Goal: Task Accomplishment & Management: Manage account settings

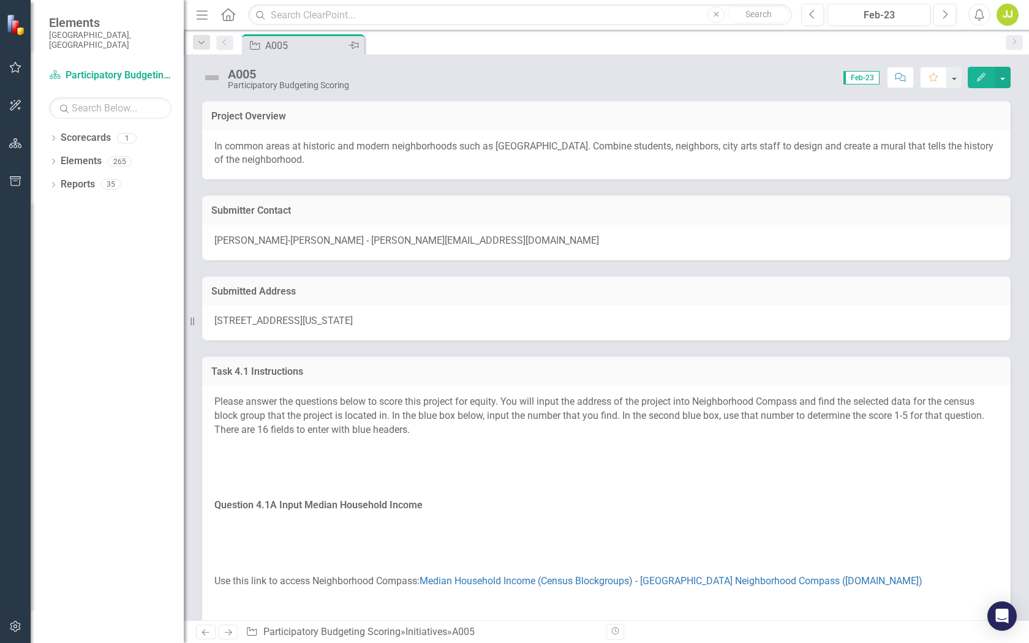
click at [348, 48] on div "Pin" at bounding box center [353, 45] width 15 height 15
click at [229, 44] on icon "Previous" at bounding box center [225, 42] width 10 height 7
click at [203, 44] on icon "Dropdown" at bounding box center [201, 43] width 11 height 9
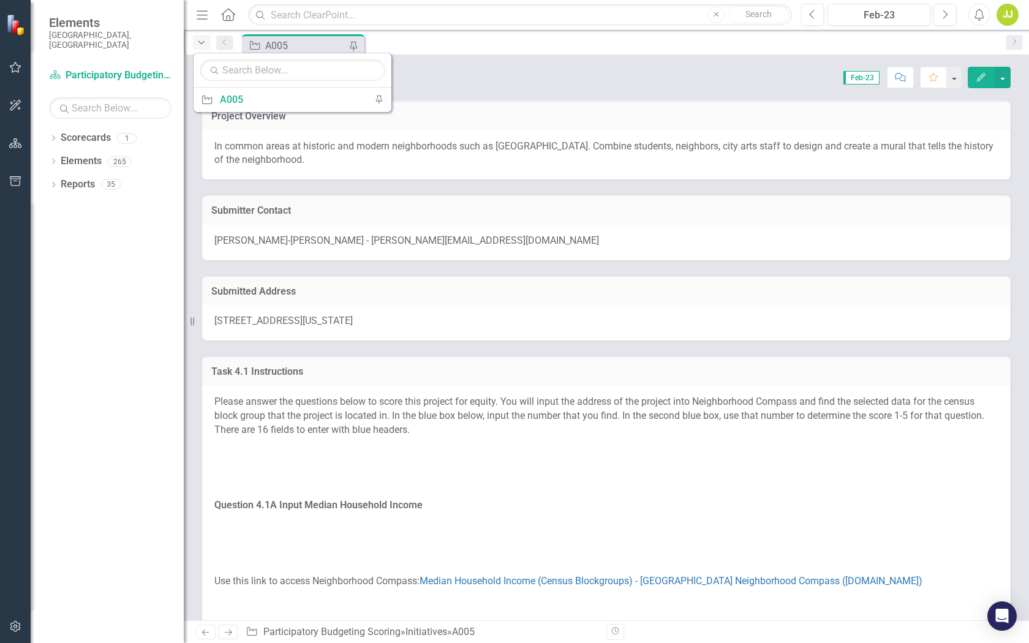
click at [203, 44] on icon "Dropdown" at bounding box center [201, 43] width 11 height 9
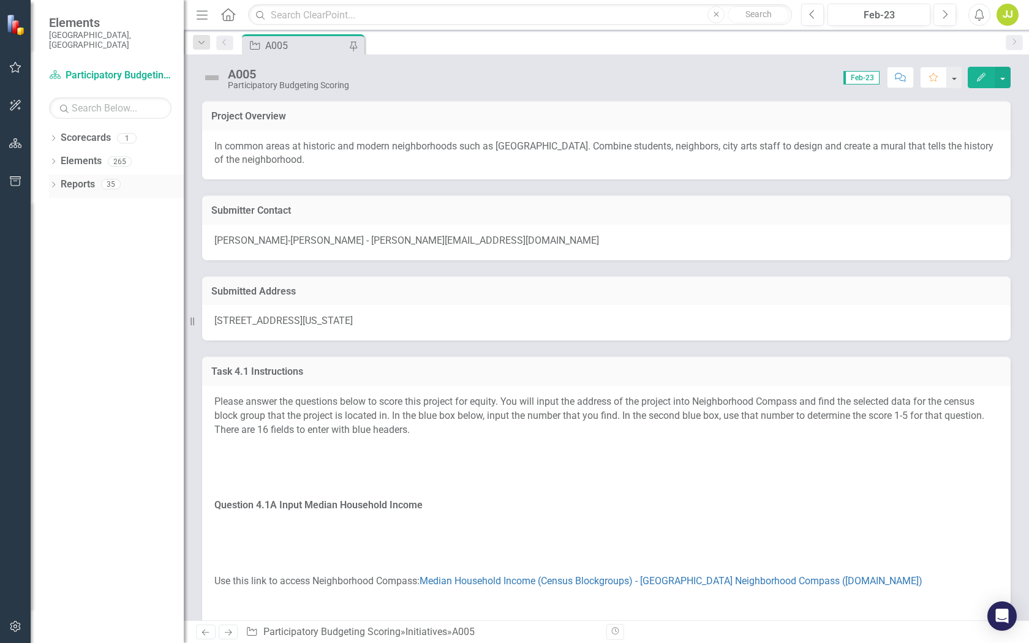
click at [86, 178] on link "Reports" at bounding box center [78, 185] width 34 height 14
click at [225, 22] on link "Home" at bounding box center [229, 15] width 16 height 18
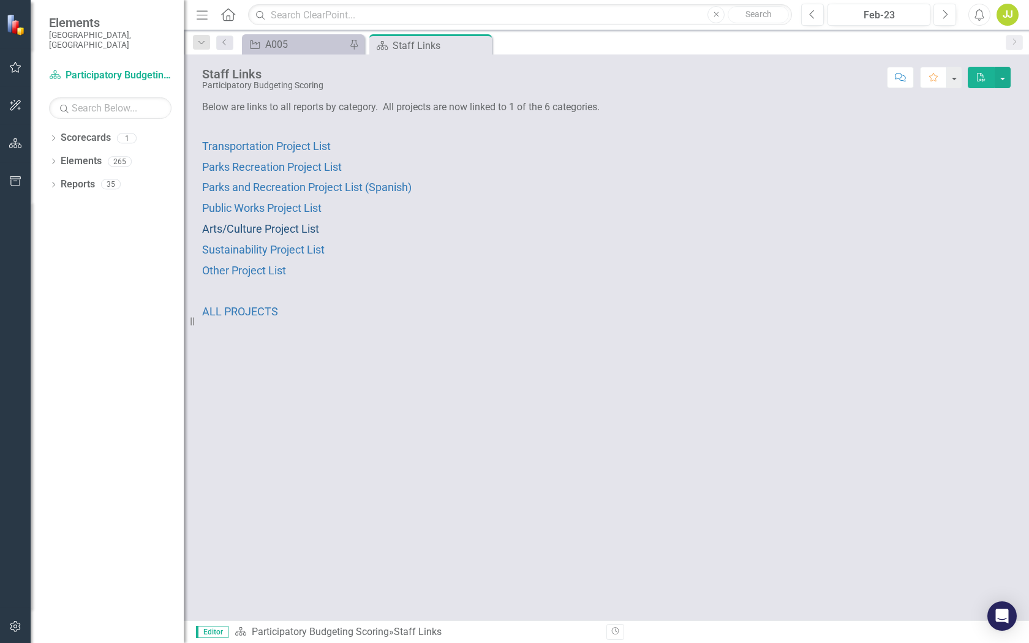
click at [272, 230] on span "Arts/Culture Project List" at bounding box center [260, 228] width 117 height 13
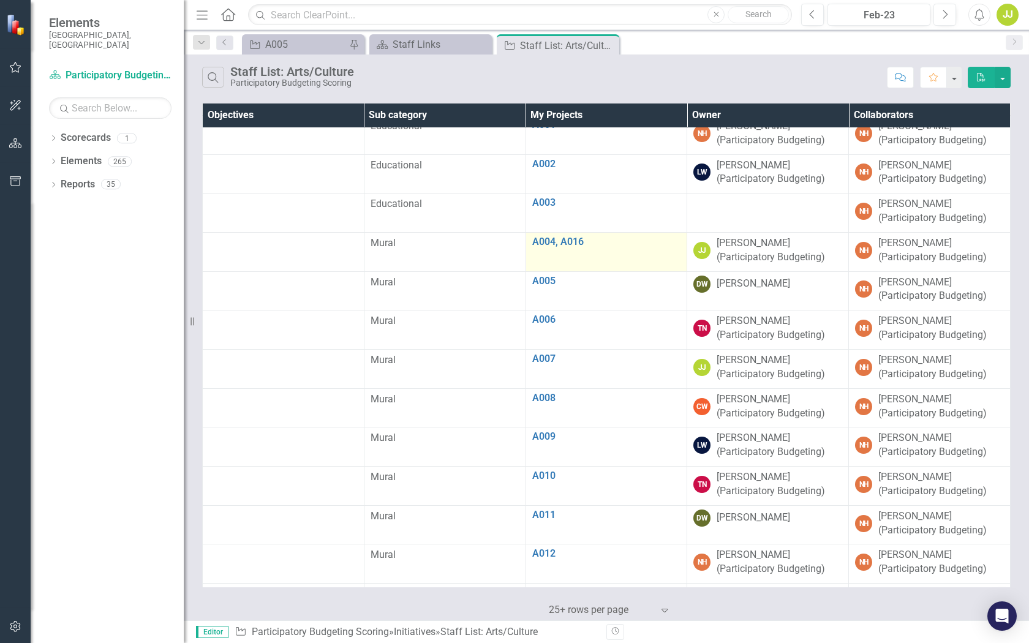
scroll to position [18, 0]
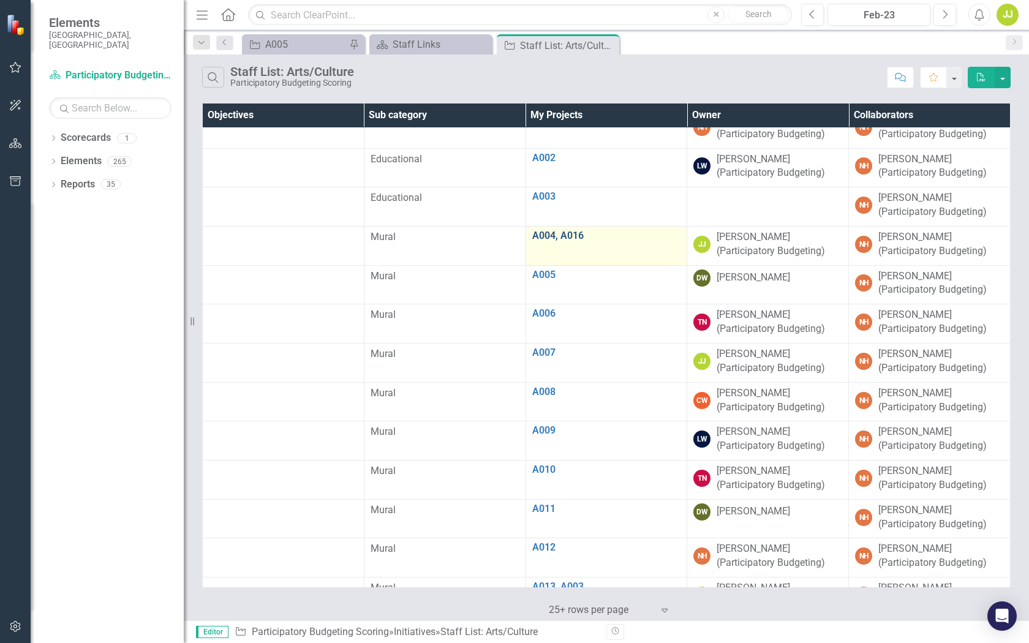
click at [552, 230] on link "A004, A016" at bounding box center [606, 235] width 149 height 11
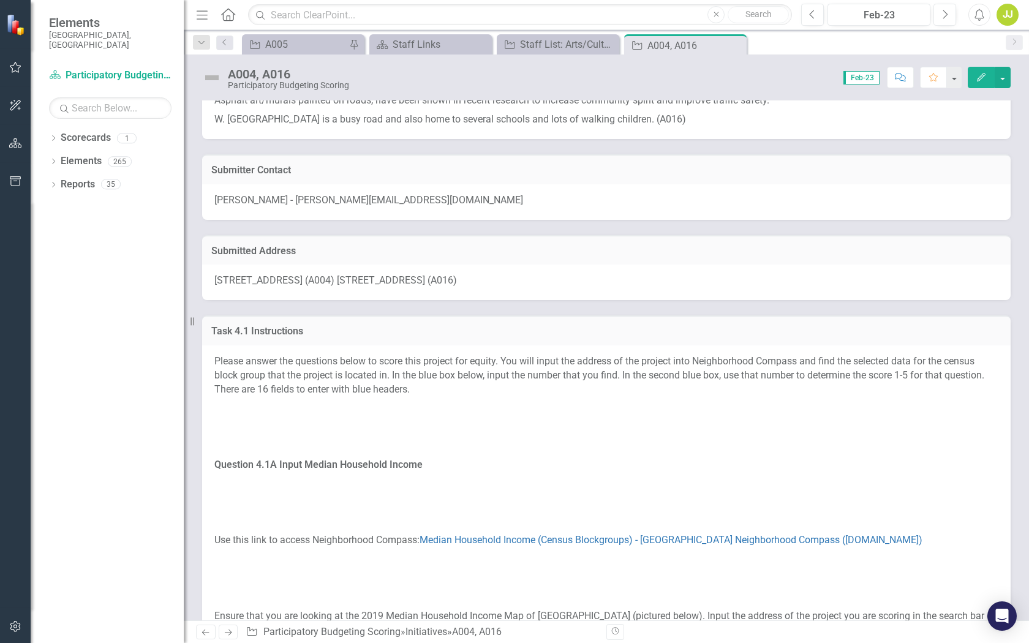
scroll to position [52, 0]
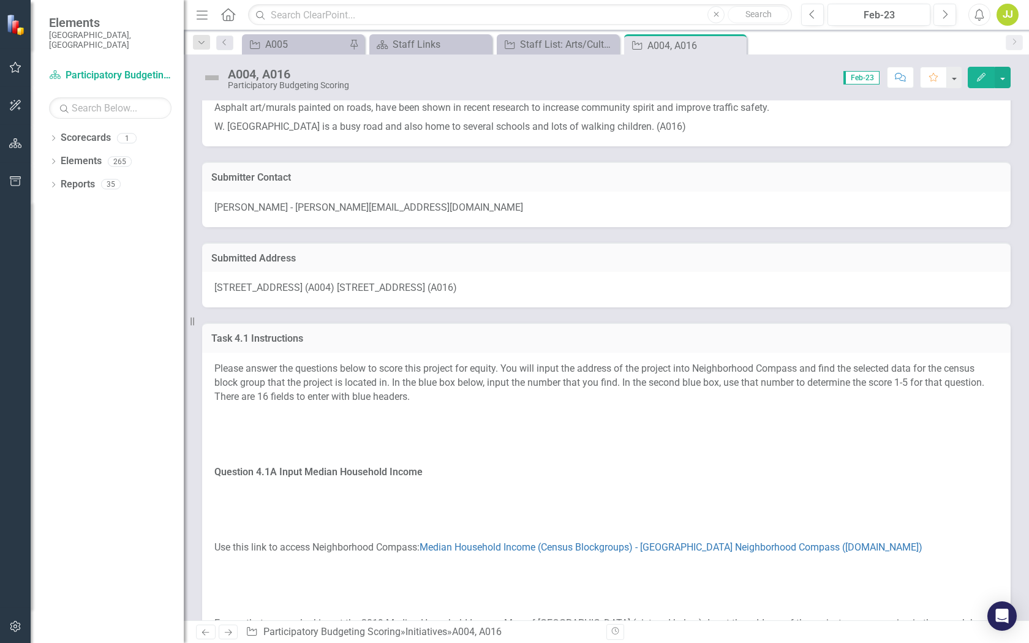
click at [469, 300] on div "[STREET_ADDRESS] (A004) [STREET_ADDRESS] (A016)" at bounding box center [606, 290] width 809 height 36
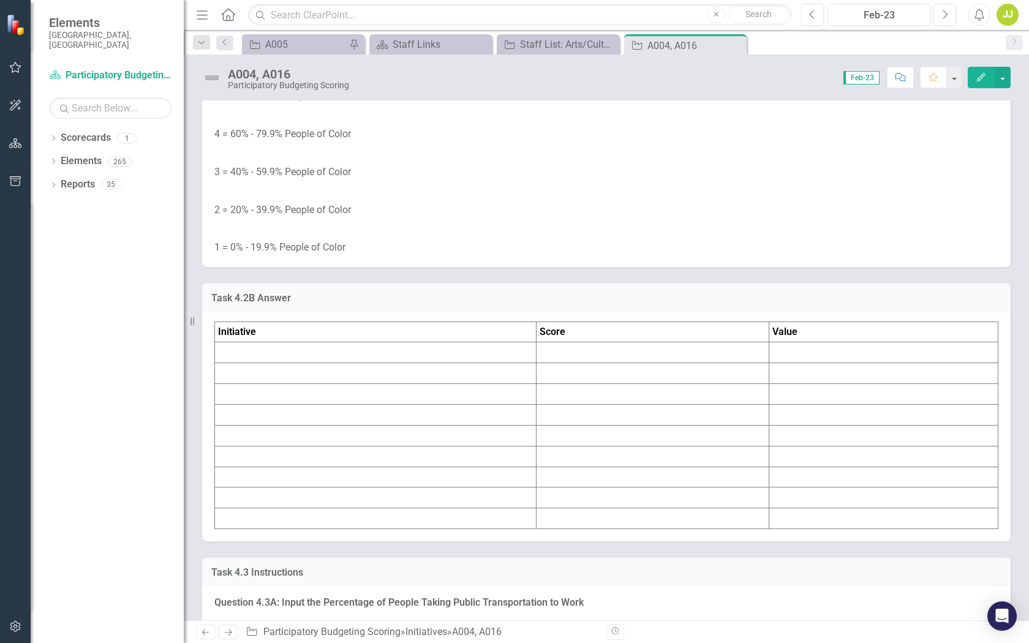
scroll to position [2207, 0]
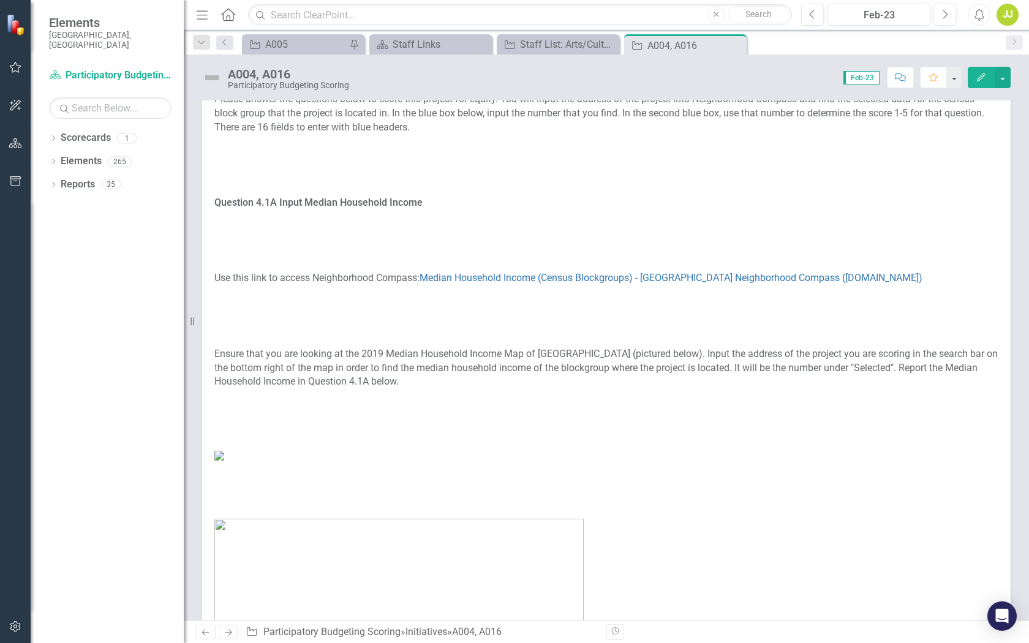
scroll to position [322, 0]
click at [566, 281] on link "Median Household Income (Census Blockgroups) - [GEOGRAPHIC_DATA] Neighborhood C…" at bounding box center [671, 277] width 503 height 12
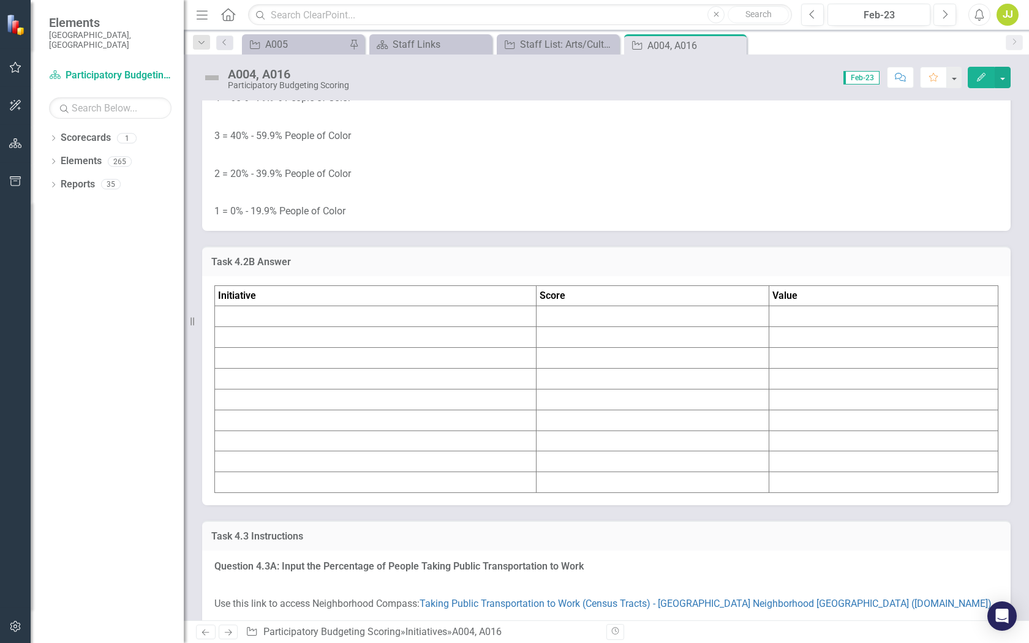
scroll to position [2243, 0]
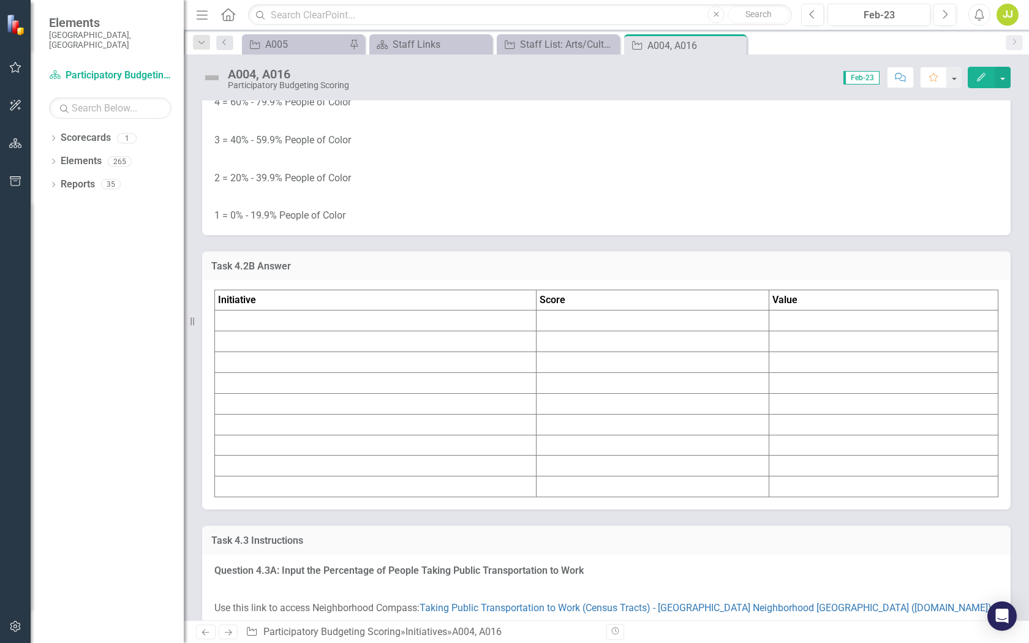
click at [650, 332] on td at bounding box center [652, 321] width 233 height 21
click at [641, 332] on td at bounding box center [652, 321] width 233 height 21
click at [820, 332] on td at bounding box center [884, 321] width 229 height 21
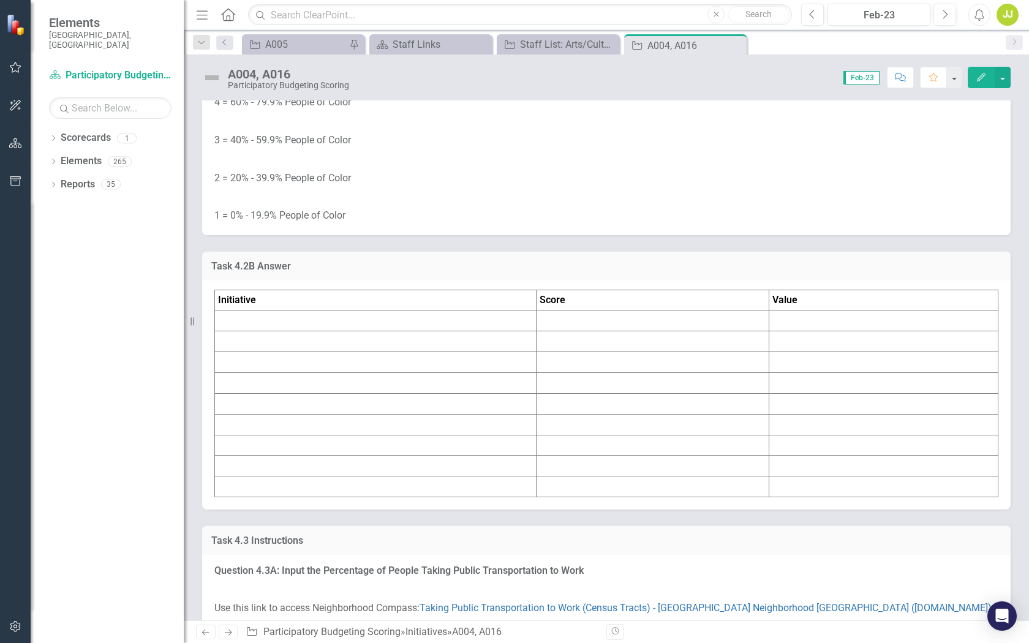
click at [820, 332] on td at bounding box center [884, 321] width 229 height 21
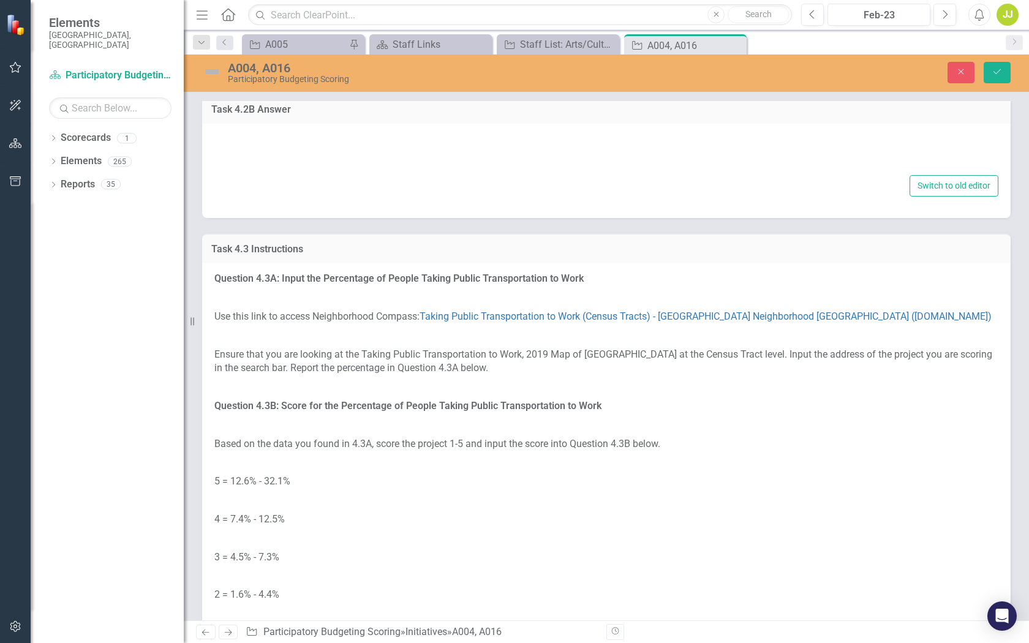
type textarea "<table border="1"> <colgroup> <col> <col> <col> </colgroup> <tbody> <tr> <td><s…"
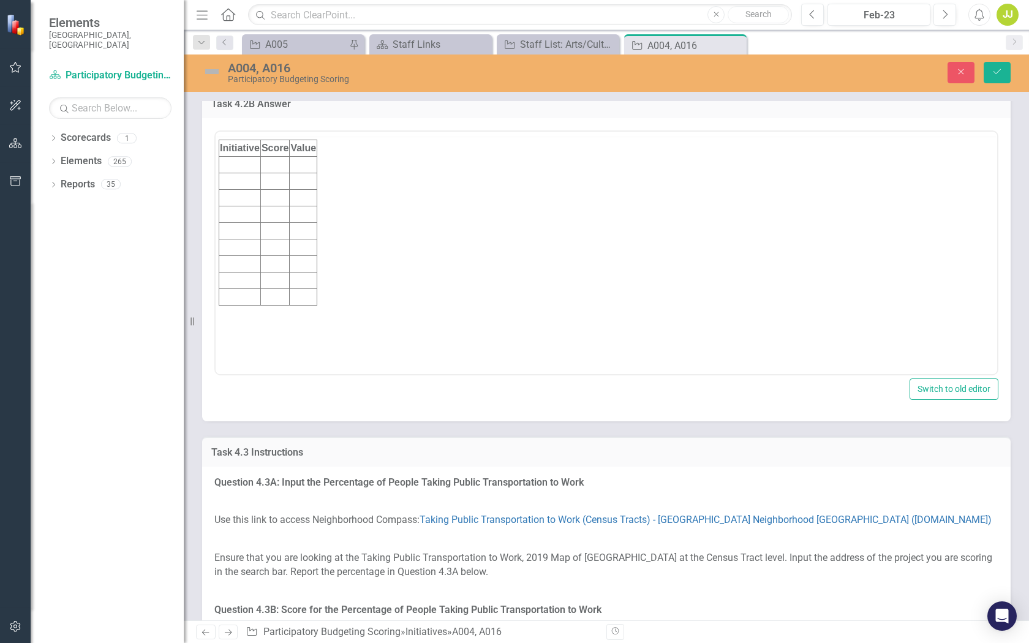
scroll to position [0, 0]
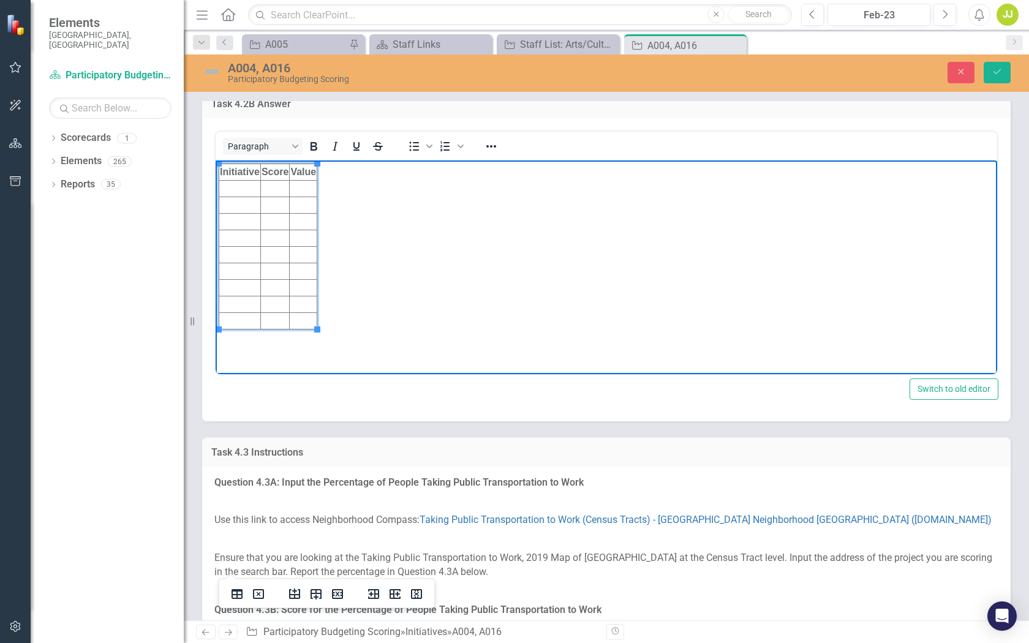
click at [241, 190] on td "Rich Text Area. Press ALT-0 for help." at bounding box center [240, 189] width 42 height 17
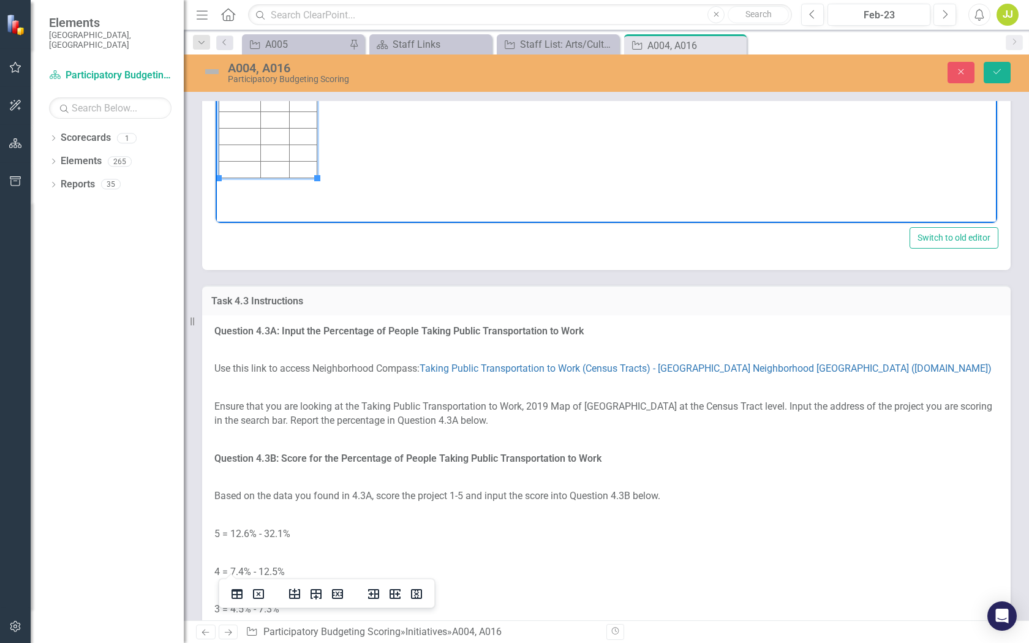
scroll to position [2550, 0]
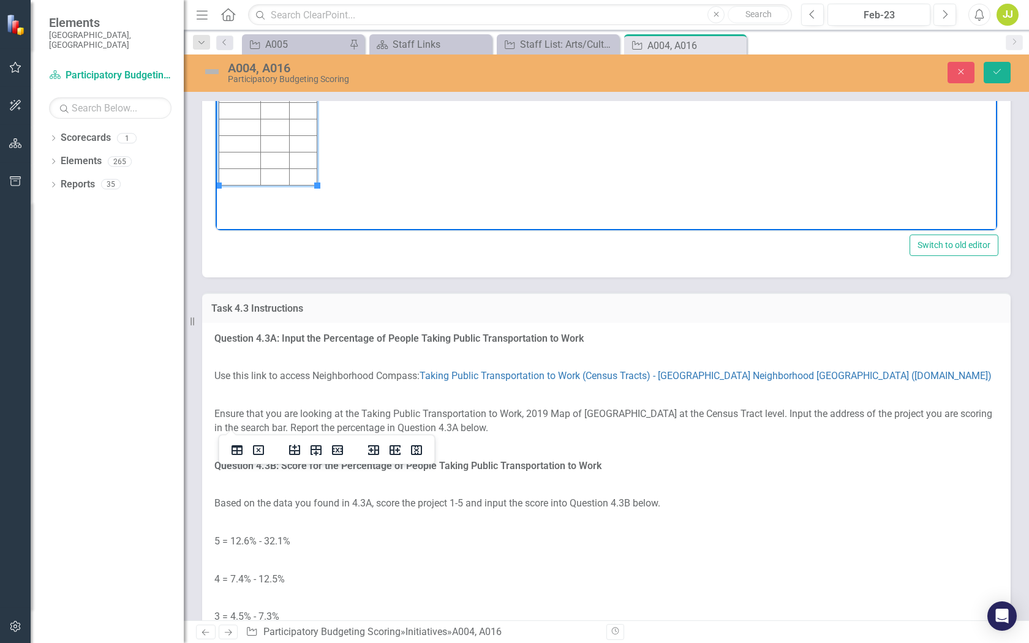
click at [274, 48] on td "Rich Text Area. Press ALT-0 for help." at bounding box center [274, 45] width 29 height 17
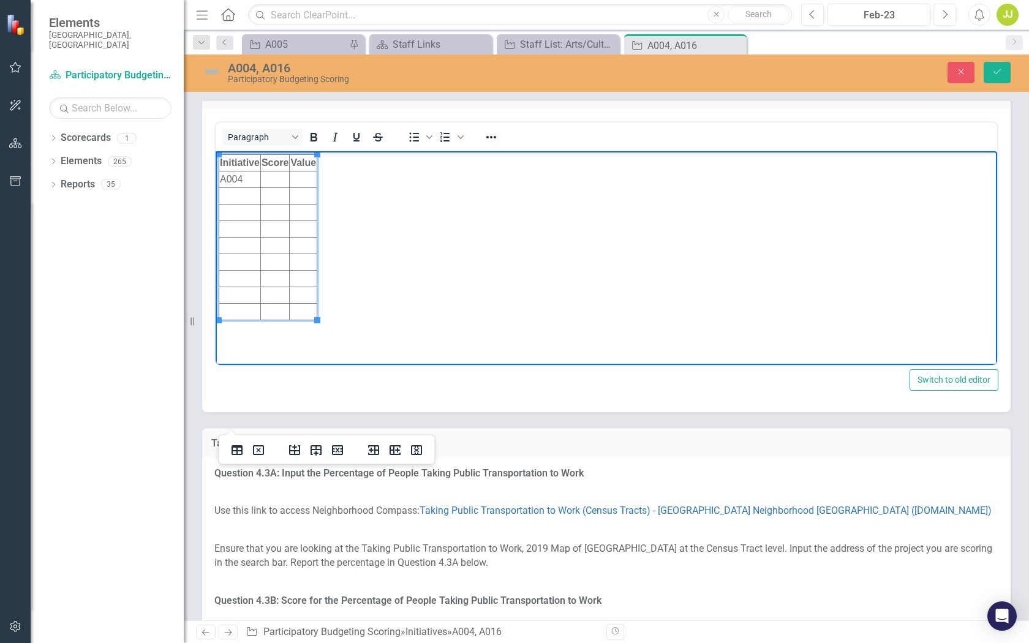
scroll to position [2407, 0]
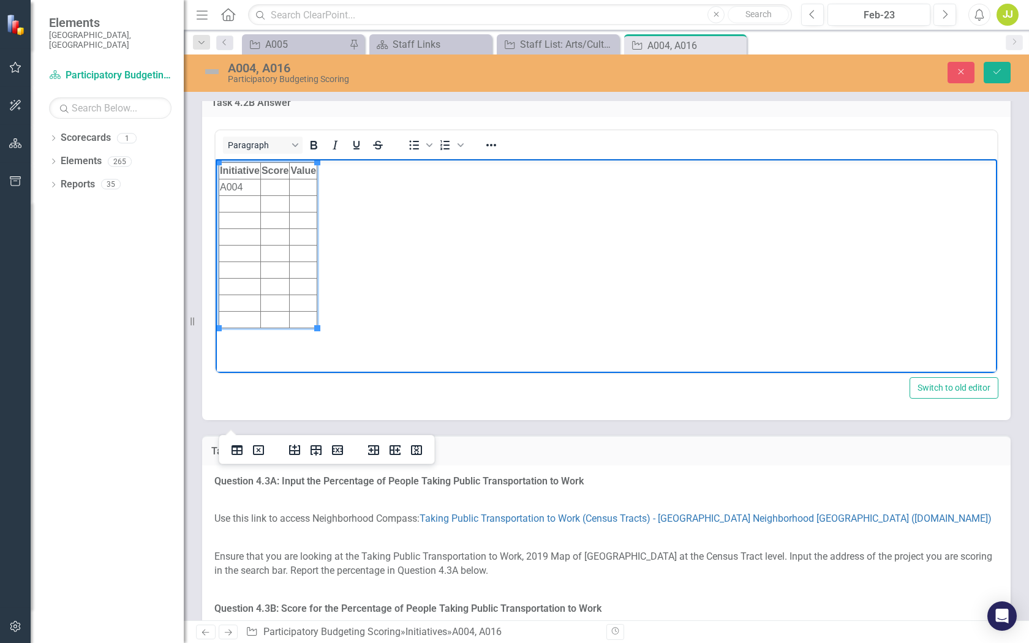
click at [277, 189] on td "Rich Text Area. Press ALT-0 for help." at bounding box center [274, 188] width 29 height 17
click at [301, 183] on td "Rich Text Area. Press ALT-0 for help." at bounding box center [304, 188] width 28 height 17
click at [341, 154] on button "Italic" at bounding box center [335, 145] width 21 height 17
click at [297, 189] on td "﻿" at bounding box center [304, 188] width 28 height 17
click at [242, 200] on td "Rich Text Area. Press ALT-0 for help." at bounding box center [240, 204] width 42 height 17
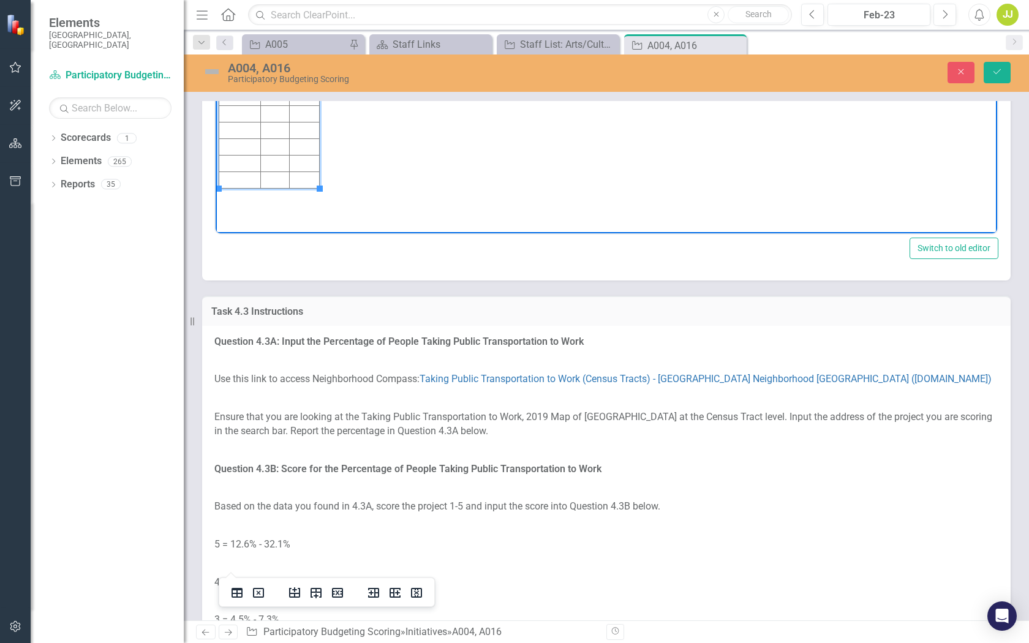
scroll to position [2600, 0]
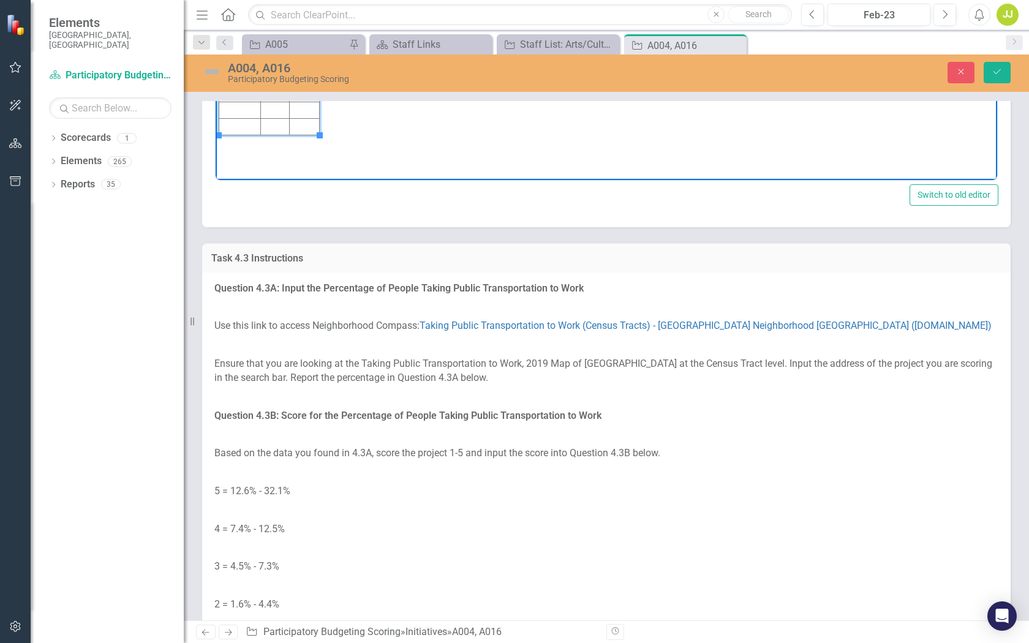
click at [306, 16] on td "Rich Text Area. Press ALT-0 for help." at bounding box center [304, 12] width 29 height 17
click at [267, 10] on td "Rich Text Area. Press ALT-0 for help." at bounding box center [274, 12] width 29 height 17
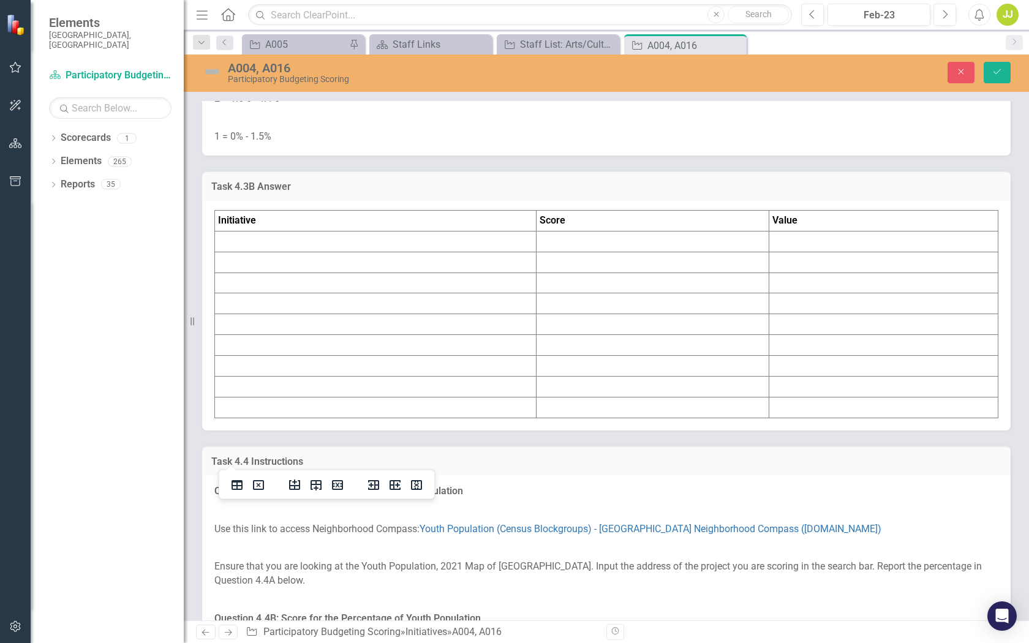
scroll to position [3180, 0]
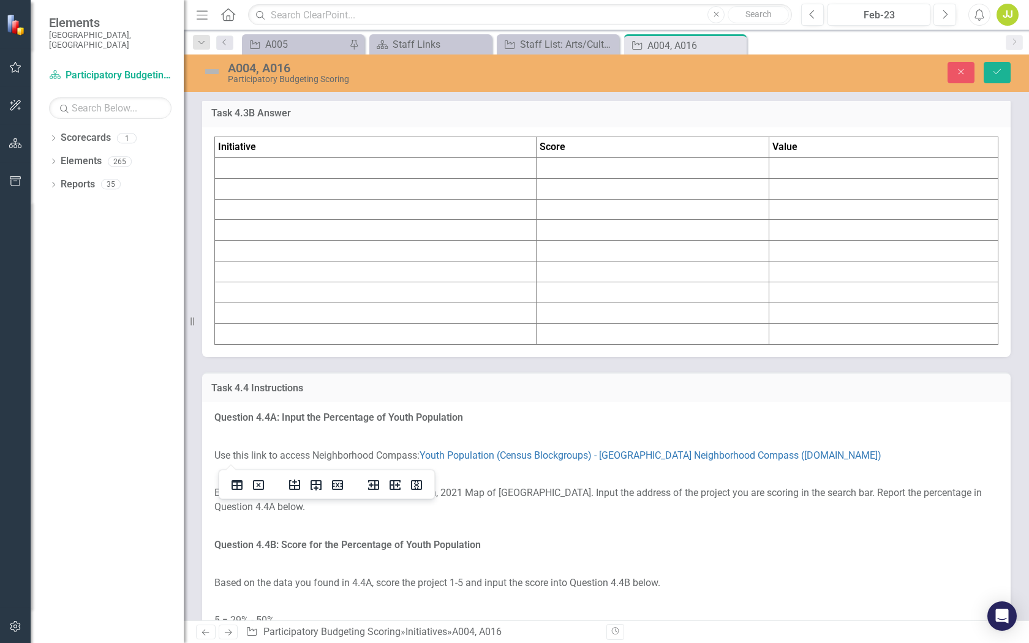
click at [318, 178] on td at bounding box center [376, 167] width 322 height 21
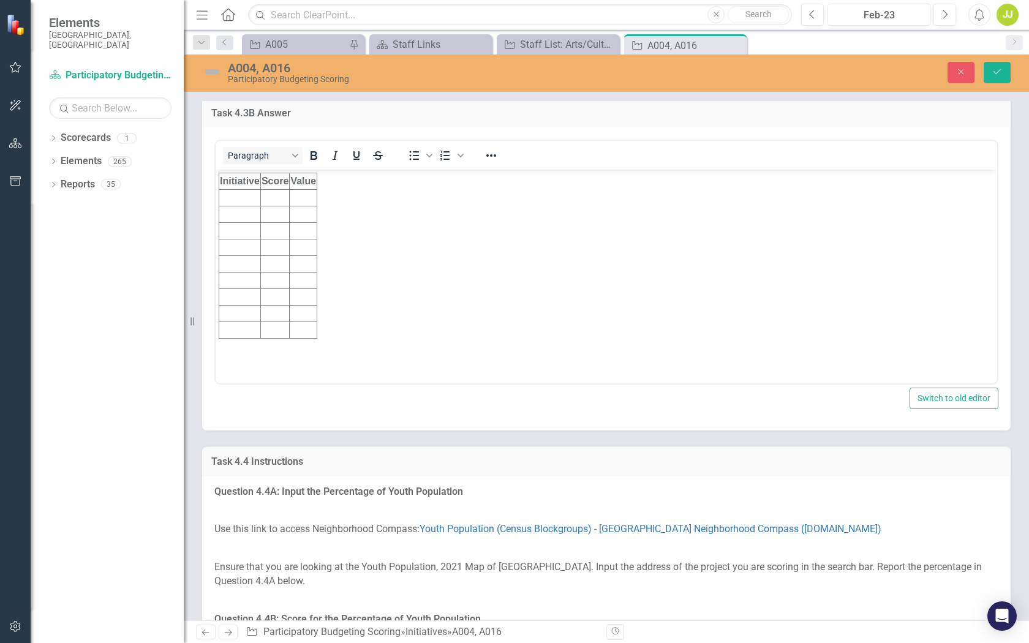
scroll to position [0, 0]
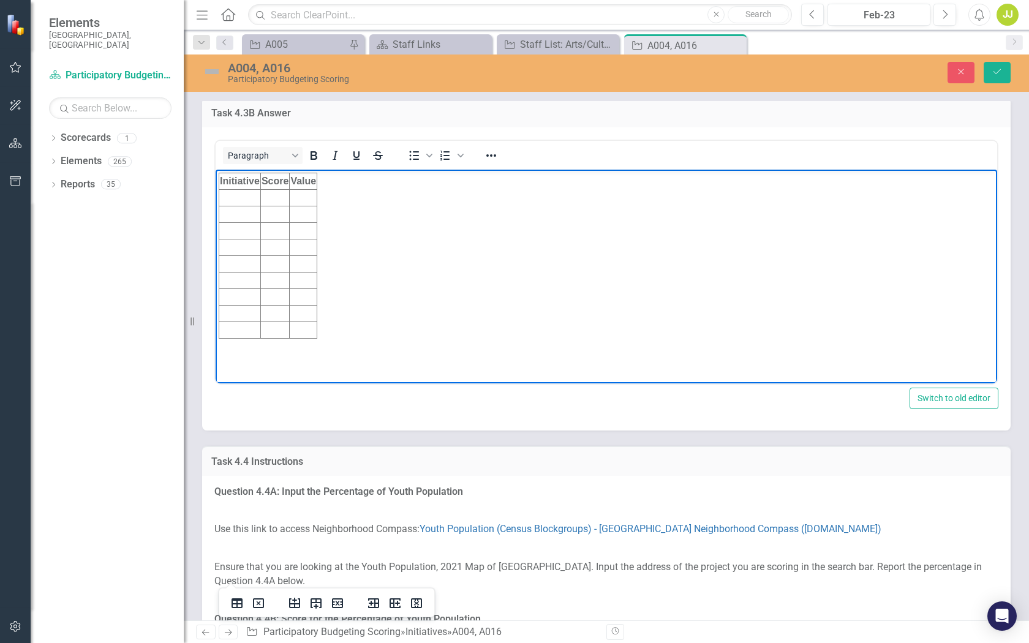
click at [238, 201] on td "Rich Text Area. Press ALT-0 for help." at bounding box center [240, 198] width 42 height 17
click at [237, 216] on td "Rich Text Area. Press ALT-0 for help." at bounding box center [240, 215] width 42 height 17
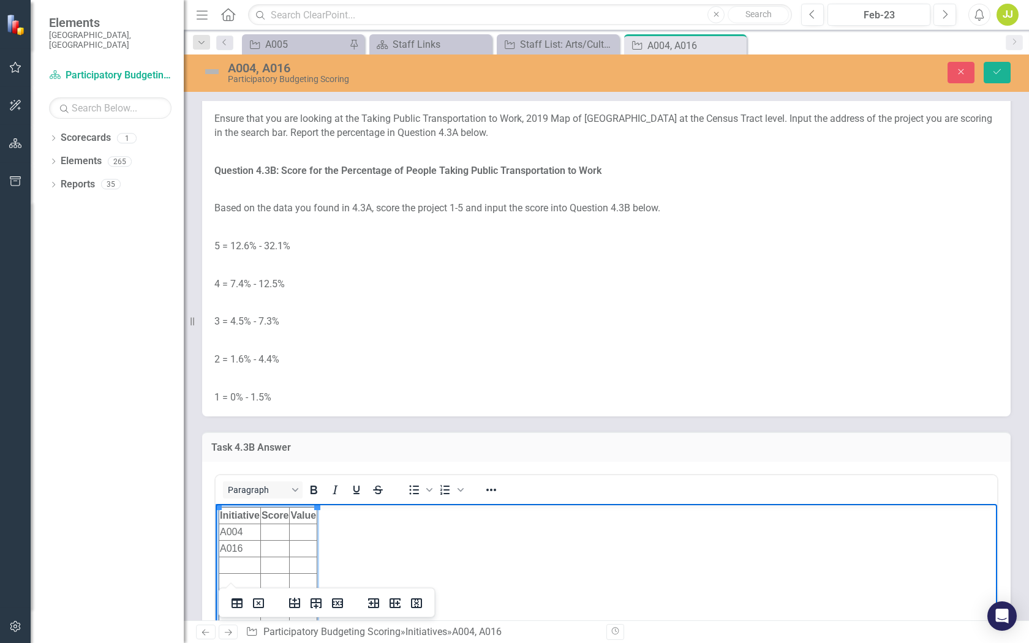
scroll to position [2844, 0]
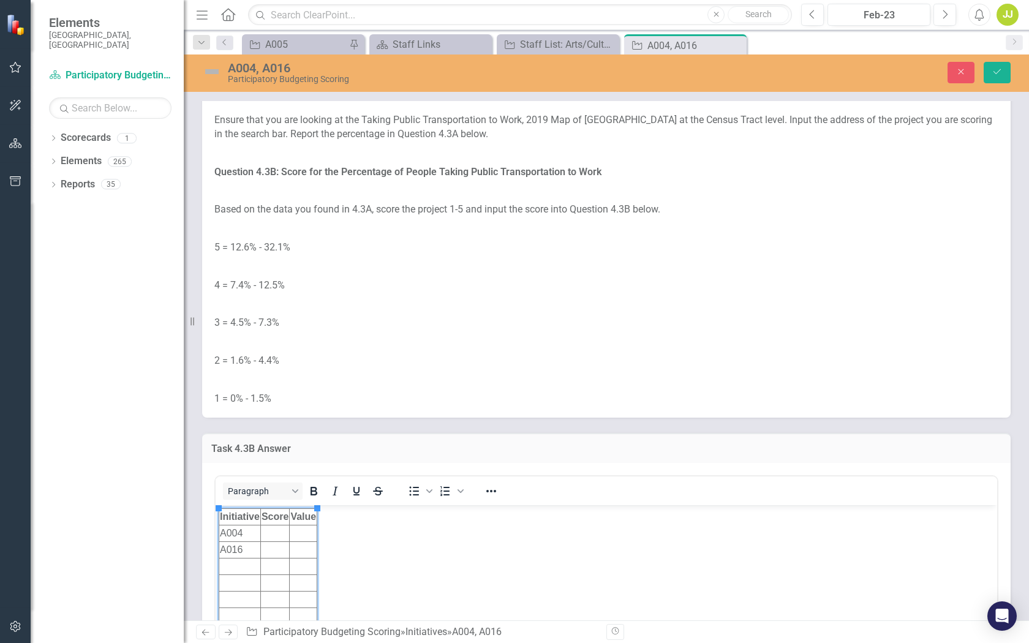
click at [501, 88] on link "Taking Public Transportation to Work (Census Tracts) - [GEOGRAPHIC_DATA] Neighb…" at bounding box center [706, 82] width 572 height 12
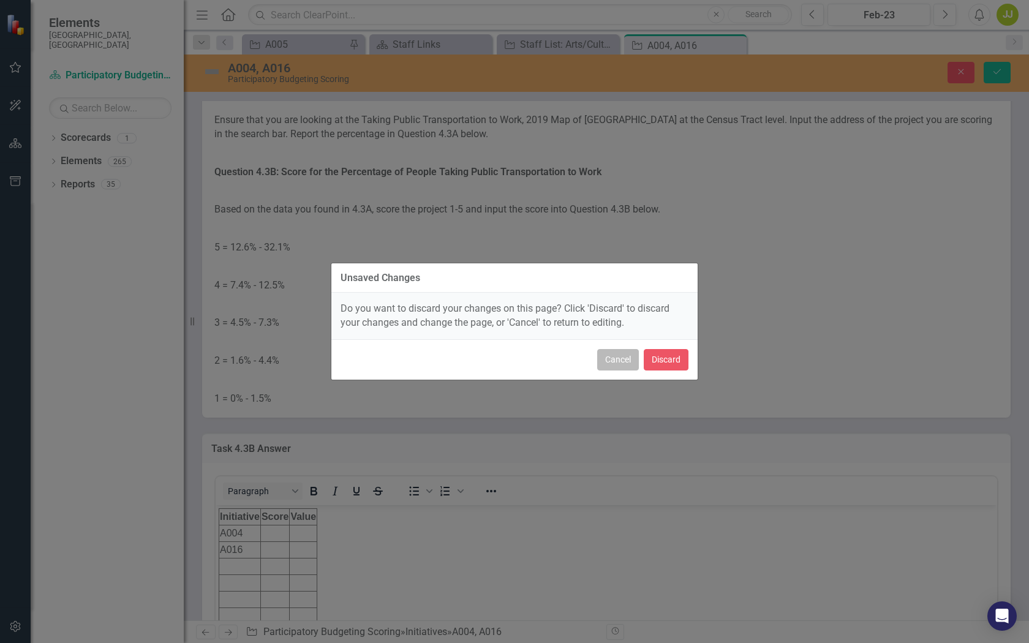
click at [616, 365] on button "Cancel" at bounding box center [618, 359] width 42 height 21
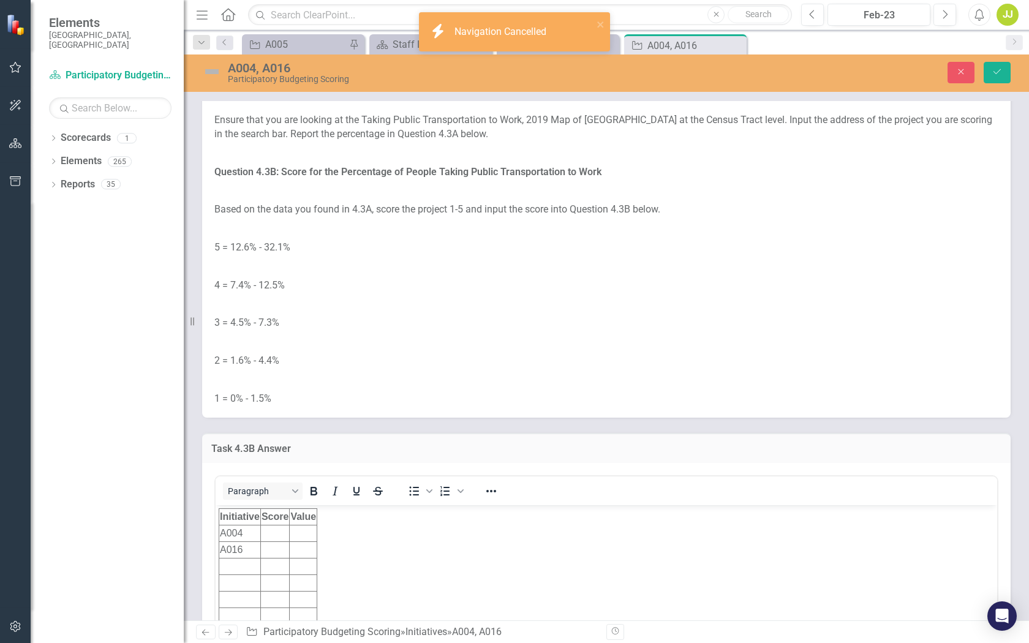
click at [612, 88] on link "Taking Public Transportation to Work (Census Tracts) - [GEOGRAPHIC_DATA] Neighb…" at bounding box center [706, 82] width 572 height 12
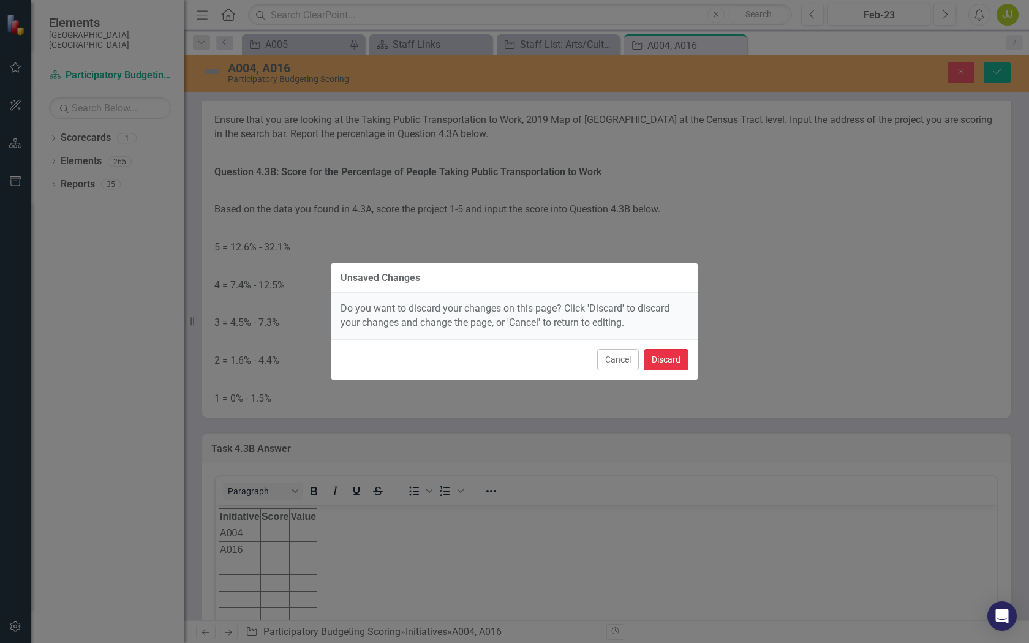
click at [664, 356] on button "Discard" at bounding box center [666, 359] width 45 height 21
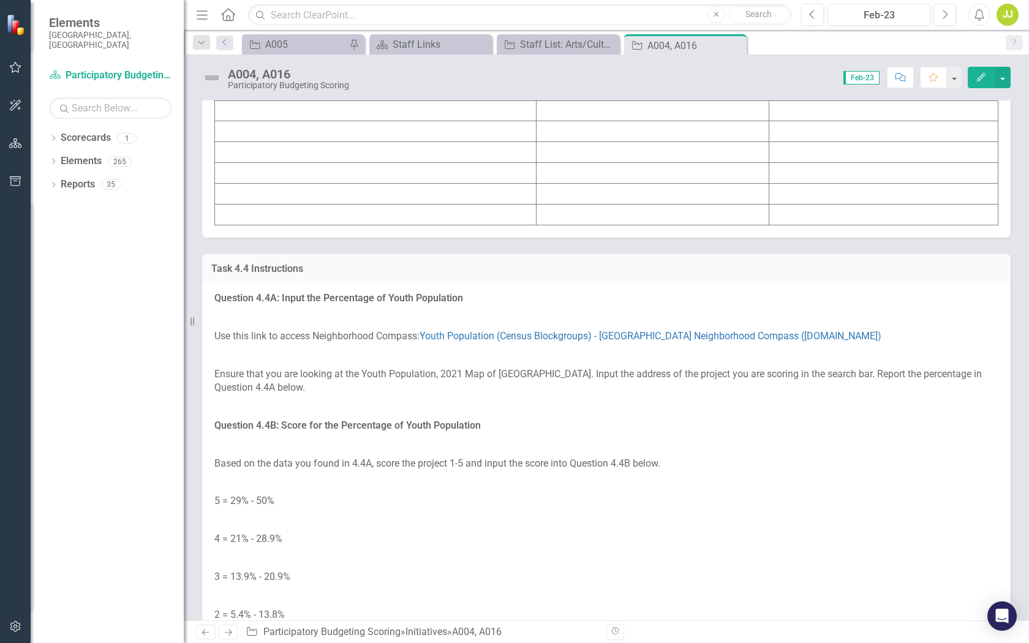
scroll to position [3229, 0]
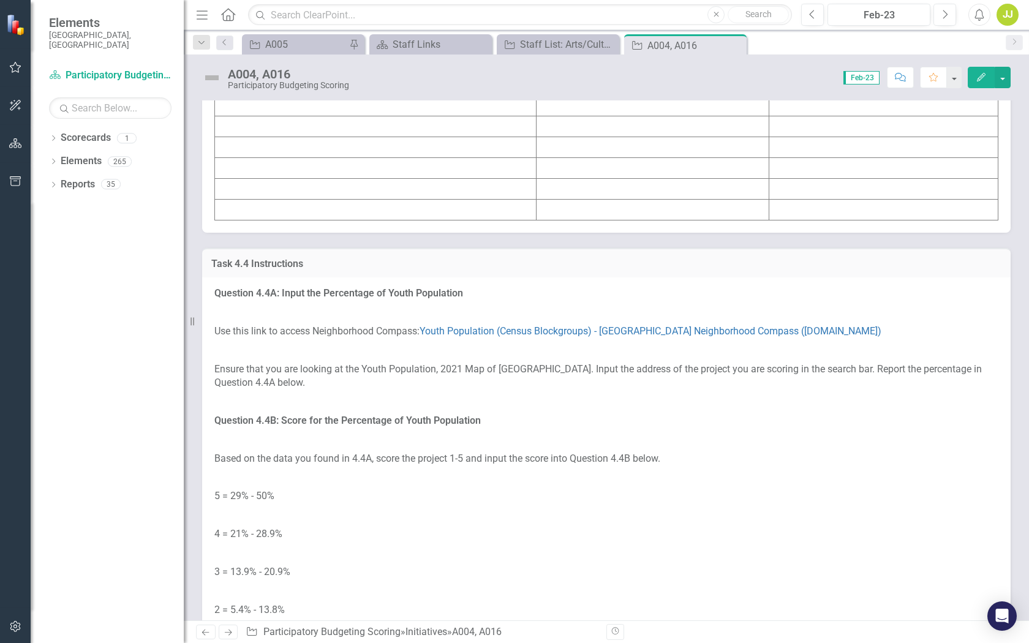
click at [529, 116] on td at bounding box center [376, 106] width 322 height 21
click at [681, 54] on td at bounding box center [652, 43] width 233 height 21
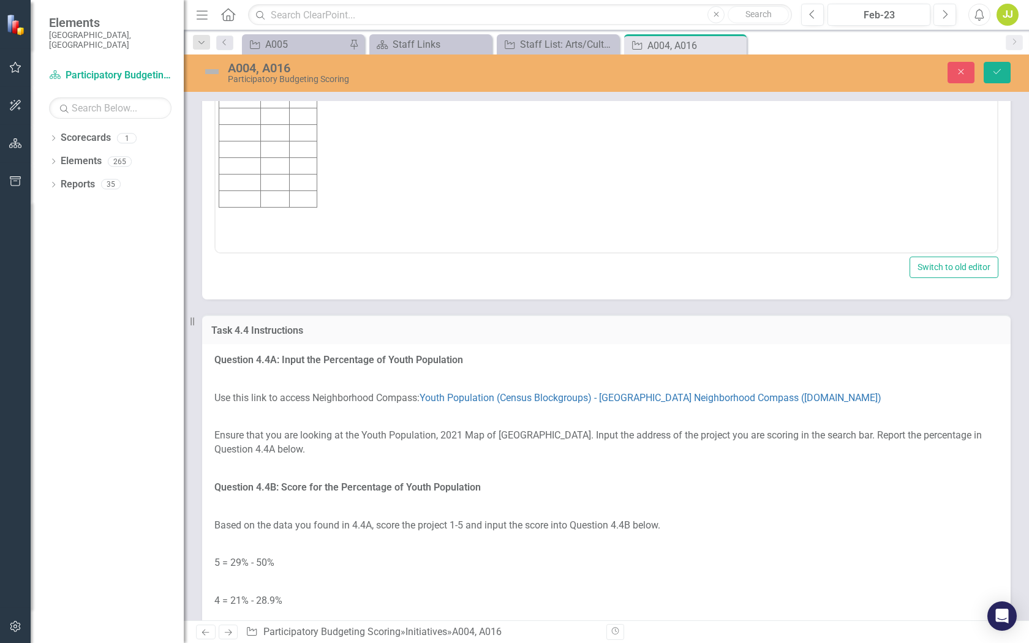
scroll to position [3236, 0]
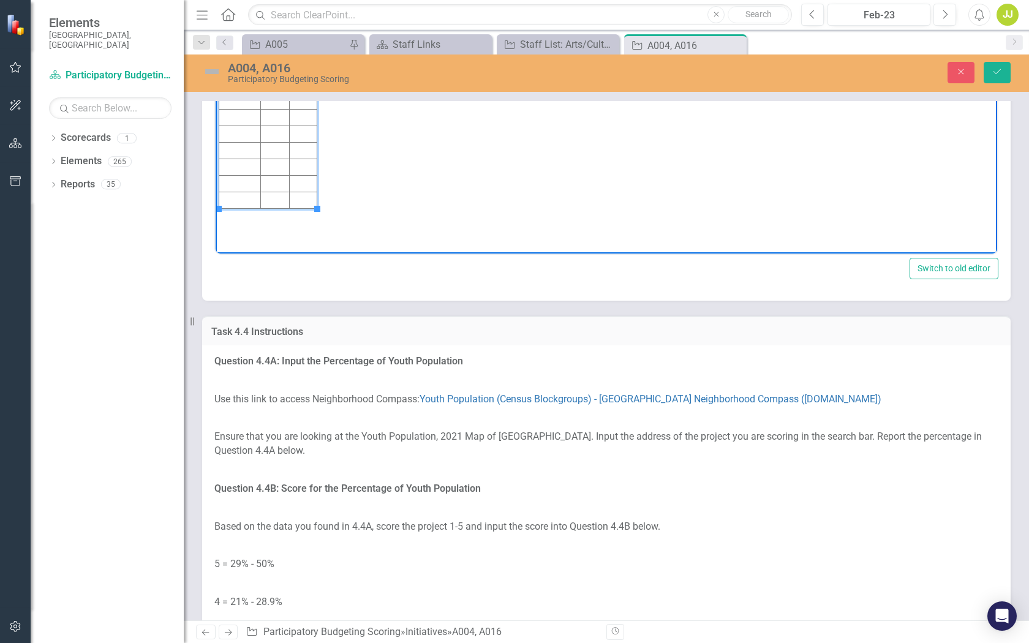
click at [282, 66] on td "Rich Text Area. Press ALT-0 for help." at bounding box center [274, 67] width 29 height 17
click at [281, 81] on td "Rich Text Area. Press ALT-0 for help." at bounding box center [274, 84] width 29 height 17
click at [311, 62] on td "Rich Text Area. Press ALT-0 for help." at bounding box center [304, 67] width 28 height 17
click at [311, 84] on td "Rich Text Area. Press ALT-0 for help." at bounding box center [304, 84] width 28 height 17
click at [312, 72] on td "3.4" at bounding box center [304, 67] width 28 height 17
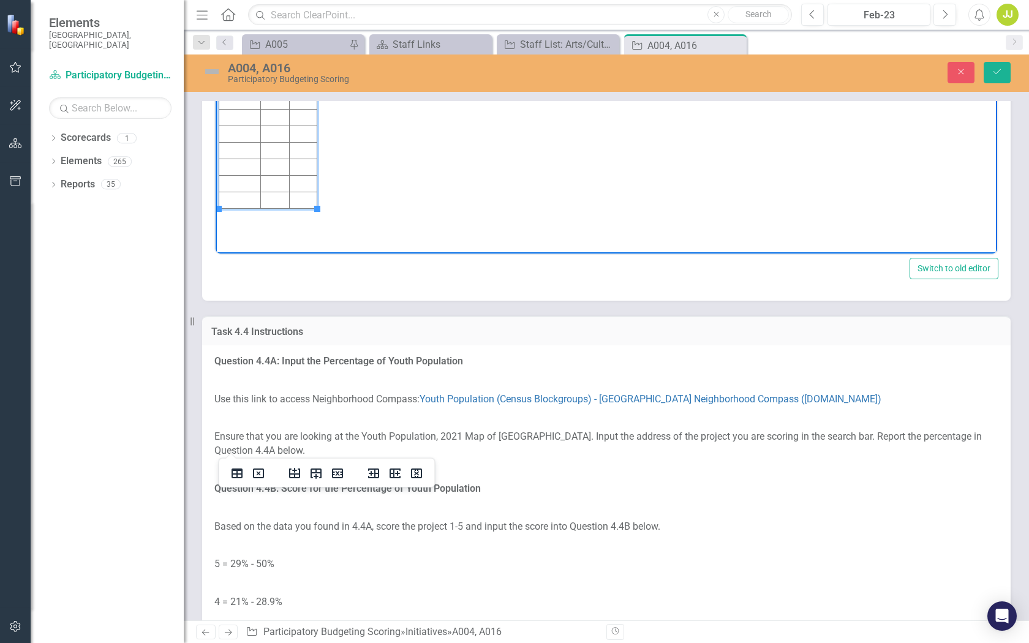
click at [313, 84] on td "6.2" at bounding box center [304, 84] width 28 height 17
click at [276, 64] on td "3.4" at bounding box center [274, 67] width 29 height 17
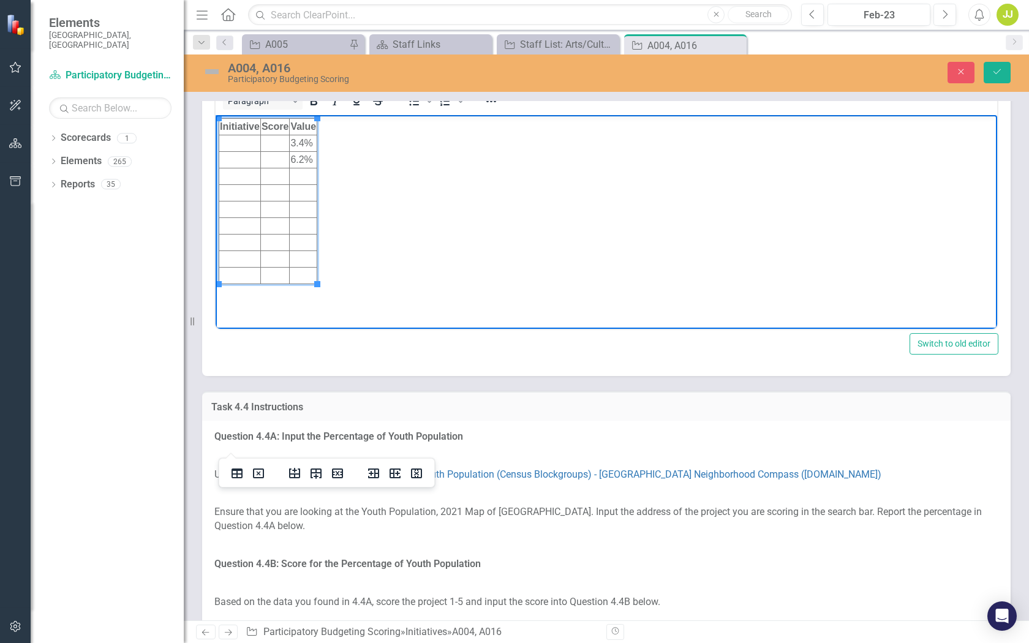
scroll to position [3151, 0]
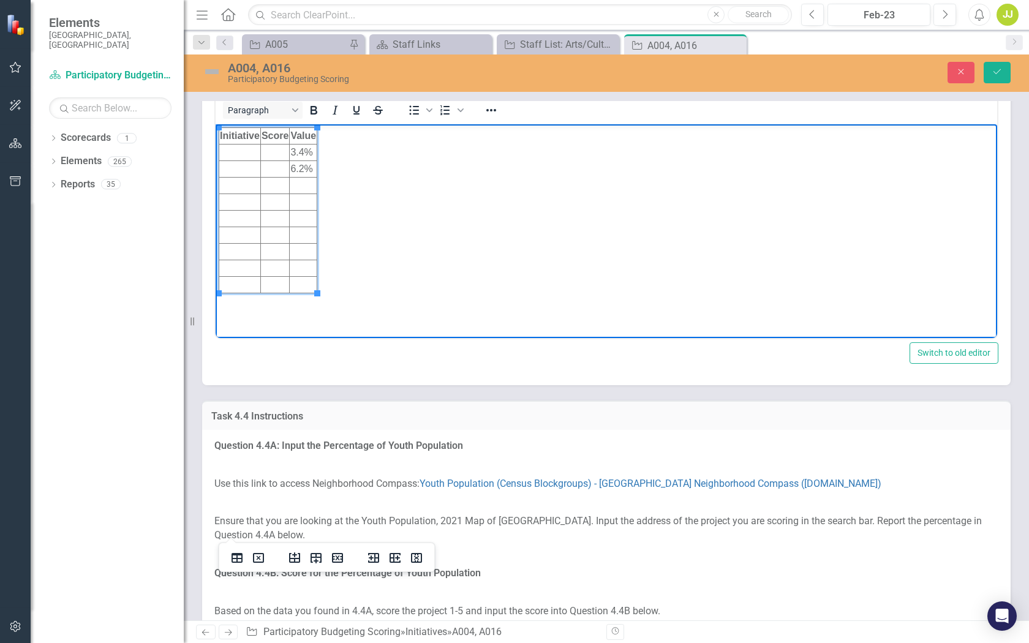
click at [273, 153] on td "Rich Text Area. Press ALT-0 for help." at bounding box center [274, 152] width 29 height 17
click at [277, 168] on td "Rich Text Area. Press ALT-0 for help." at bounding box center [274, 169] width 29 height 17
click at [243, 154] on td "Rich Text Area. Press ALT-0 for help." at bounding box center [240, 152] width 42 height 17
click at [234, 165] on td "Rich Text Area. Press ALT-0 for help." at bounding box center [240, 169] width 42 height 17
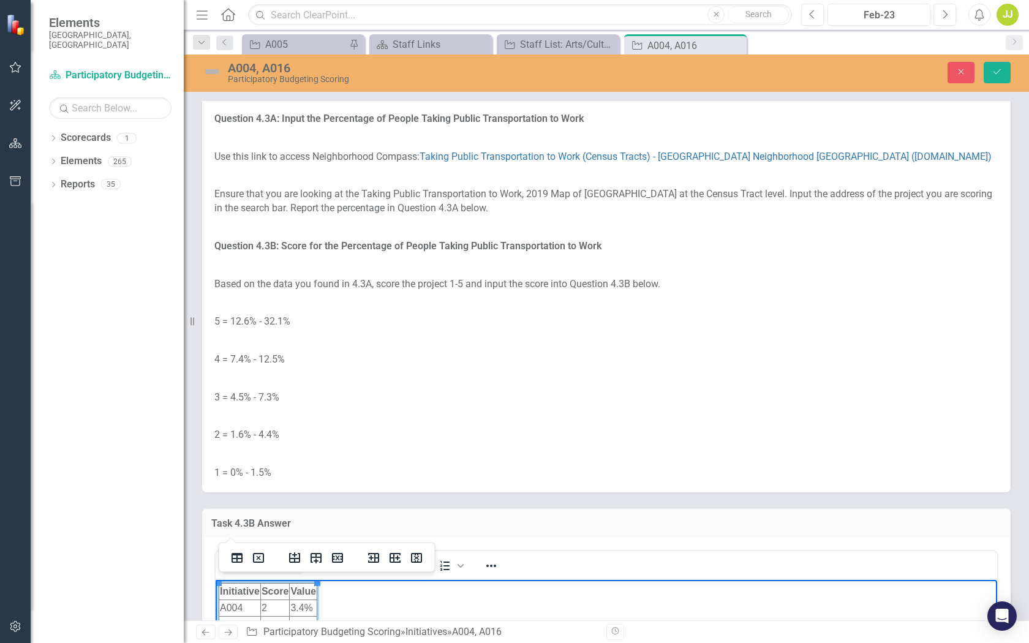
scroll to position [2686, 0]
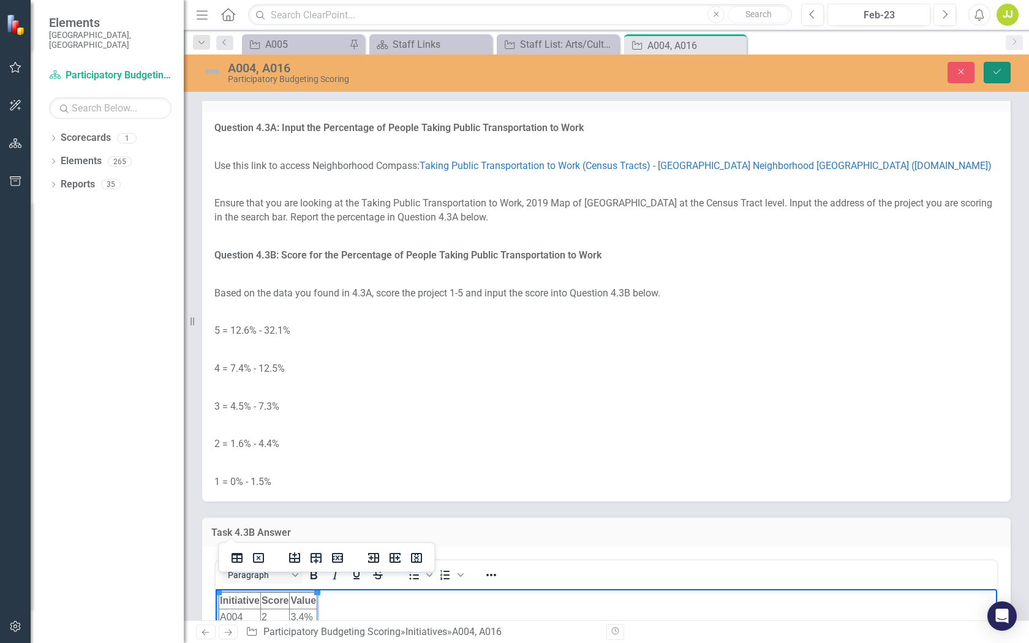
click at [1002, 66] on button "Save" at bounding box center [997, 72] width 27 height 21
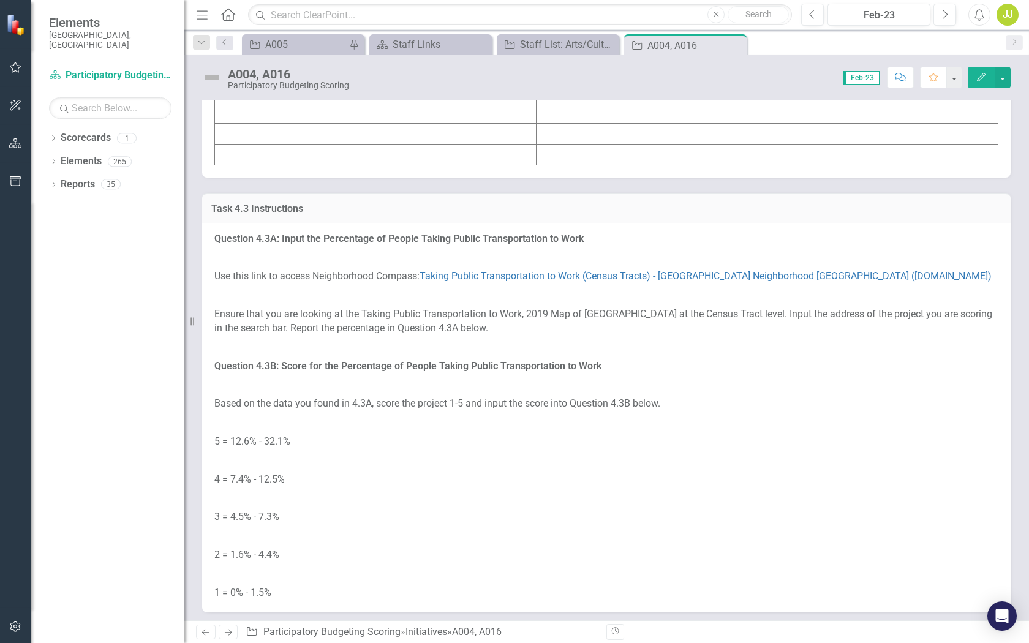
scroll to position [2431, 0]
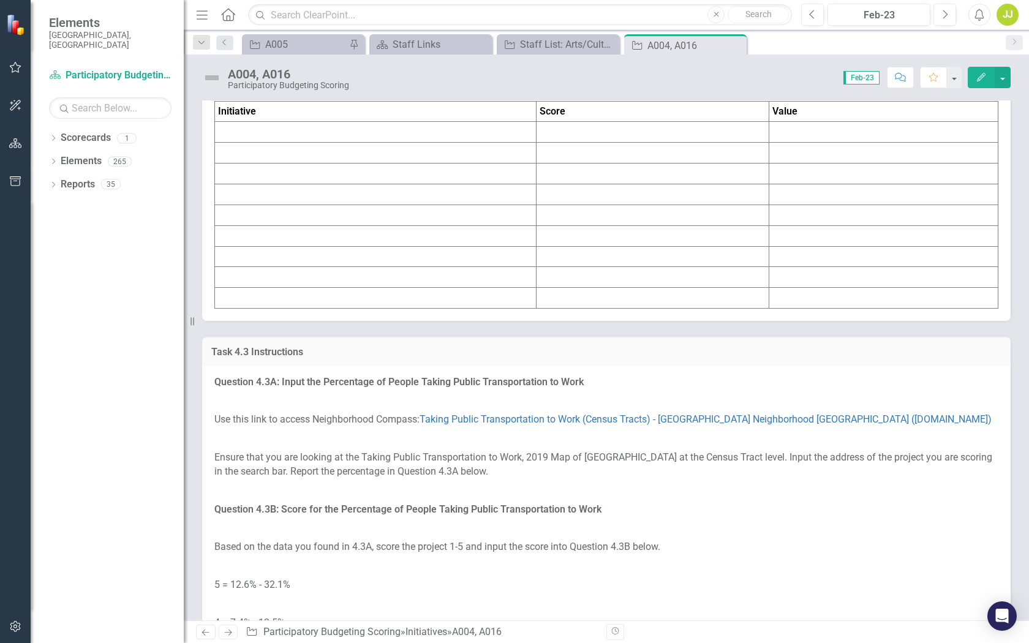
click at [357, 143] on td at bounding box center [376, 132] width 322 height 21
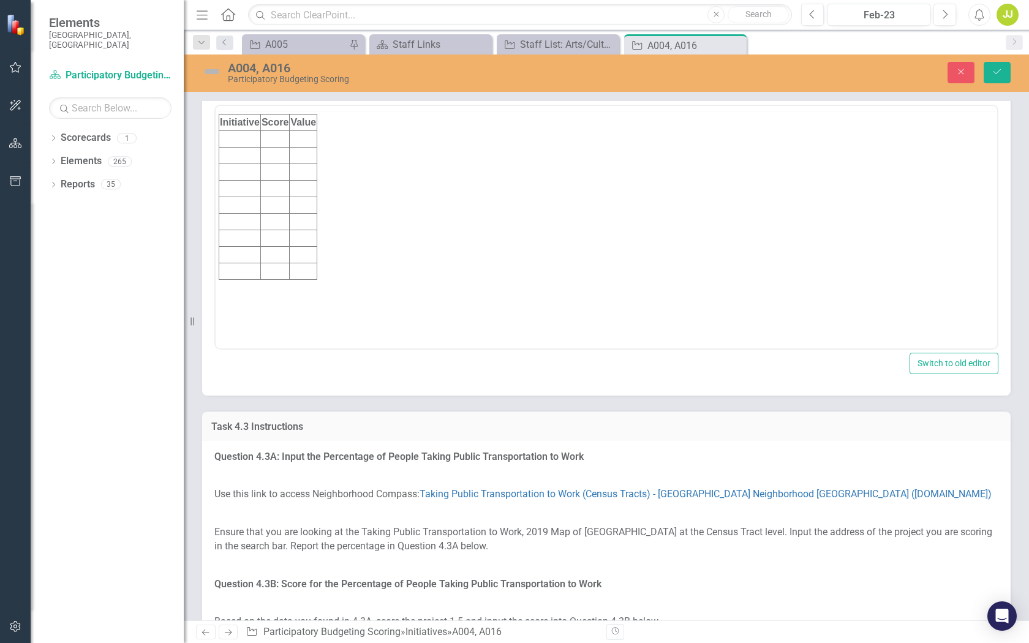
scroll to position [0, 0]
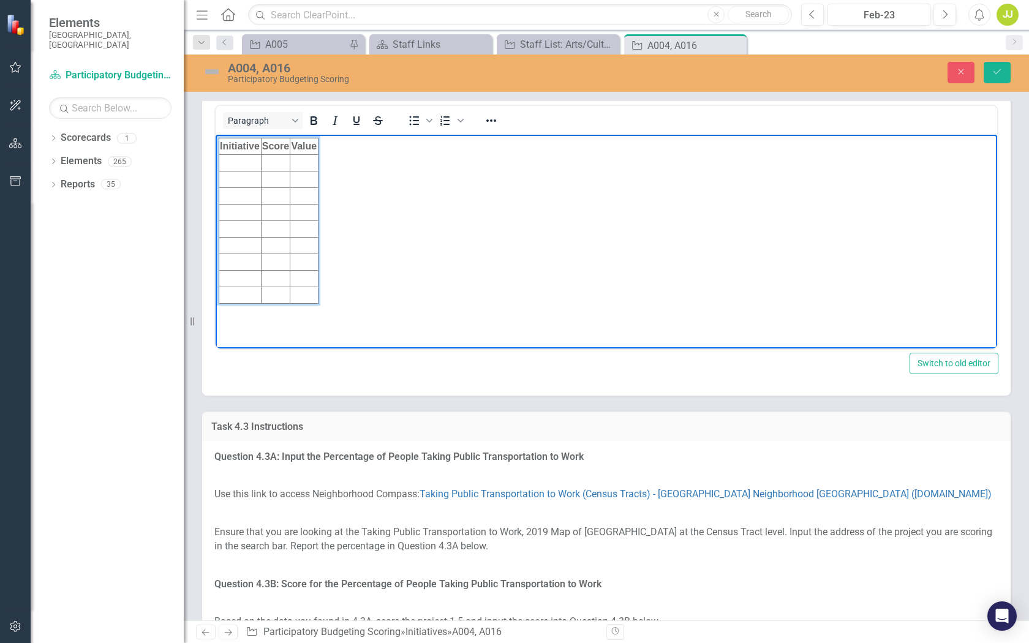
click at [243, 162] on td "Rich Text Area. Press ALT-0 for help." at bounding box center [240, 163] width 42 height 17
click at [237, 177] on td "Rich Text Area. Press ALT-0 for help." at bounding box center [240, 180] width 42 height 17
click at [301, 162] on td "Rich Text Area. Press ALT-0 for help." at bounding box center [304, 163] width 28 height 17
click at [276, 164] on td "Rich Text Area. Press ALT-0 for help." at bounding box center [275, 163] width 29 height 17
click at [303, 161] on td "Rich Text Area. Press ALT-0 for help." at bounding box center [304, 163] width 28 height 17
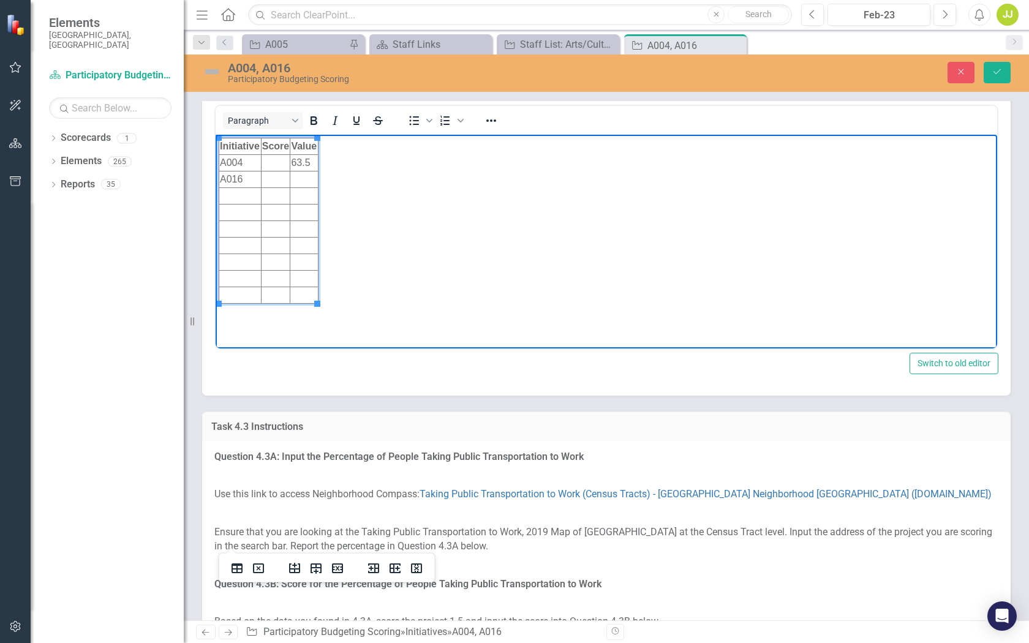
click at [305, 180] on td "Rich Text Area. Press ALT-0 for help." at bounding box center [304, 180] width 28 height 17
click at [313, 163] on td "63.5" at bounding box center [304, 163] width 28 height 17
click at [314, 183] on td "19" at bounding box center [304, 180] width 29 height 17
click at [278, 167] on td "Rich Text Area. Press ALT-0 for help." at bounding box center [274, 163] width 29 height 17
click at [279, 181] on td "Rich Text Area. Press ALT-0 for help." at bounding box center [274, 180] width 29 height 17
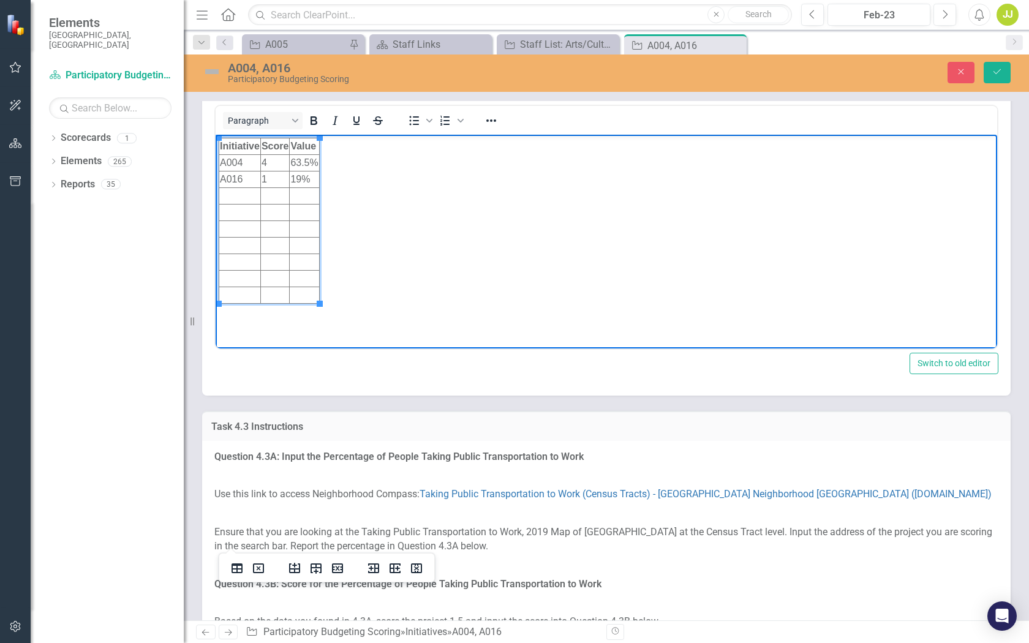
click at [286, 197] on td "Rich Text Area. Press ALT-0 for help." at bounding box center [274, 196] width 29 height 17
click at [1006, 72] on button "Save" at bounding box center [997, 72] width 27 height 21
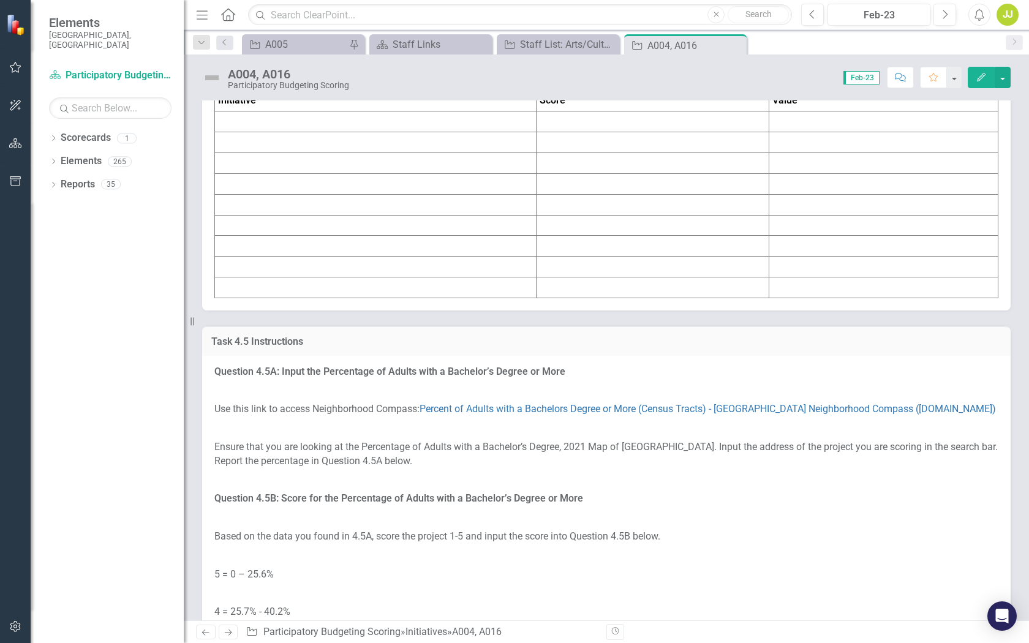
scroll to position [3872, 0]
click at [471, 135] on td at bounding box center [376, 124] width 322 height 21
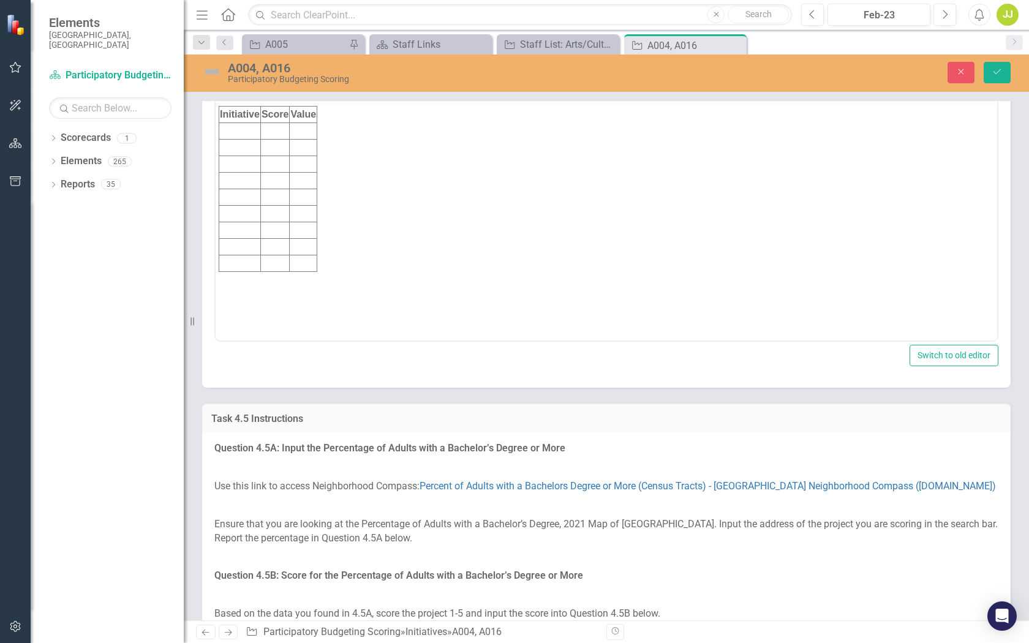
scroll to position [0, 0]
click at [250, 153] on td "Rich Text Area. Press ALT-0 for help." at bounding box center [240, 154] width 42 height 17
click at [999, 74] on icon "Save" at bounding box center [997, 71] width 11 height 9
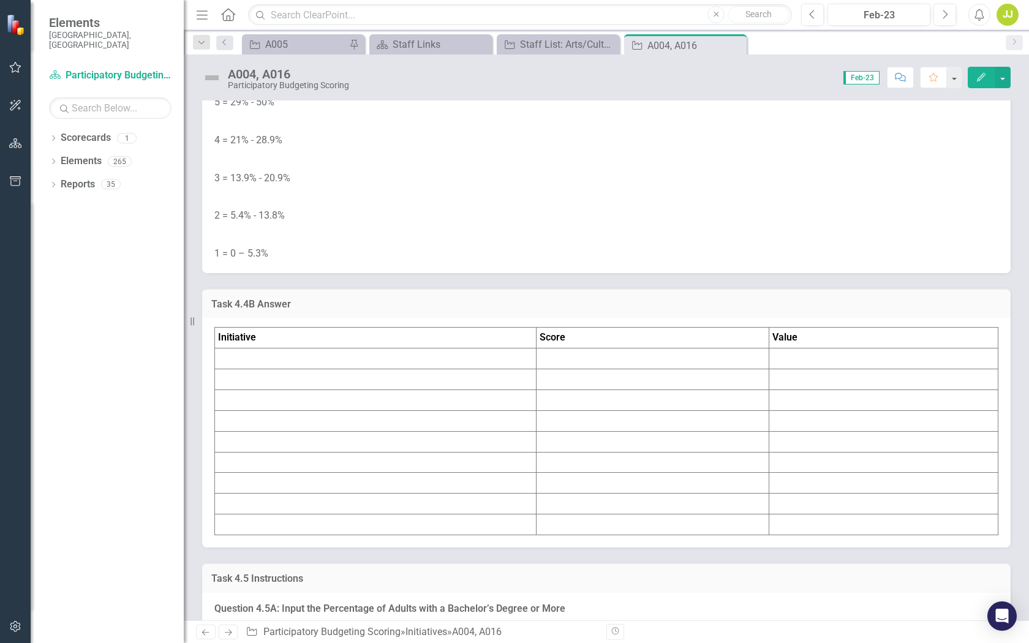
scroll to position [3634, 0]
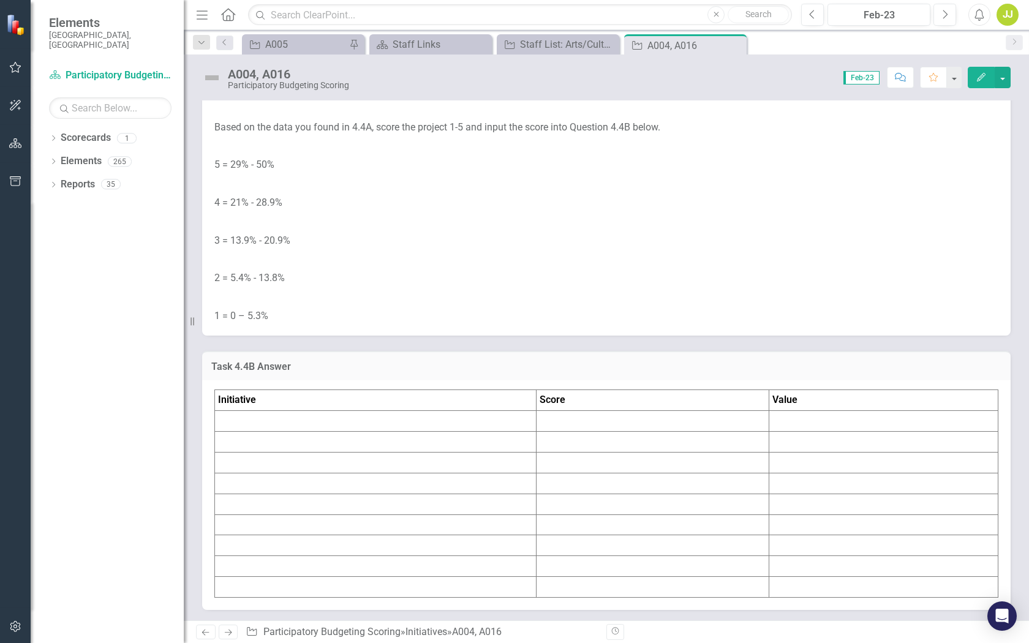
scroll to position [3805, 0]
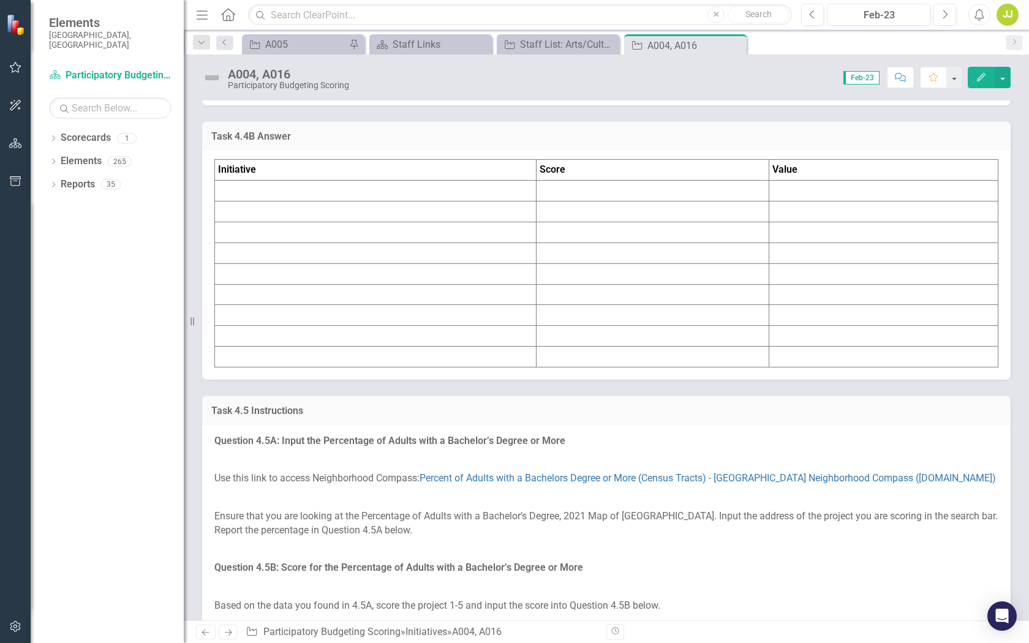
click at [818, 202] on td at bounding box center [884, 191] width 229 height 21
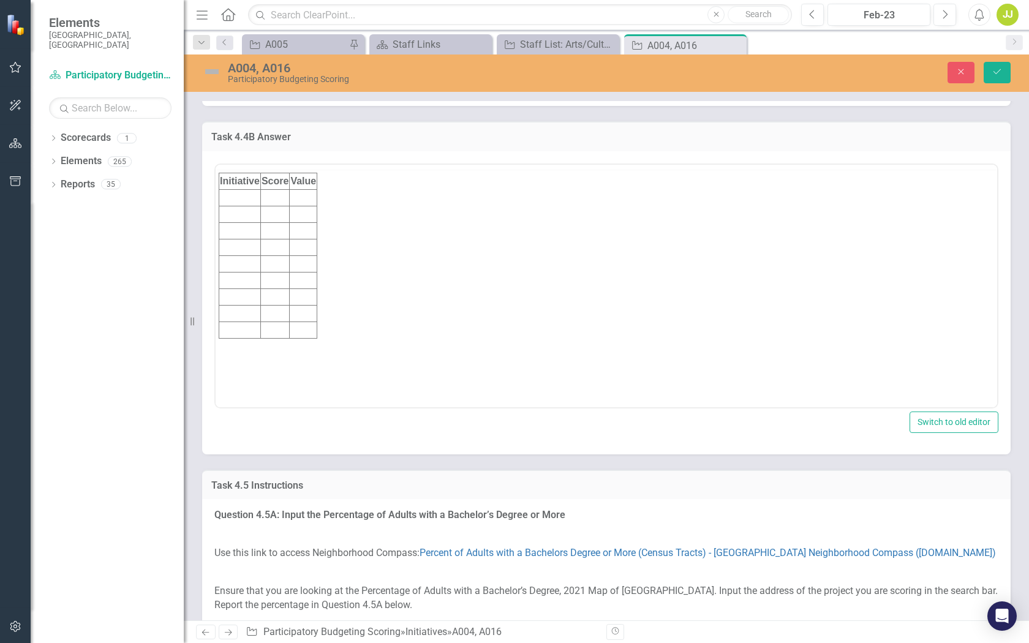
scroll to position [0, 0]
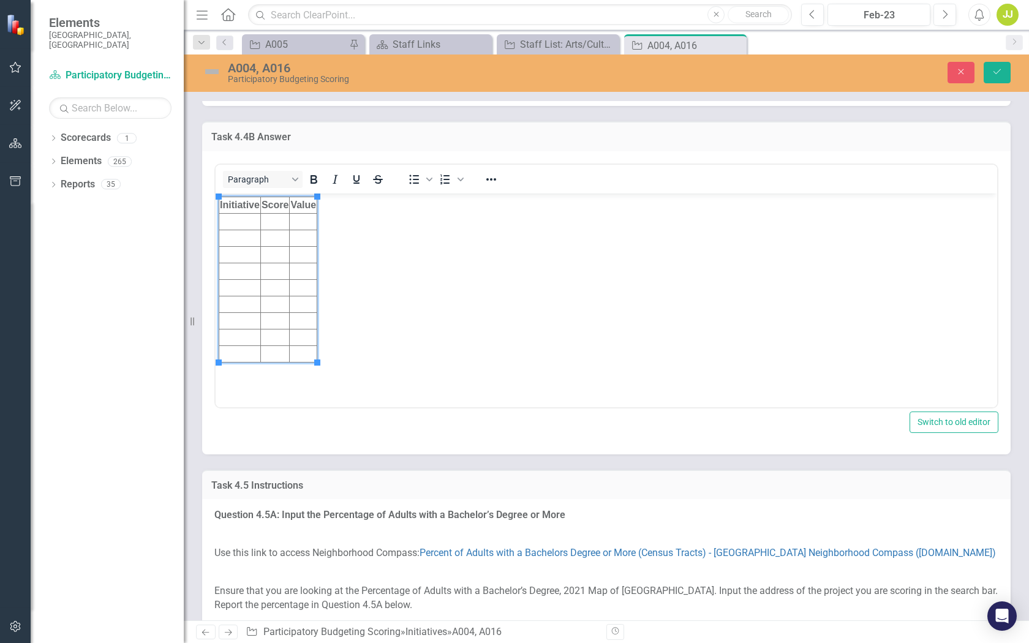
click at [306, 222] on td "Rich Text Area. Press ALT-0 for help." at bounding box center [304, 221] width 28 height 17
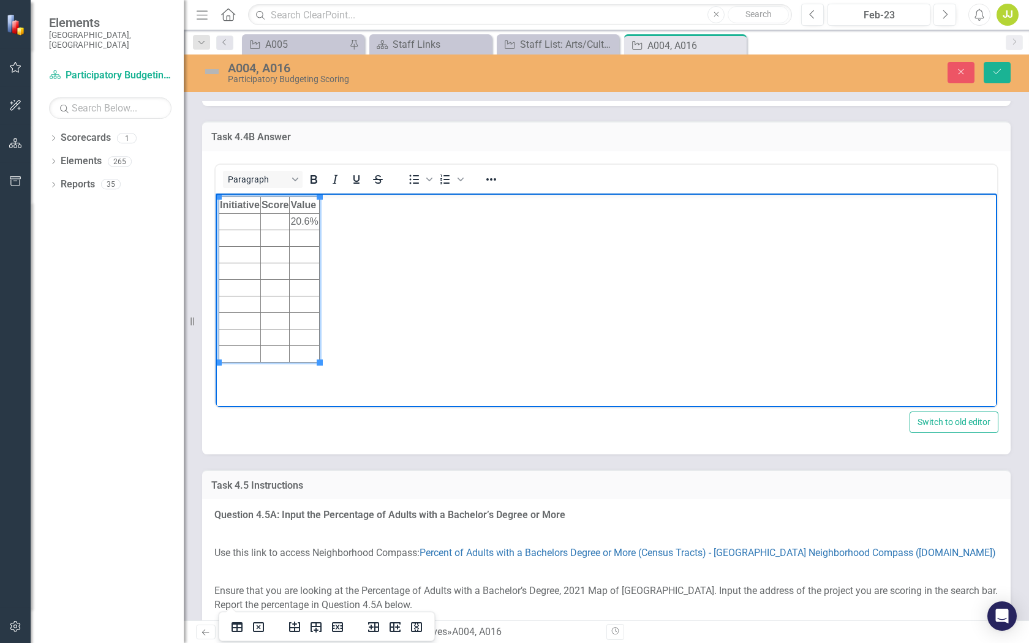
click at [273, 218] on td "Rich Text Area. Press ALT-0 for help." at bounding box center [274, 221] width 29 height 17
click at [251, 221] on td "Rich Text Area. Press ALT-0 for help." at bounding box center [240, 221] width 42 height 17
click at [246, 240] on td "Rich Text Area. Press ALT-0 for help." at bounding box center [240, 238] width 42 height 17
click at [271, 243] on td "Rich Text Area. Press ALT-0 for help." at bounding box center [274, 238] width 29 height 17
click at [304, 240] on td "Rich Text Area. Press ALT-0 for help." at bounding box center [304, 238] width 29 height 17
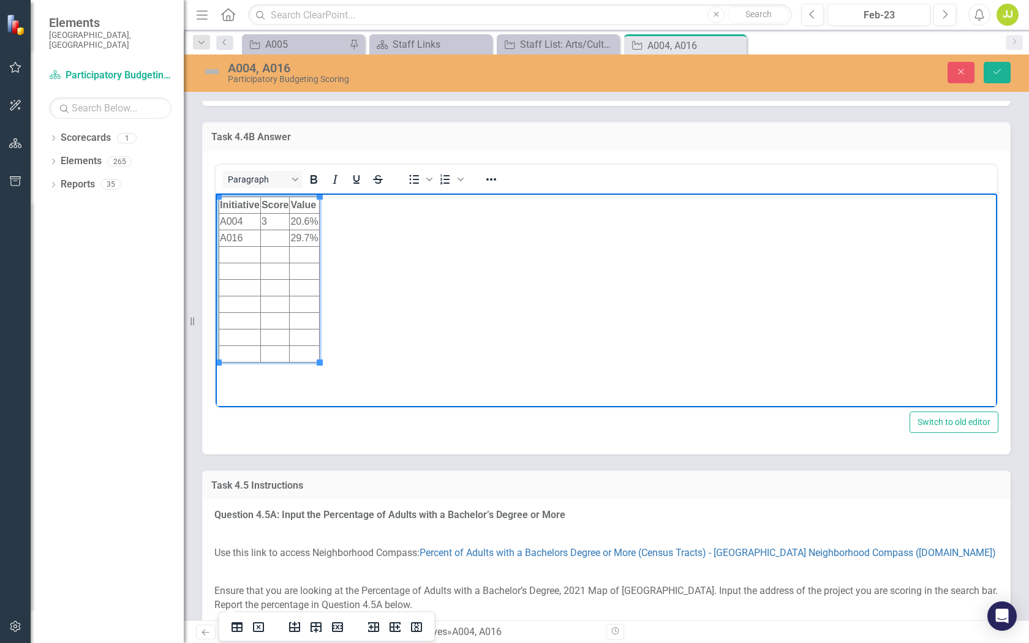
click at [276, 243] on td "Rich Text Area. Press ALT-0 for help." at bounding box center [274, 238] width 29 height 17
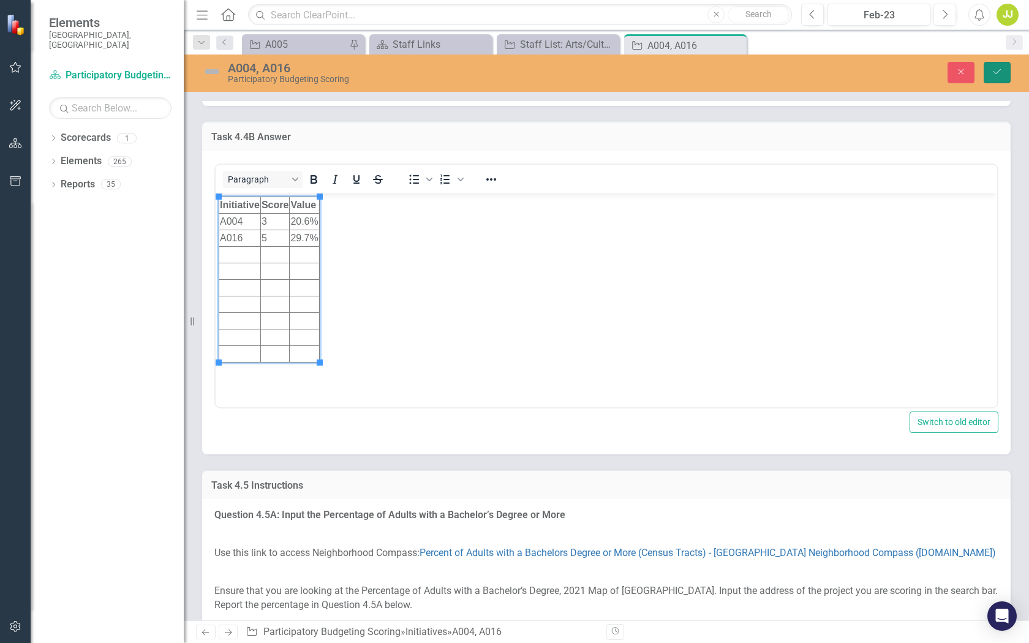
click at [998, 77] on button "Save" at bounding box center [997, 72] width 27 height 21
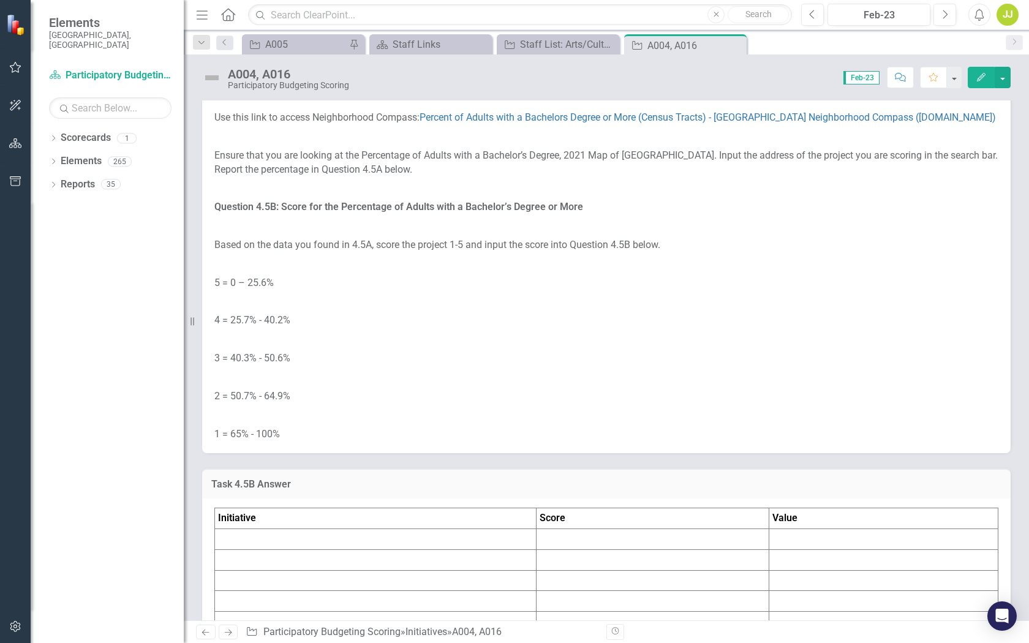
scroll to position [4159, 0]
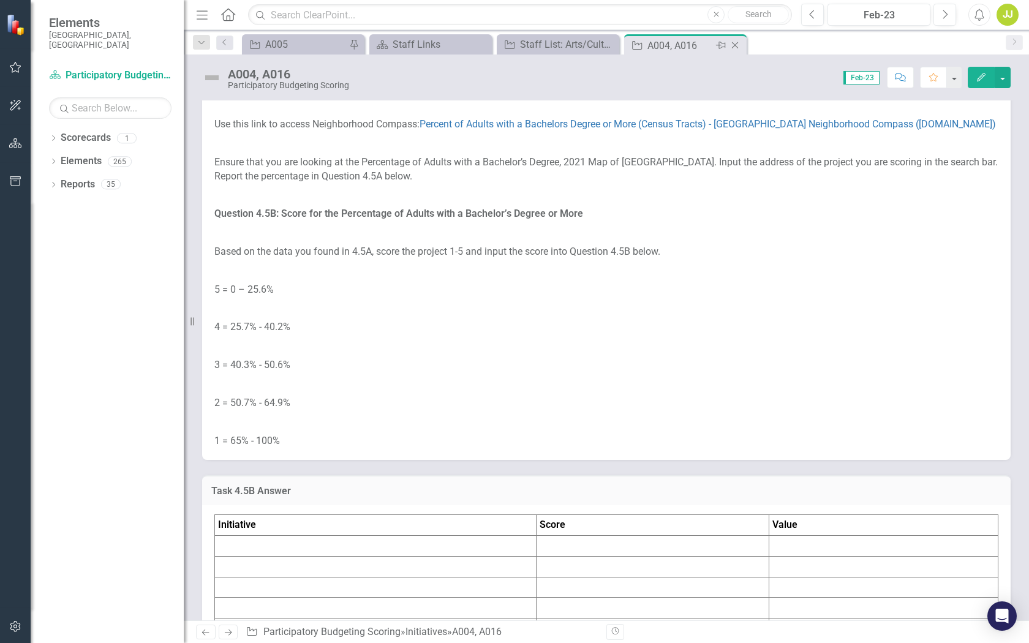
click at [735, 47] on icon "Close" at bounding box center [735, 45] width 12 height 10
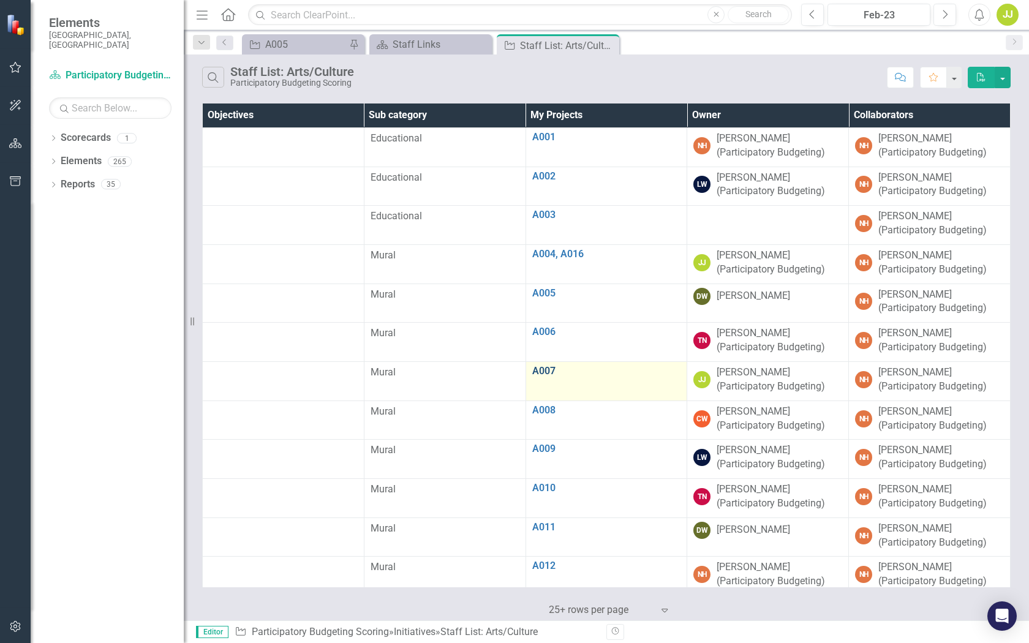
click at [537, 372] on link "A007" at bounding box center [606, 371] width 149 height 11
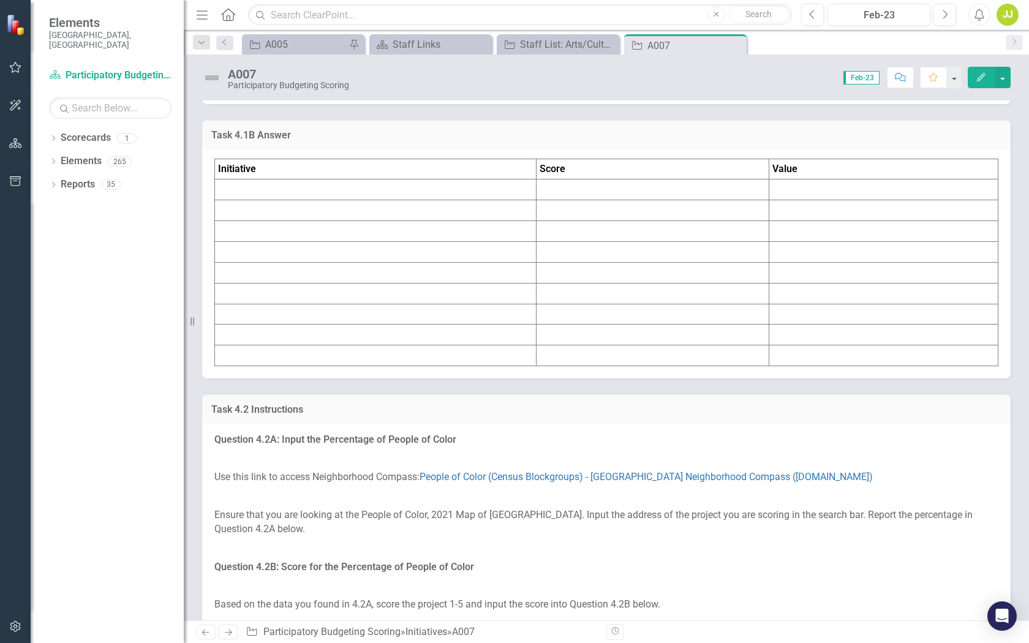
scroll to position [1784, 0]
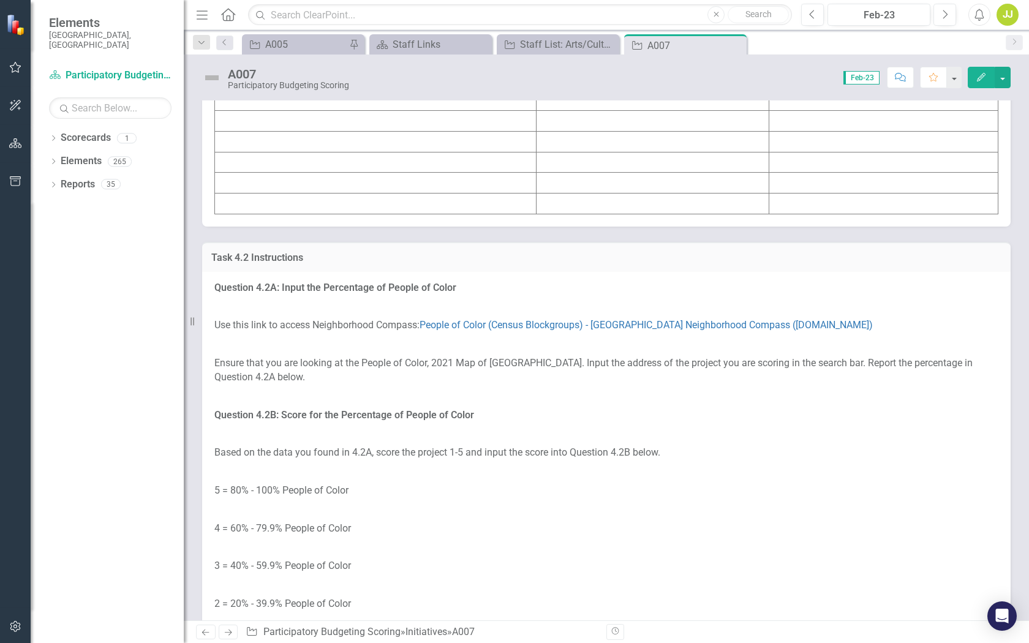
click at [401, 48] on td at bounding box center [376, 38] width 322 height 21
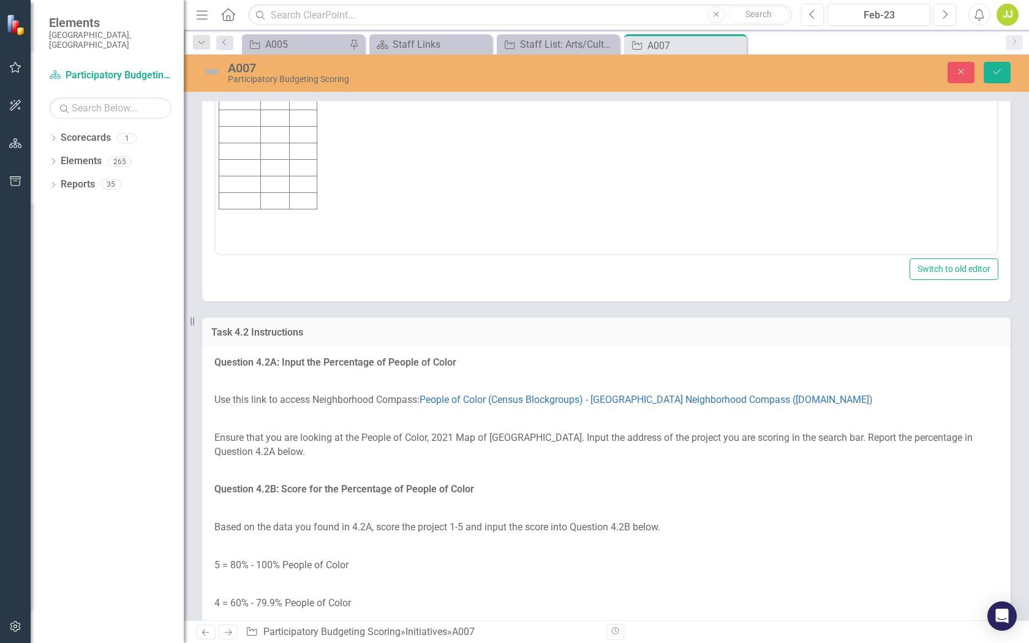
scroll to position [0, 0]
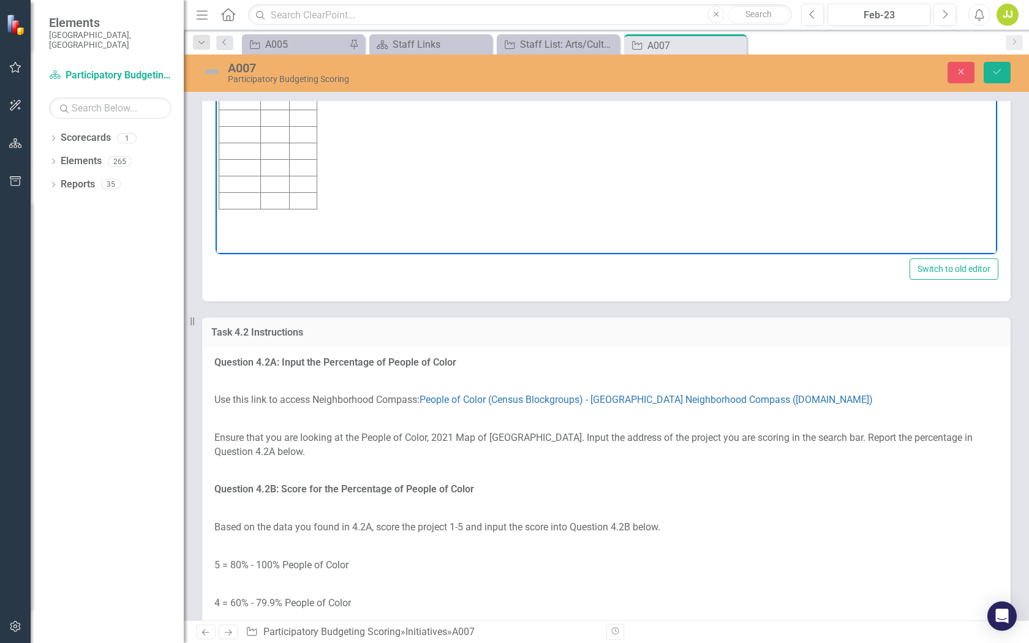
click at [249, 66] on td "Rich Text Area. Press ALT-0 for help." at bounding box center [240, 68] width 42 height 17
click at [280, 66] on td "Rich Text Area. Press ALT-0 for help." at bounding box center [274, 68] width 29 height 17
click at [301, 67] on td "Rich Text Area. Press ALT-0 for help." at bounding box center [304, 68] width 28 height 17
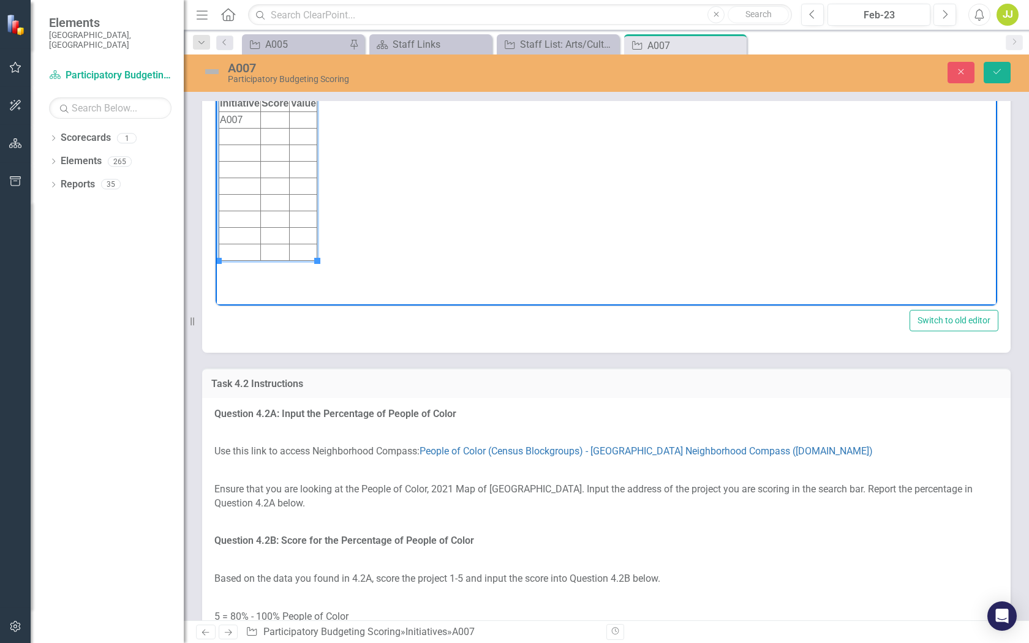
scroll to position [1762, 0]
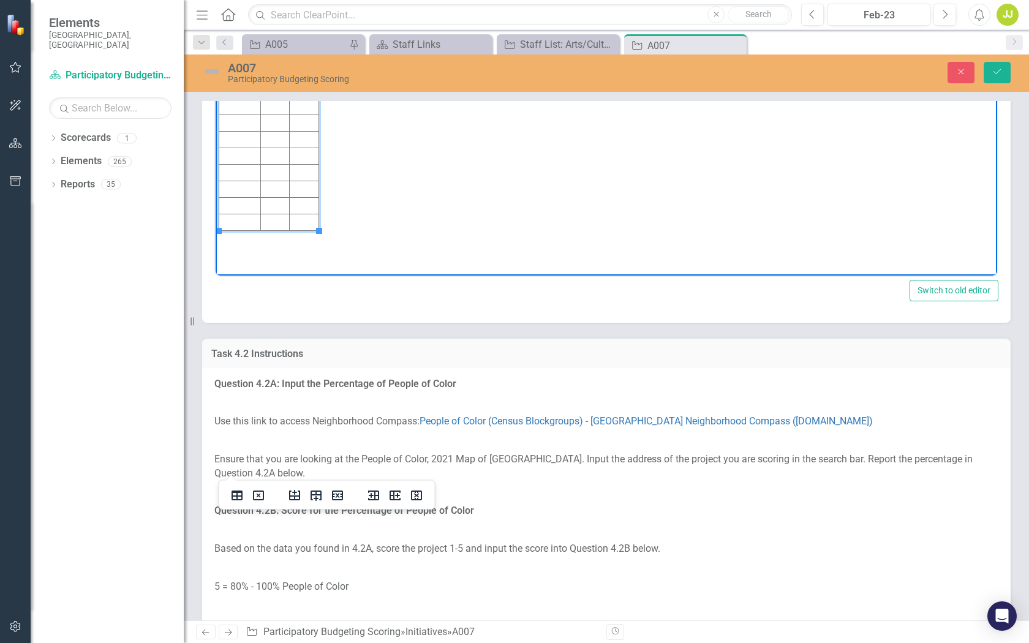
click at [292, 89] on td "58506" at bounding box center [304, 89] width 29 height 17
click at [309, 91] on td "$58506" at bounding box center [307, 89] width 34 height 17
click at [308, 91] on td "$58506" at bounding box center [307, 89] width 34 height 17
click at [275, 87] on td "Rich Text Area. Press ALT-0 for help." at bounding box center [274, 89] width 29 height 17
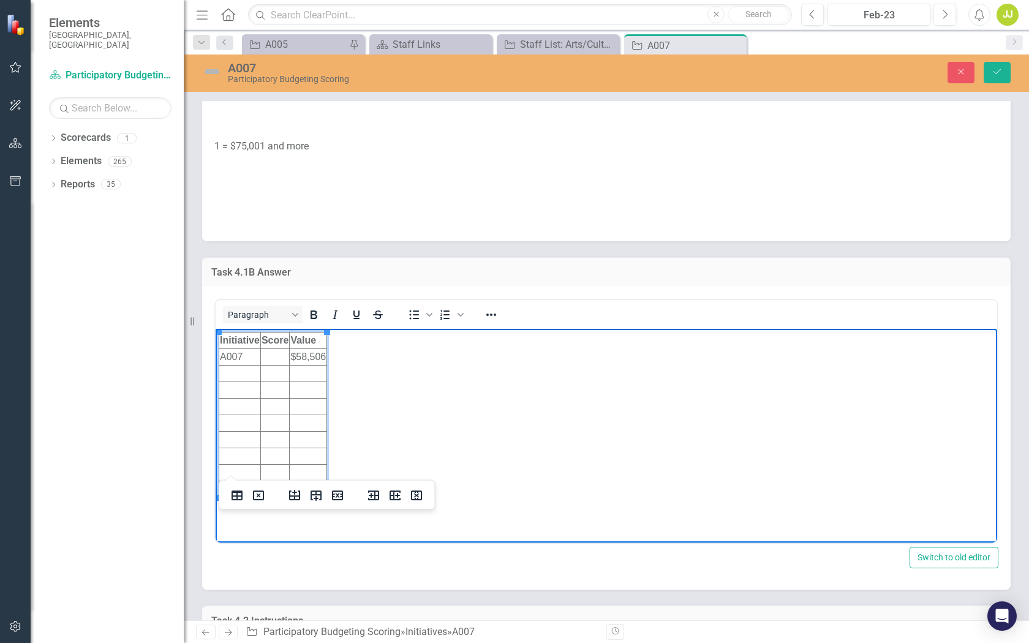
scroll to position [1494, 0]
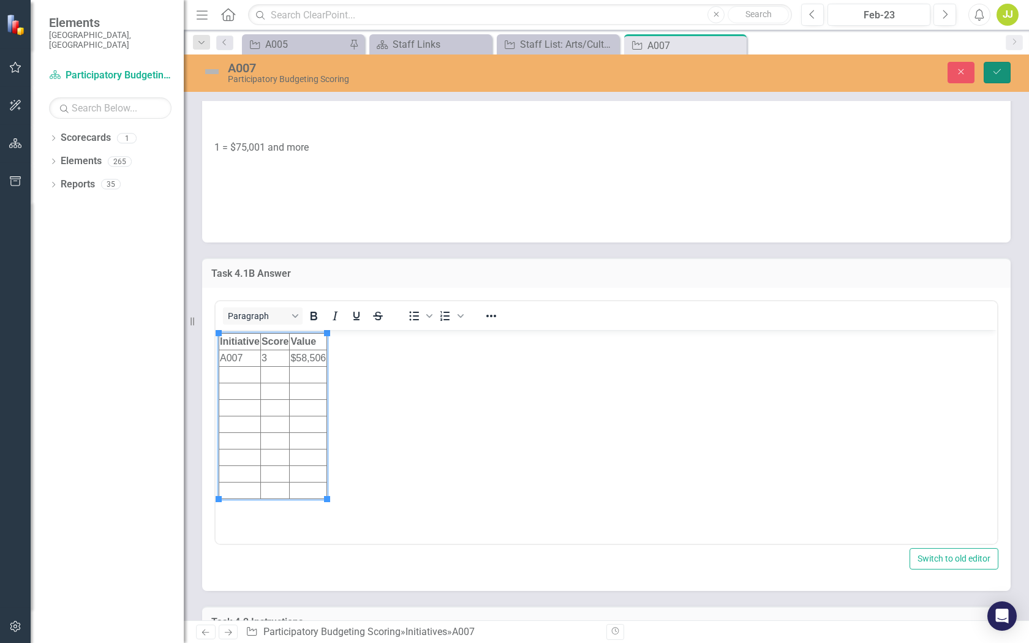
click at [992, 73] on icon "Save" at bounding box center [997, 71] width 11 height 9
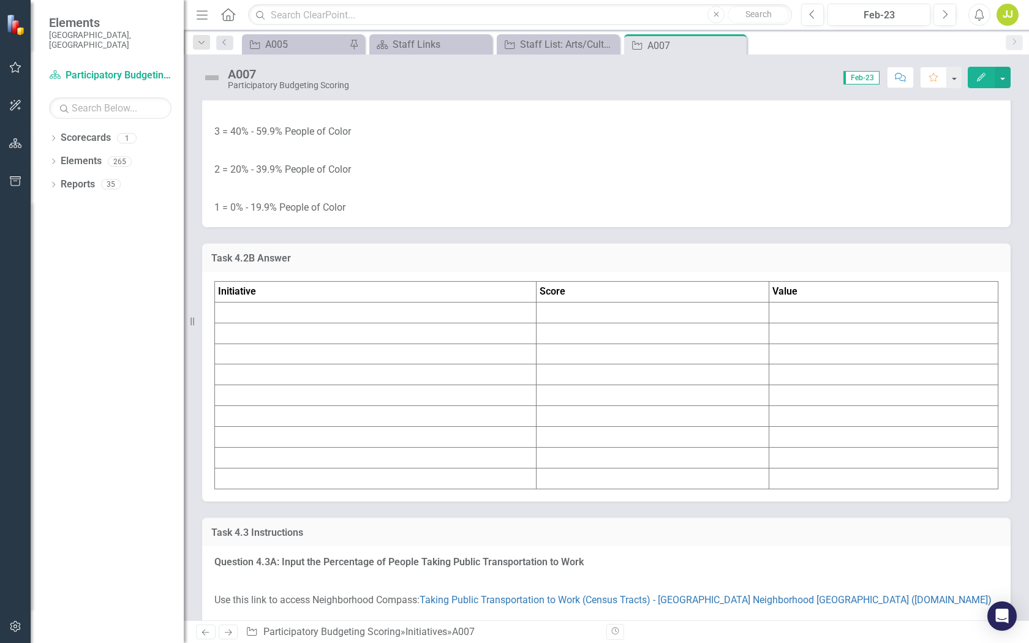
scroll to position [2222, 0]
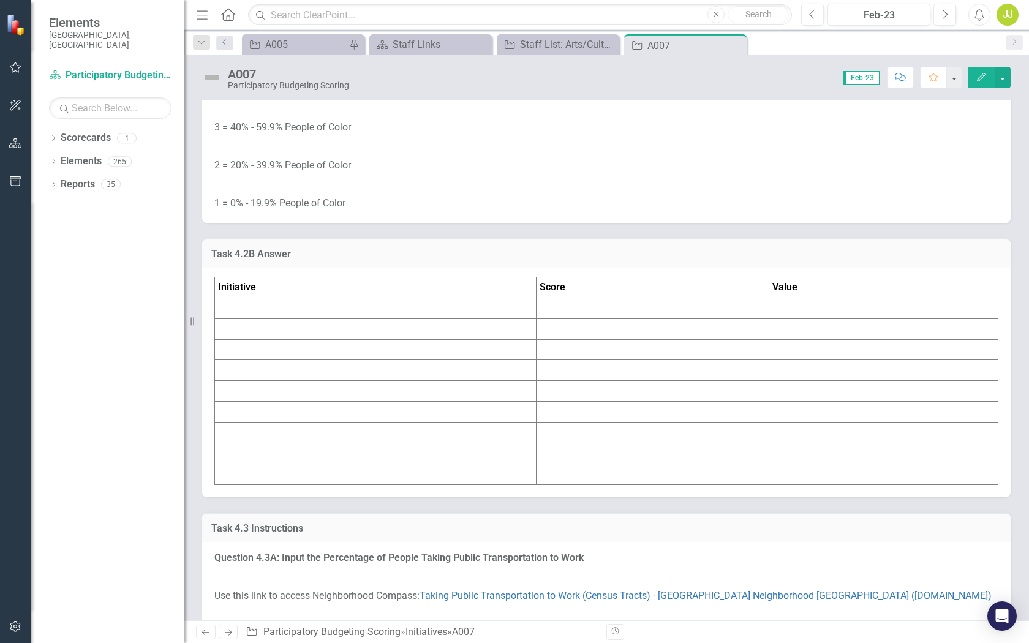
click at [384, 319] on td at bounding box center [376, 308] width 322 height 21
click at [698, 319] on td at bounding box center [652, 308] width 233 height 21
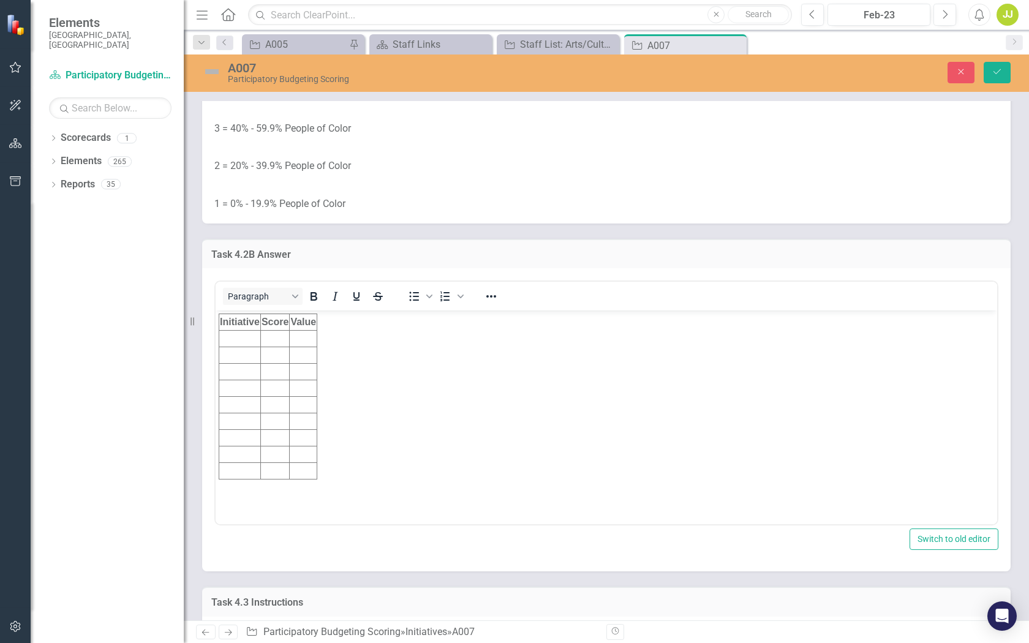
scroll to position [0, 0]
click at [303, 341] on td "Rich Text Area. Press ALT-0 for help." at bounding box center [304, 339] width 28 height 17
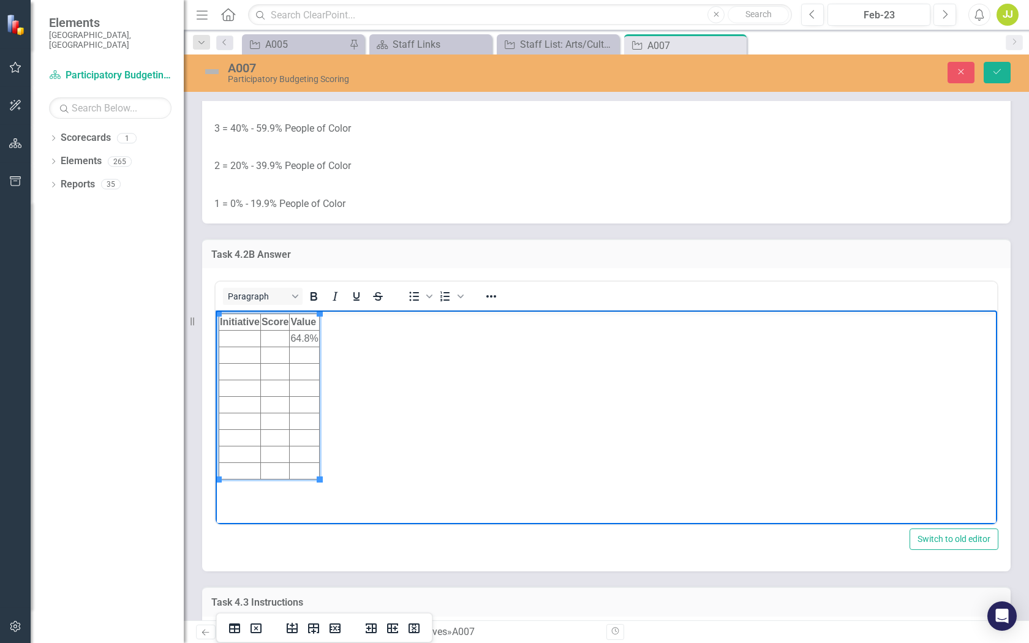
click at [273, 339] on td "Rich Text Area. Press ALT-0 for help." at bounding box center [274, 339] width 29 height 17
click at [250, 341] on td "Rich Text Area. Press ALT-0 for help." at bounding box center [240, 339] width 42 height 17
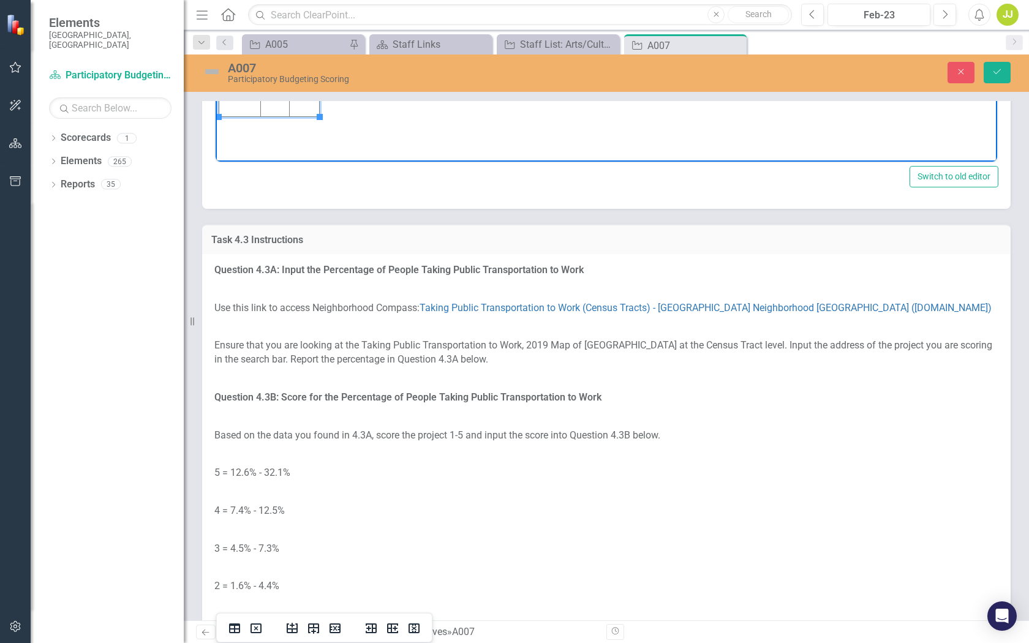
scroll to position [2702, 0]
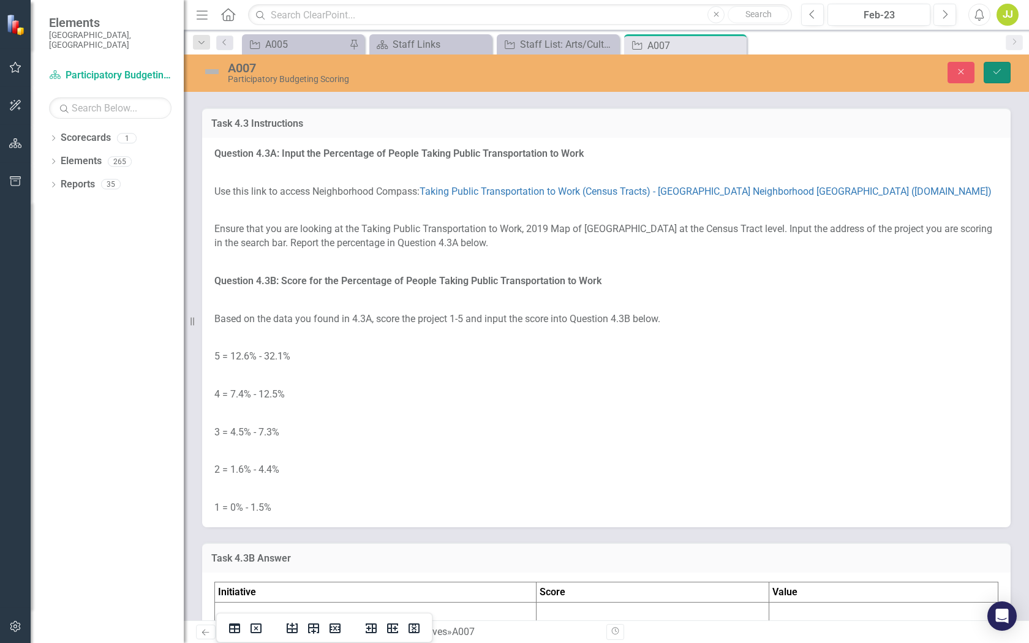
click at [998, 80] on button "Save" at bounding box center [997, 72] width 27 height 21
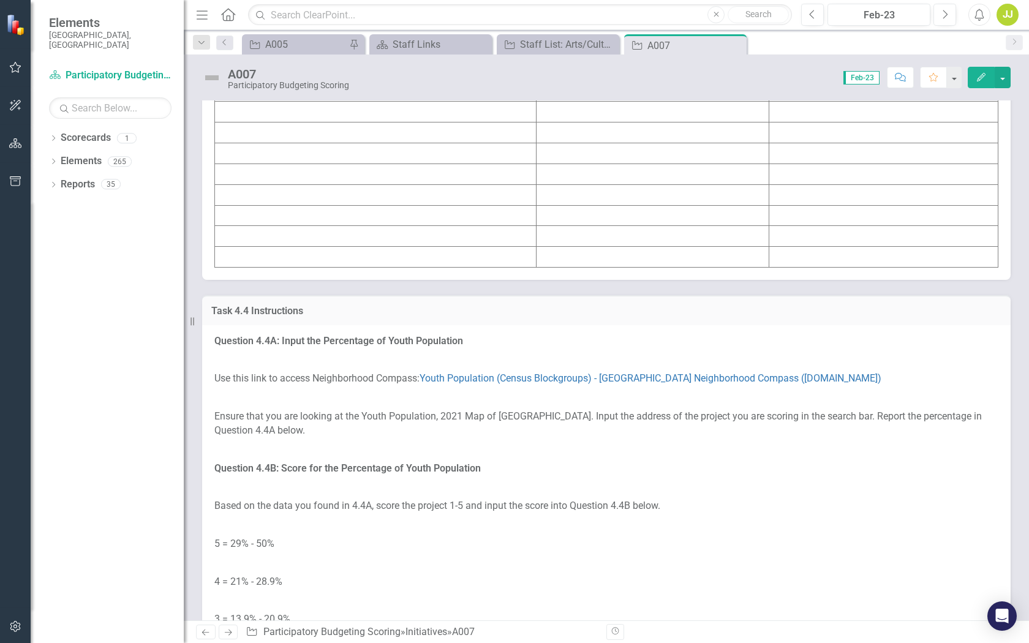
scroll to position [3184, 0]
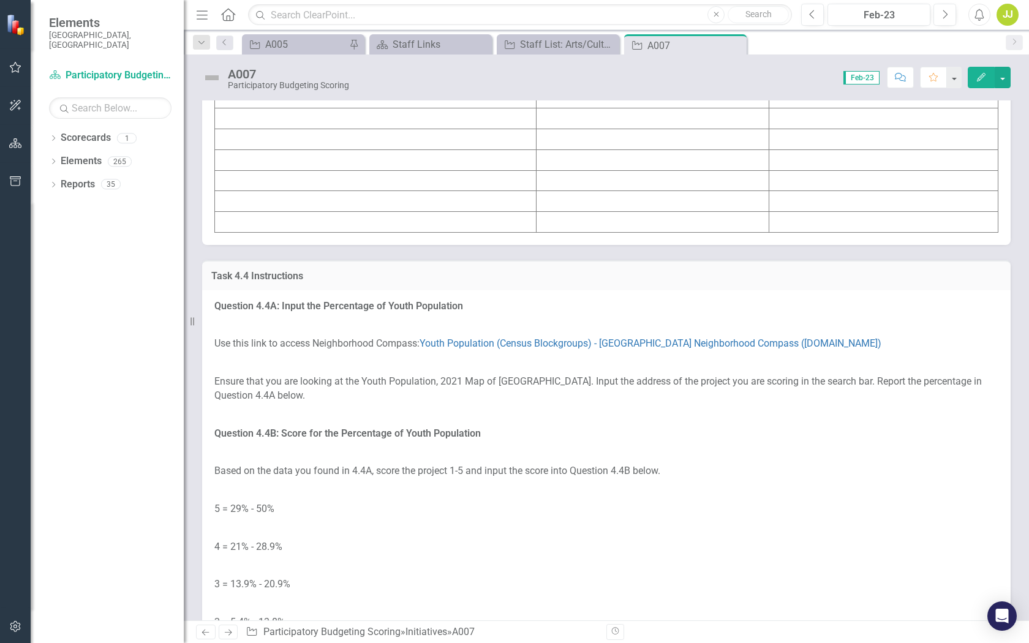
click at [390, 67] on td at bounding box center [376, 56] width 322 height 21
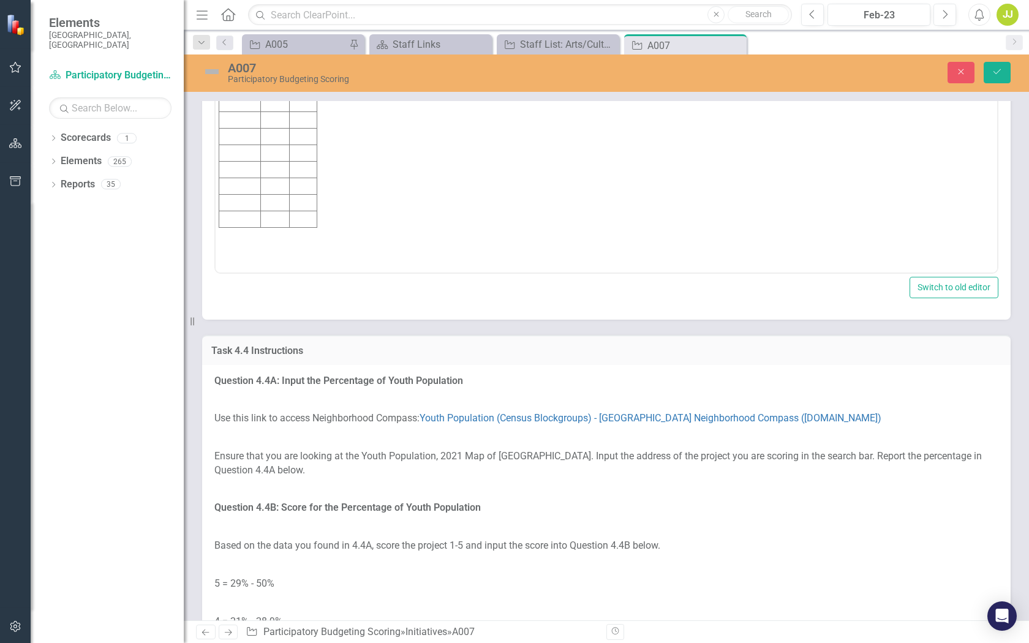
scroll to position [0, 0]
click at [243, 81] on td "Rich Text Area. Press ALT-0 for help." at bounding box center [240, 86] width 42 height 17
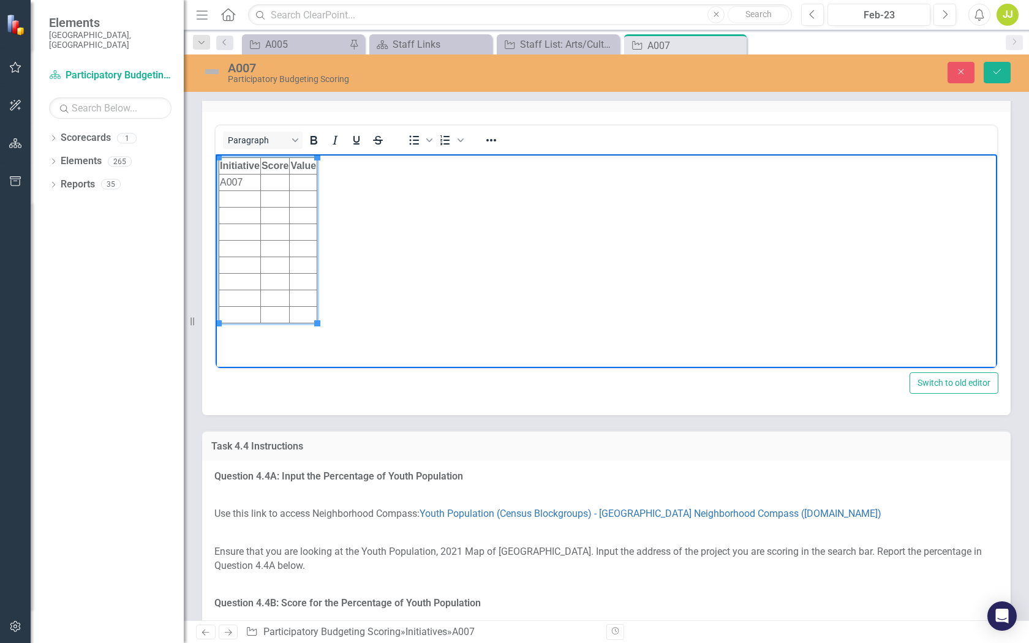
scroll to position [3094, 0]
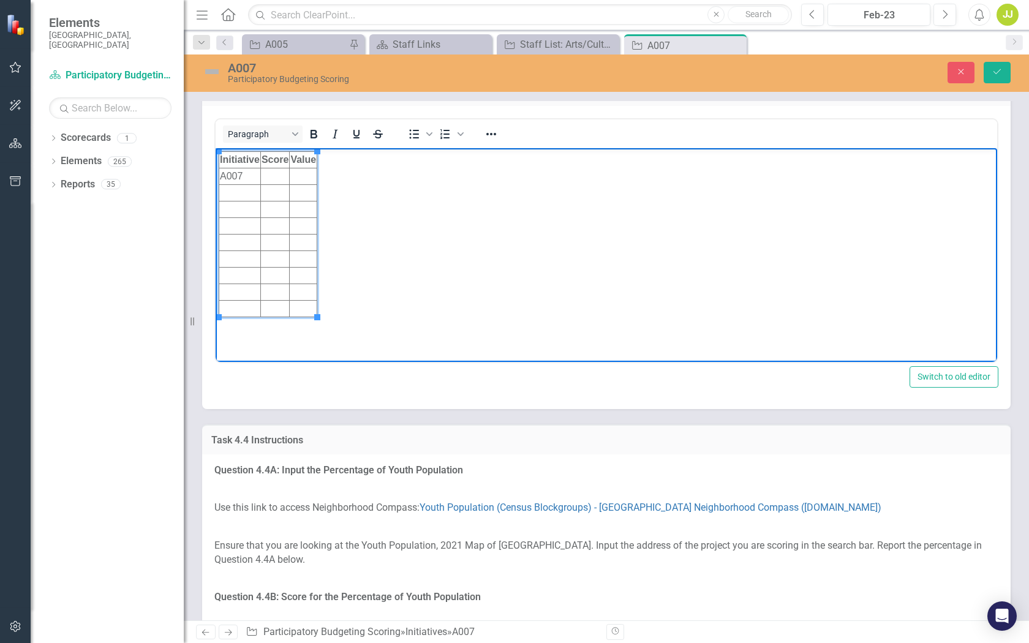
click at [305, 178] on td "Rich Text Area. Press ALT-0 for help." at bounding box center [304, 176] width 28 height 17
click at [281, 171] on td "Rich Text Area. Press ALT-0 for help." at bounding box center [274, 176] width 29 height 17
click at [279, 197] on td "Rich Text Area. Press ALT-0 for help." at bounding box center [274, 192] width 29 height 17
click at [994, 80] on button "Save" at bounding box center [997, 72] width 27 height 21
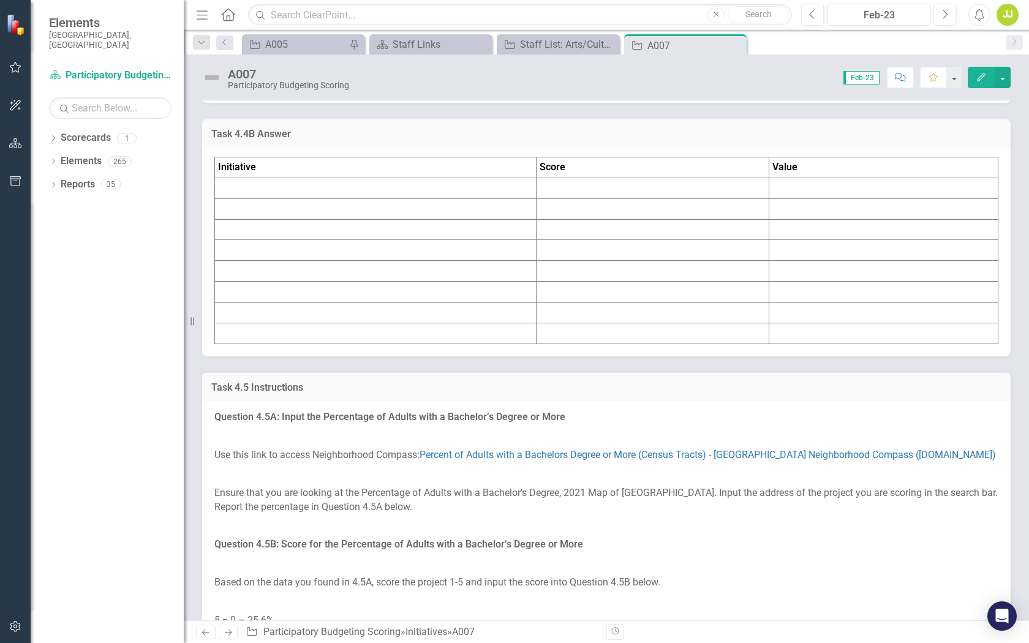
scroll to position [3765, 0]
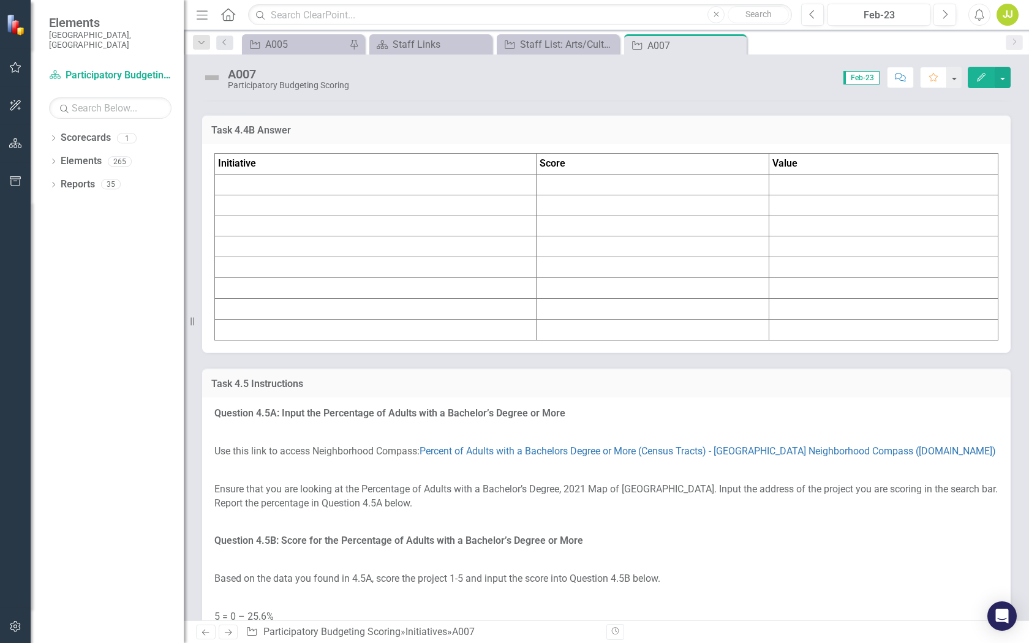
click at [457, 195] on td at bounding box center [376, 184] width 322 height 21
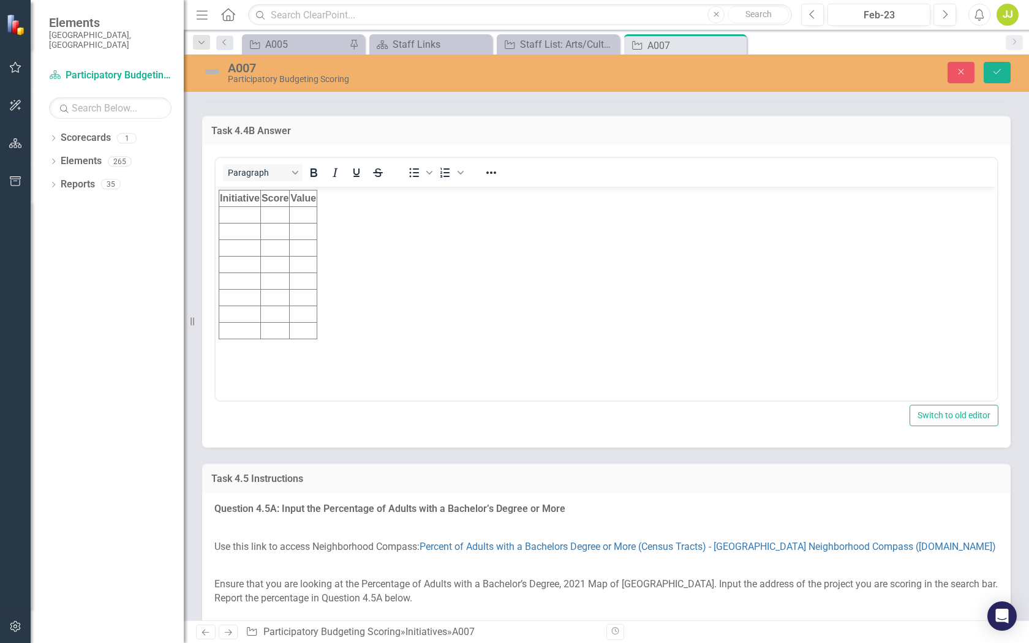
scroll to position [0, 0]
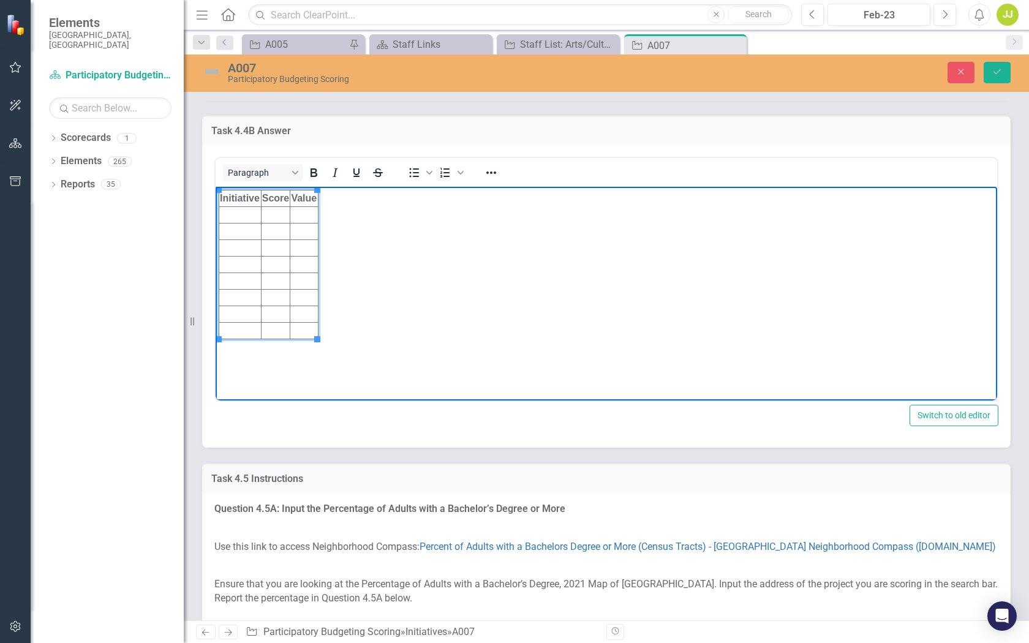
click at [237, 215] on td "Rich Text Area. Press ALT-0 for help." at bounding box center [240, 215] width 42 height 17
click at [237, 215] on td "a007" at bounding box center [240, 215] width 42 height 17
click at [308, 215] on td "Rich Text Area. Press ALT-0 for help." at bounding box center [304, 215] width 28 height 17
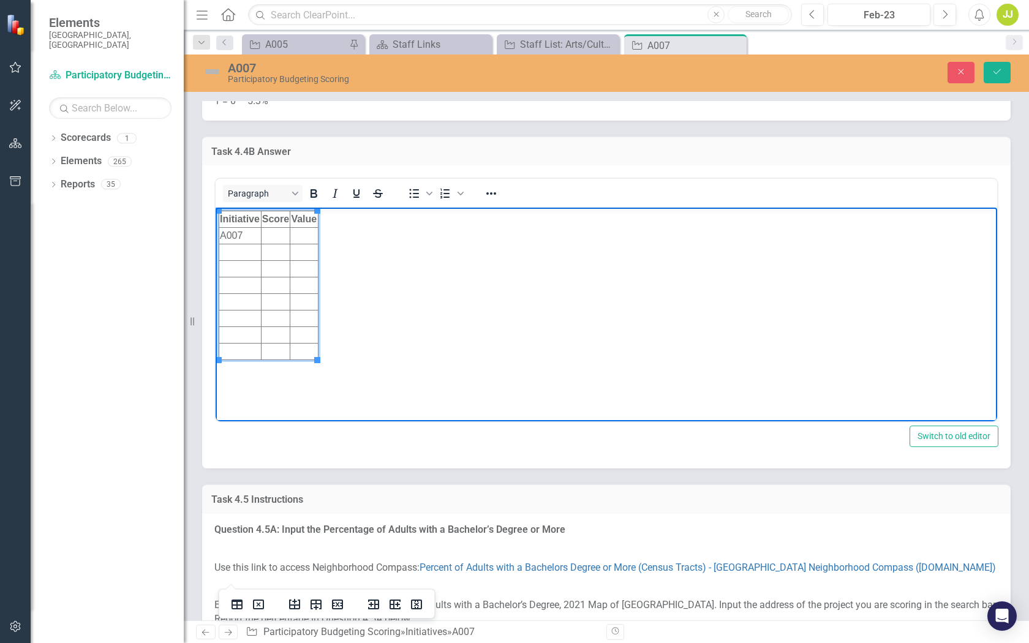
scroll to position [3775, 0]
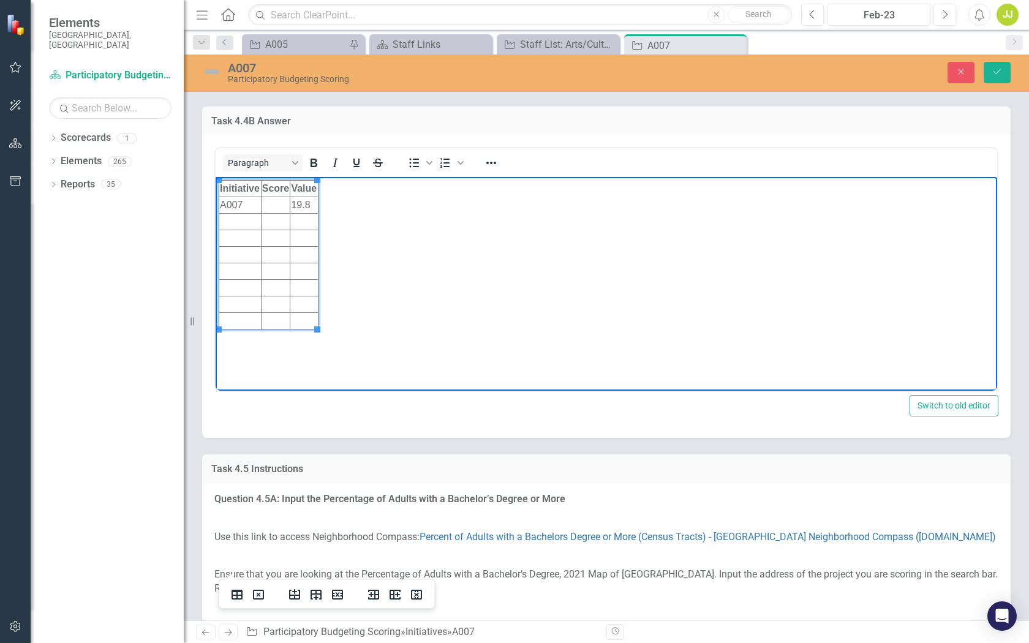
click at [293, 206] on td "19.8" at bounding box center [304, 205] width 28 height 17
click at [313, 207] on td "19.8" at bounding box center [304, 205] width 28 height 17
click at [279, 210] on td "Rich Text Area. Press ALT-0 for help." at bounding box center [274, 205] width 29 height 17
click at [296, 219] on td "Rich Text Area. Press ALT-0 for help." at bounding box center [304, 222] width 29 height 17
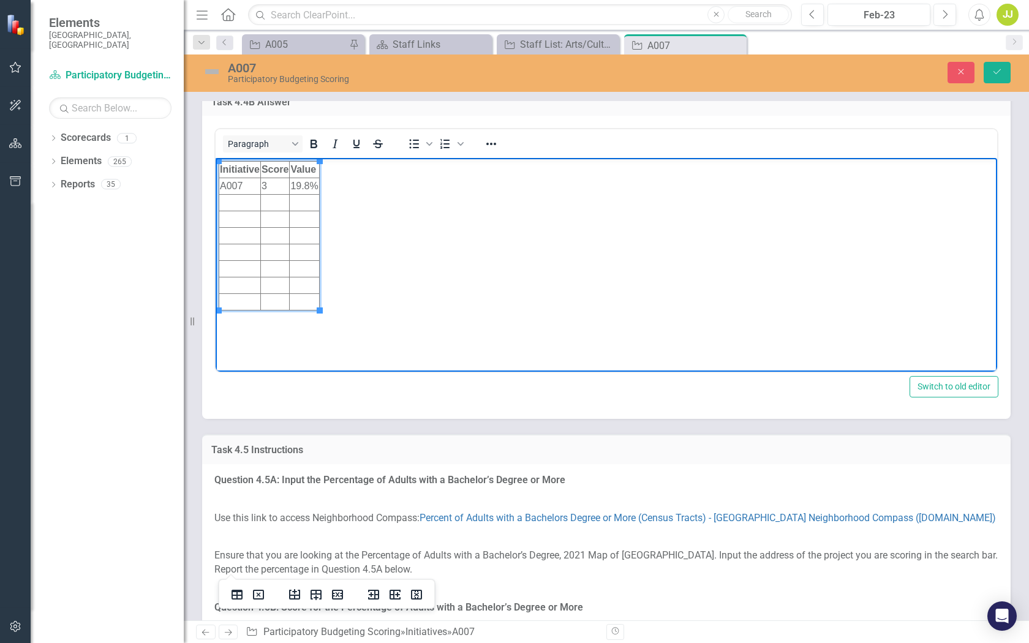
scroll to position [3794, 0]
click at [999, 72] on icon "Save" at bounding box center [997, 71] width 11 height 9
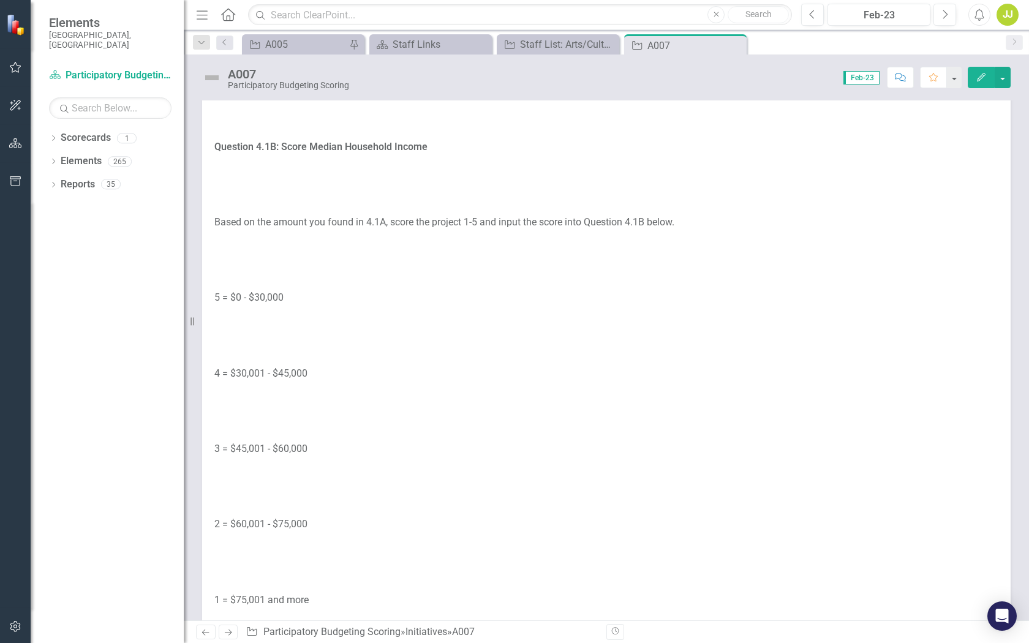
scroll to position [721, 0]
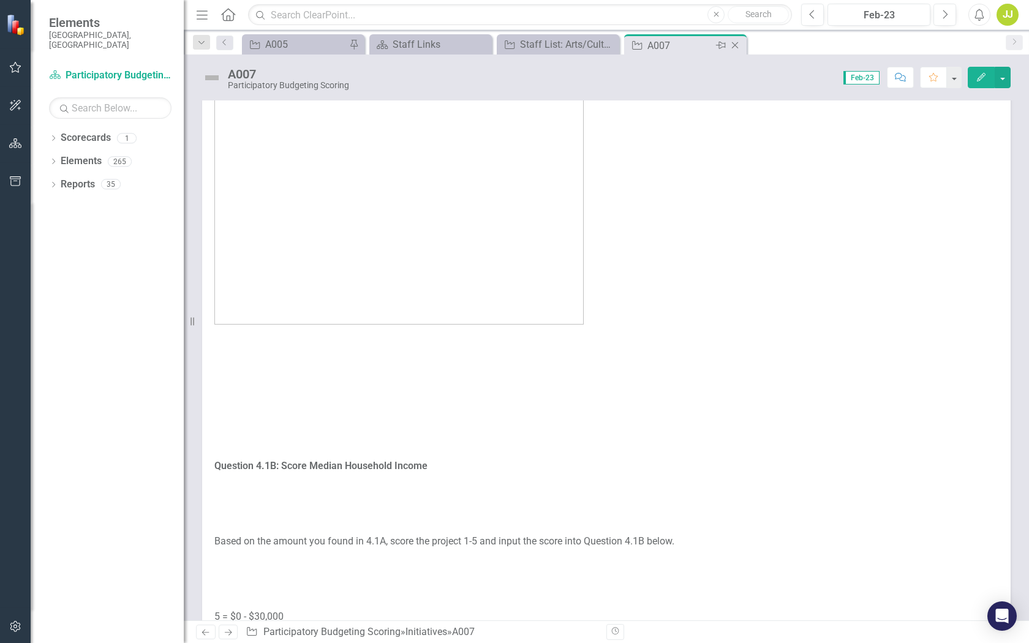
click at [737, 47] on icon at bounding box center [735, 45] width 7 height 7
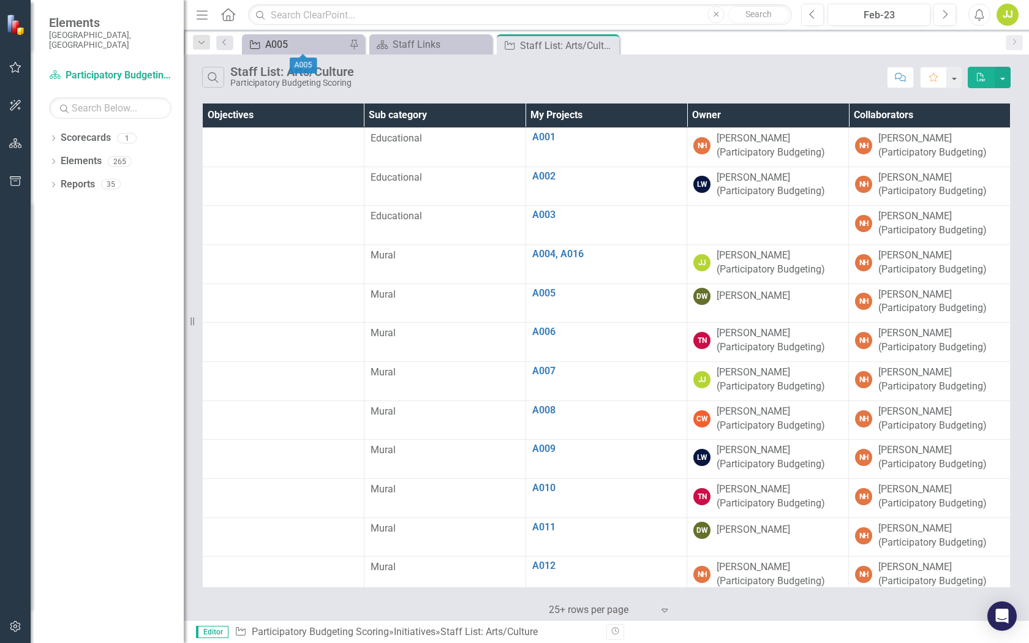
click at [320, 45] on div "A005" at bounding box center [305, 44] width 81 height 15
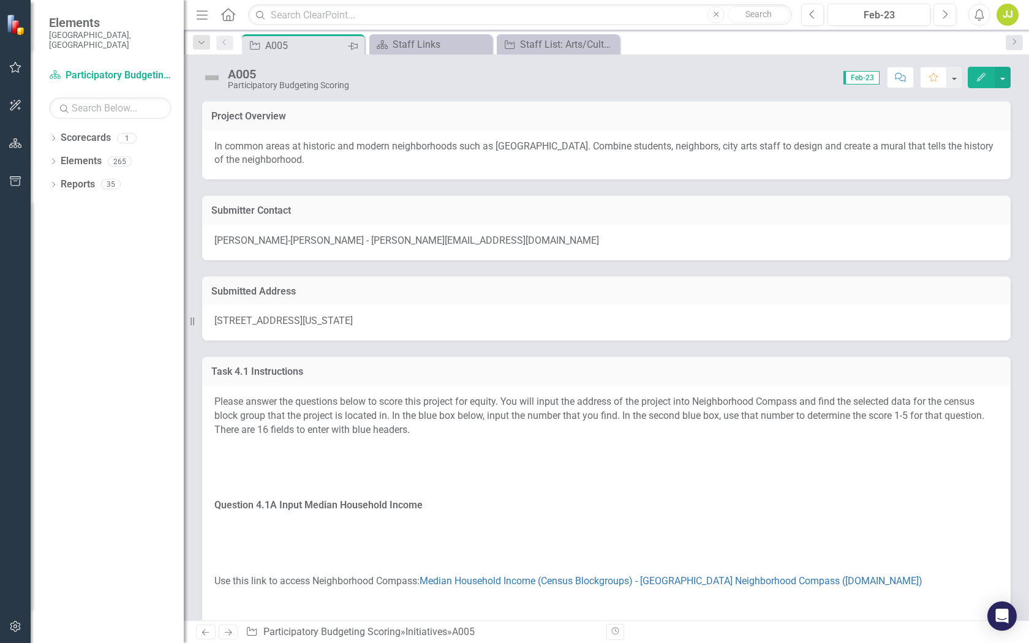
click at [354, 44] on icon "Pin" at bounding box center [353, 46] width 10 height 12
click at [354, 44] on icon "Close" at bounding box center [353, 45] width 12 height 10
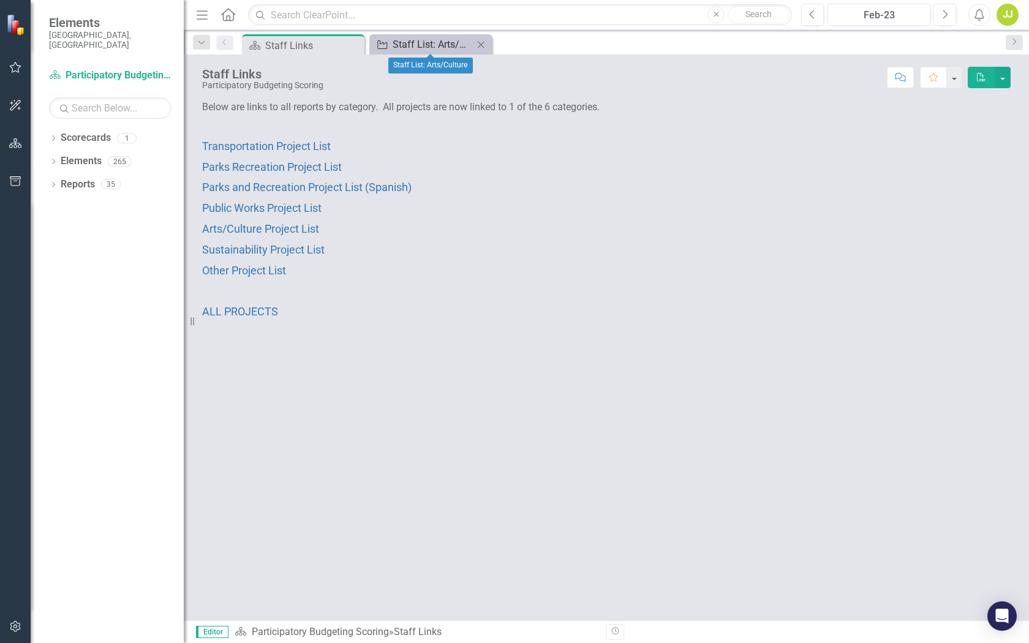
click at [422, 42] on div "Staff List: Arts/Culture" at bounding box center [433, 44] width 81 height 15
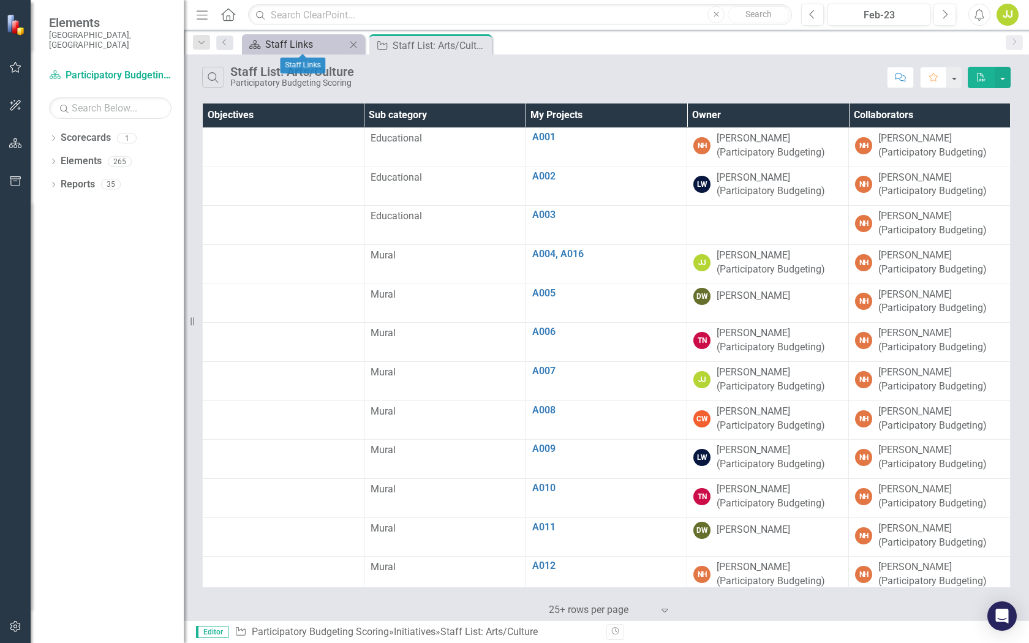
click at [332, 44] on div "Staff Links" at bounding box center [305, 44] width 81 height 15
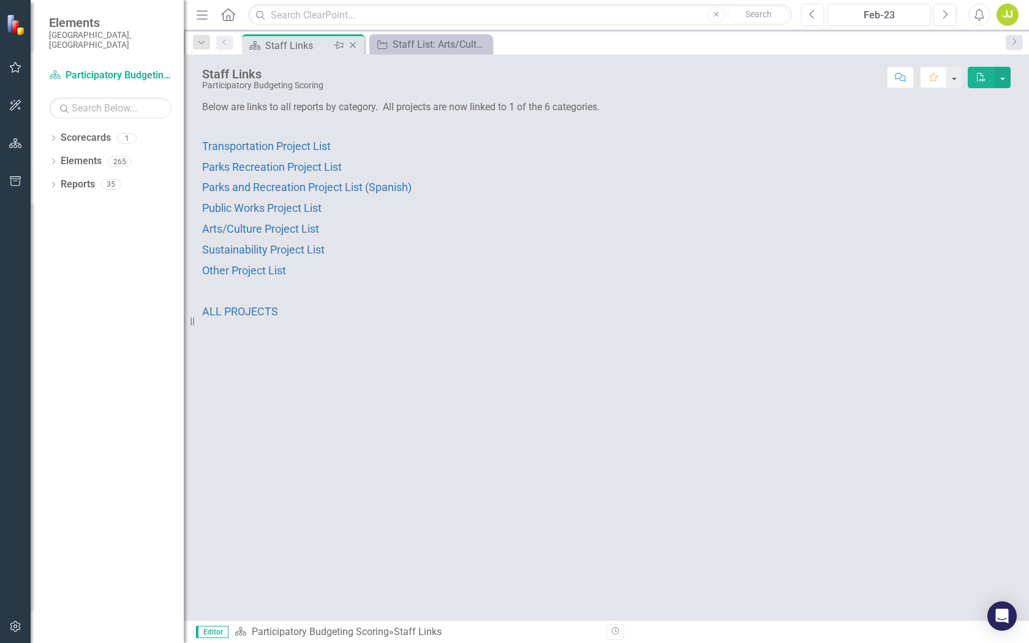
click at [339, 46] on icon "Pin" at bounding box center [339, 45] width 10 height 12
click at [428, 42] on div "Staff List: Arts/Culture" at bounding box center [433, 44] width 81 height 15
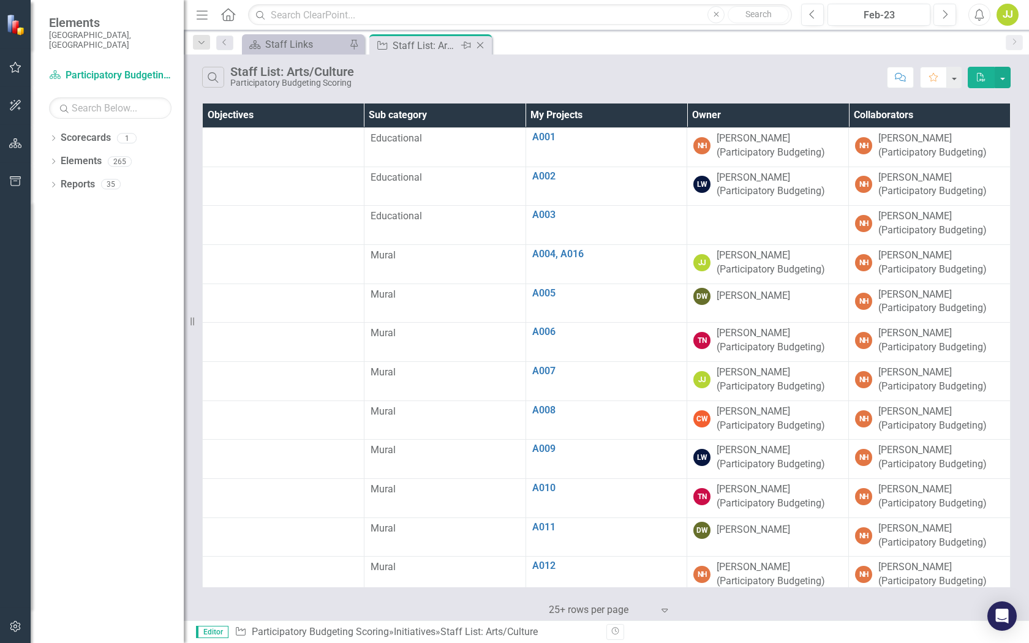
click at [466, 45] on icon at bounding box center [466, 45] width 10 height 7
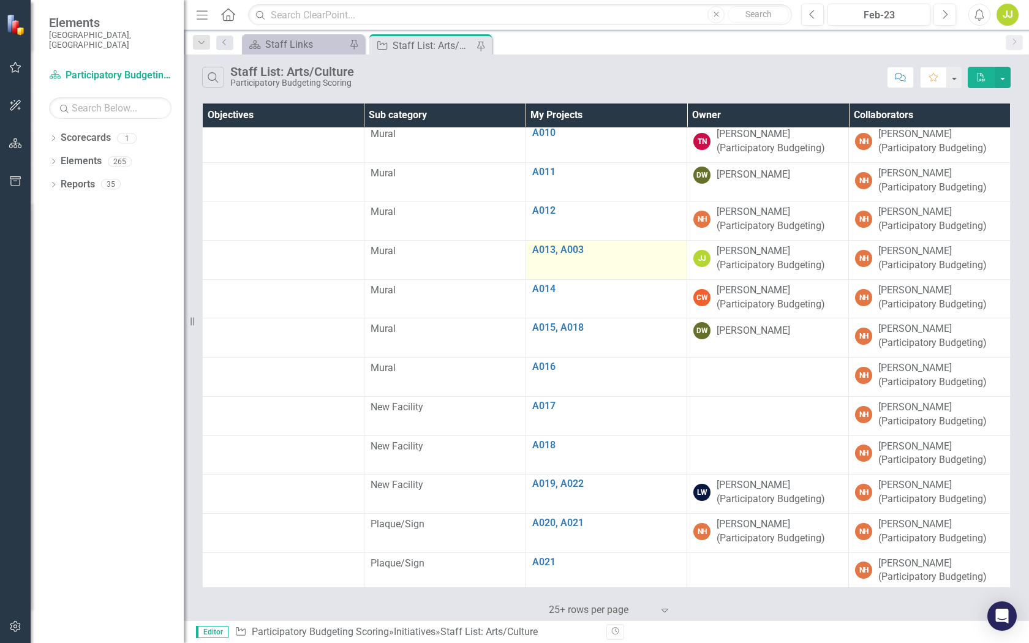
scroll to position [408, 0]
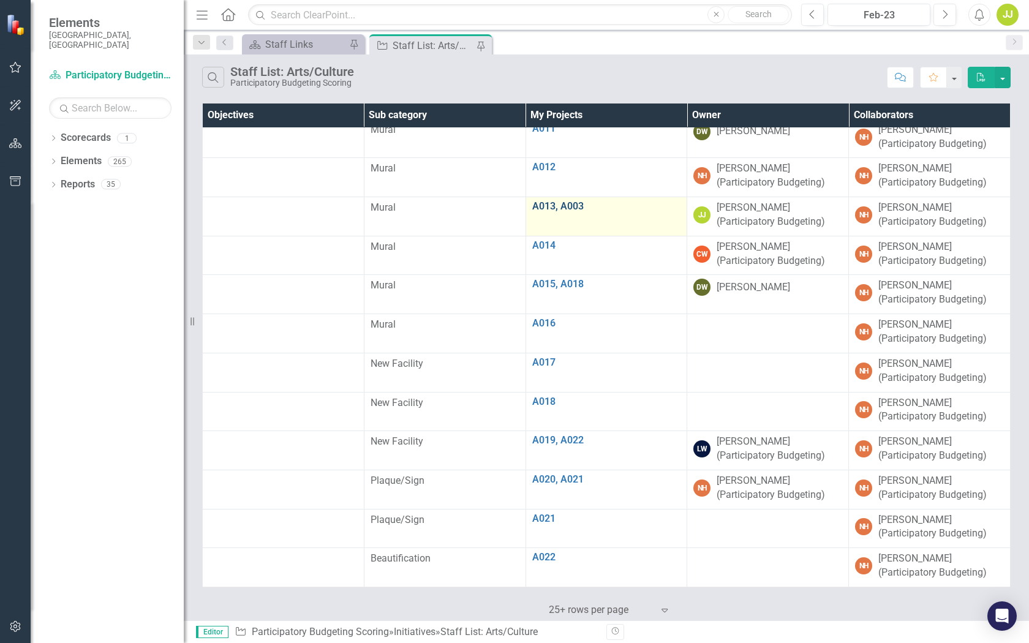
click at [562, 201] on link "A013, A003" at bounding box center [606, 206] width 149 height 11
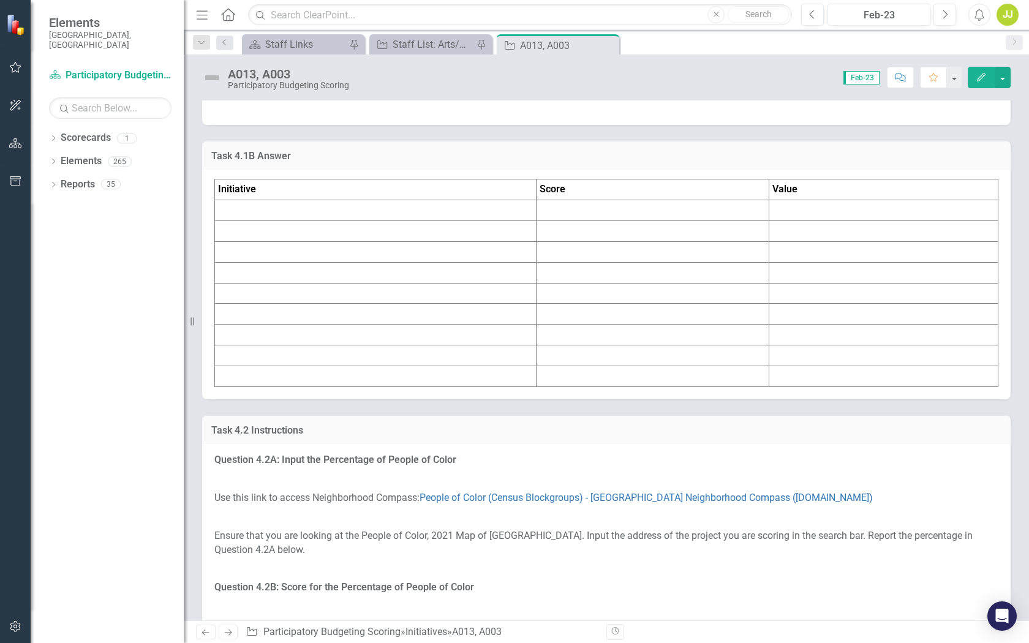
scroll to position [1626, 0]
click at [311, 220] on td at bounding box center [376, 209] width 322 height 21
click at [310, 220] on td at bounding box center [376, 209] width 322 height 21
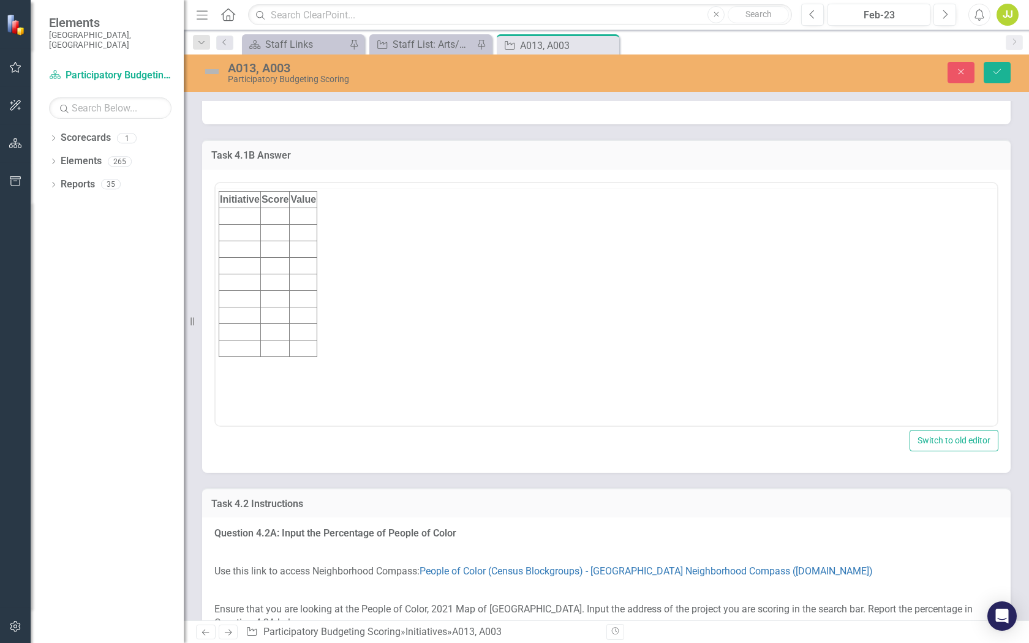
scroll to position [0, 0]
click at [242, 237] on td "Rich Text Area. Press ALT-0 for help." at bounding box center [240, 240] width 42 height 17
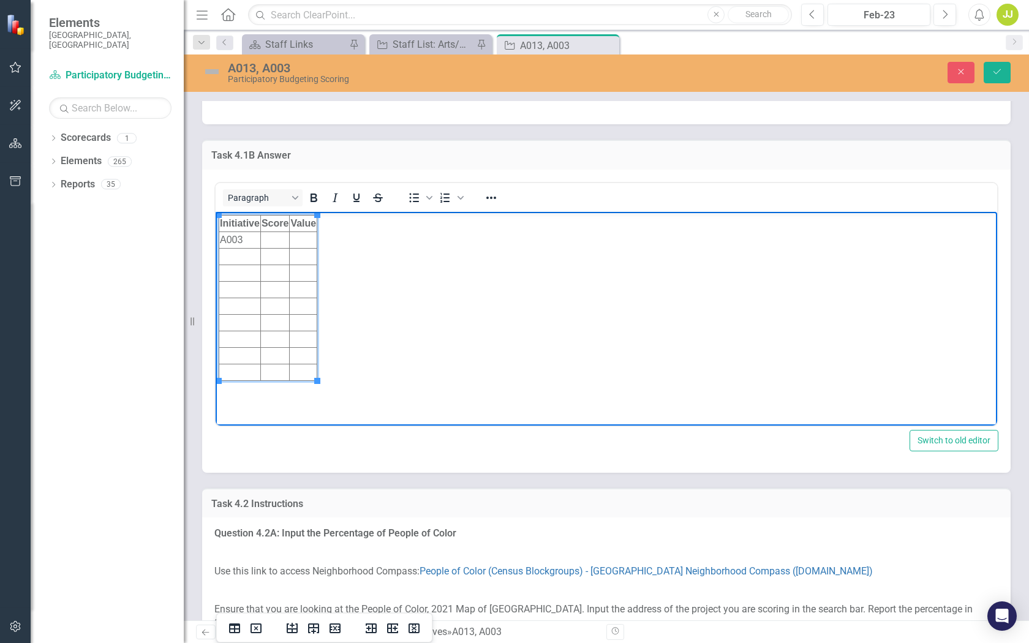
click at [229, 256] on td "Rich Text Area. Press ALT-0 for help." at bounding box center [240, 256] width 42 height 17
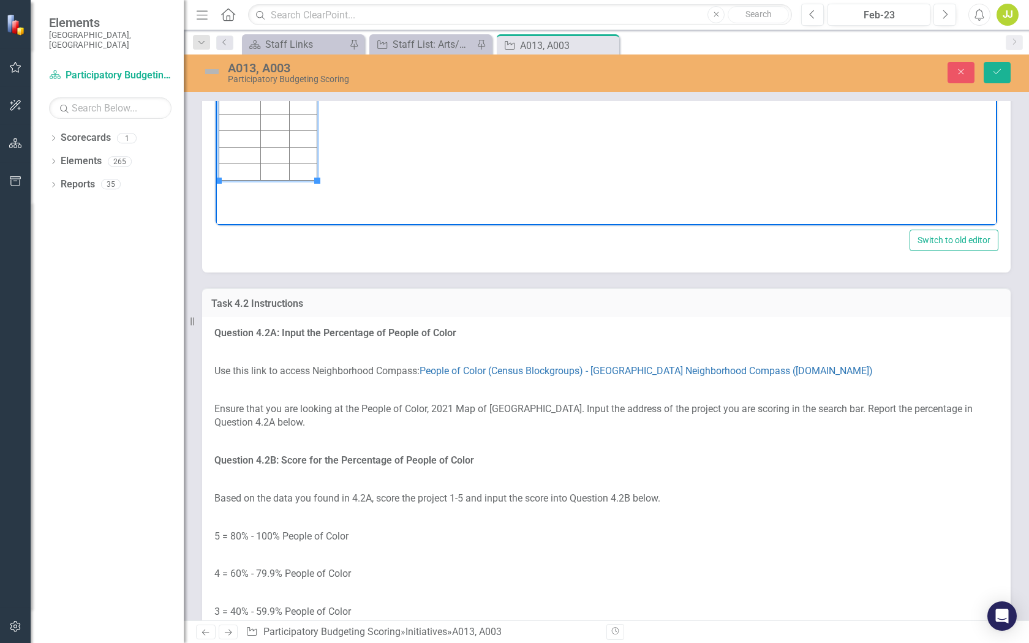
scroll to position [1801, 0]
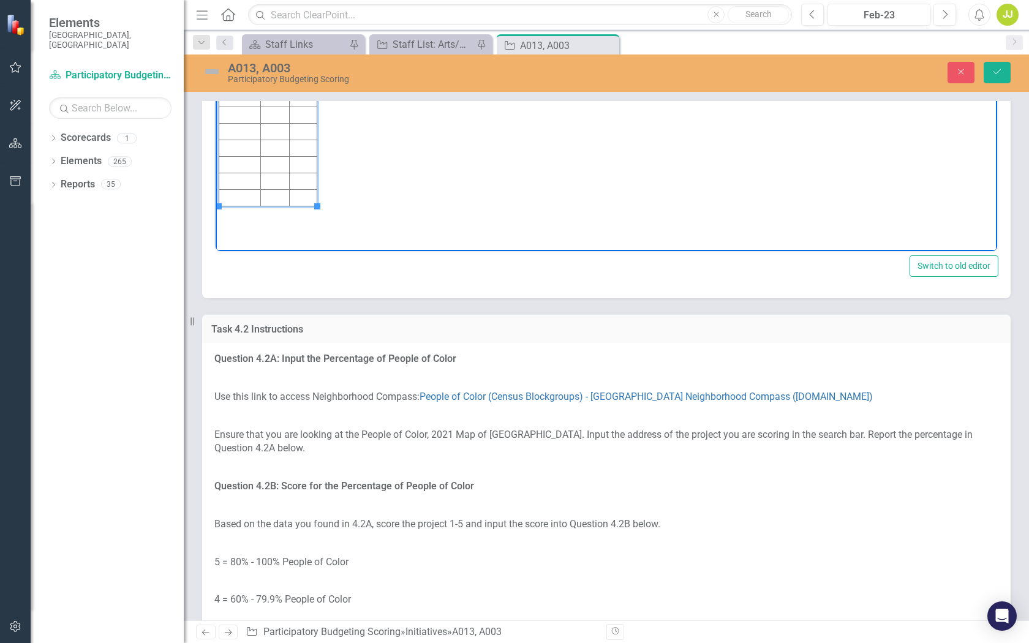
click at [303, 69] on td "Rich Text Area. Press ALT-0 for help." at bounding box center [304, 65] width 28 height 17
click at [307, 67] on td "106059" at bounding box center [307, 65] width 34 height 17
click at [275, 64] on td "Rich Text Area. Press ALT-0 for help." at bounding box center [274, 65] width 29 height 17
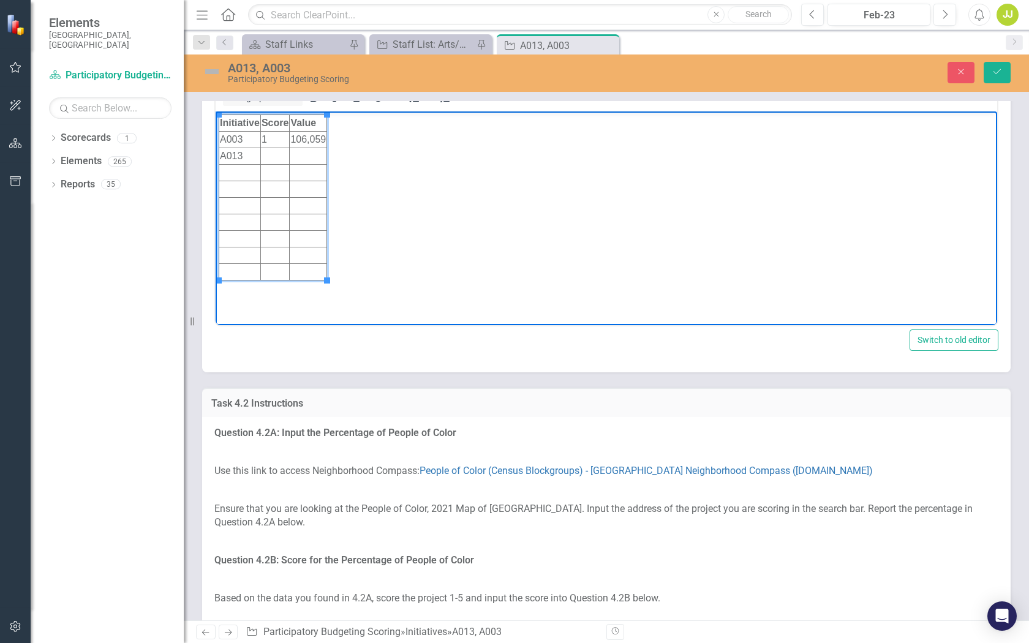
scroll to position [1731, 0]
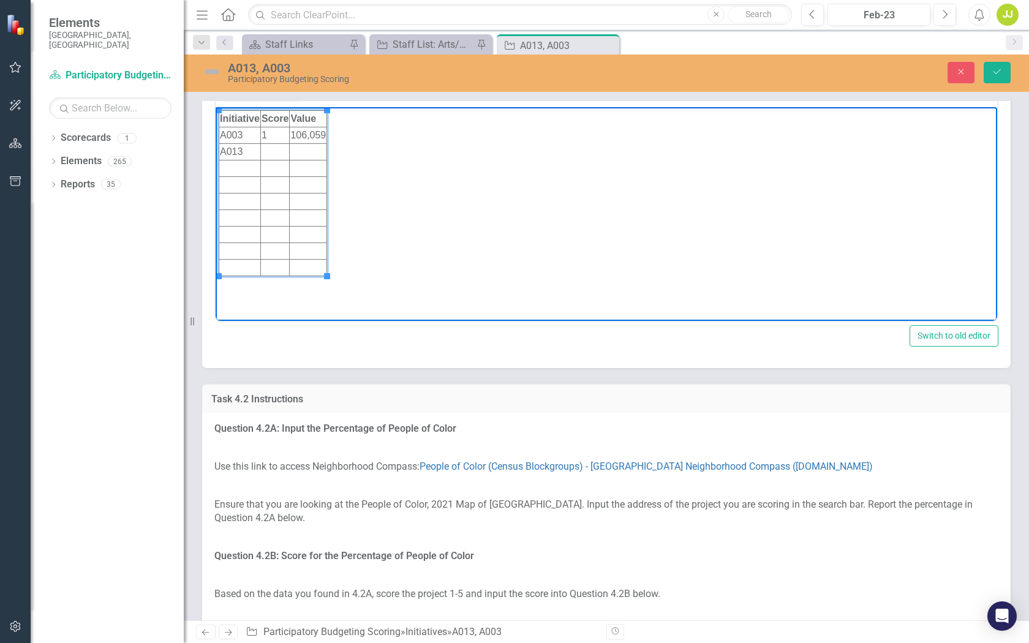
click at [279, 153] on td "Rich Text Area. Press ALT-0 for help." at bounding box center [274, 151] width 29 height 17
click at [303, 155] on td "Rich Text Area. Press ALT-0 for help." at bounding box center [308, 151] width 37 height 17
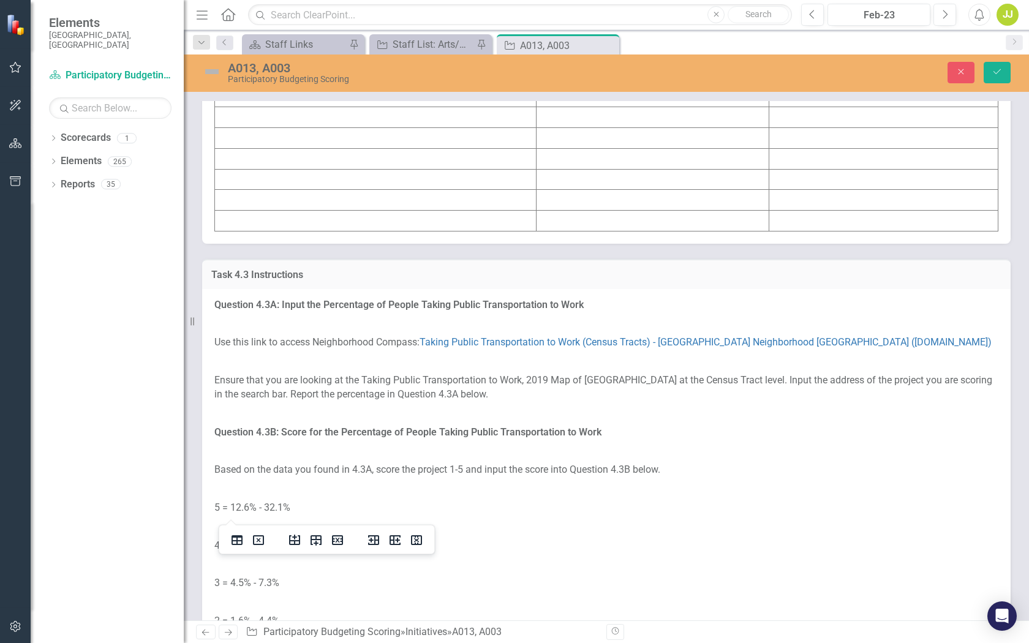
scroll to position [2562, 0]
click at [361, 68] on td at bounding box center [376, 57] width 322 height 21
click at [350, 68] on td at bounding box center [376, 57] width 322 height 21
click at [345, 68] on td at bounding box center [376, 57] width 322 height 21
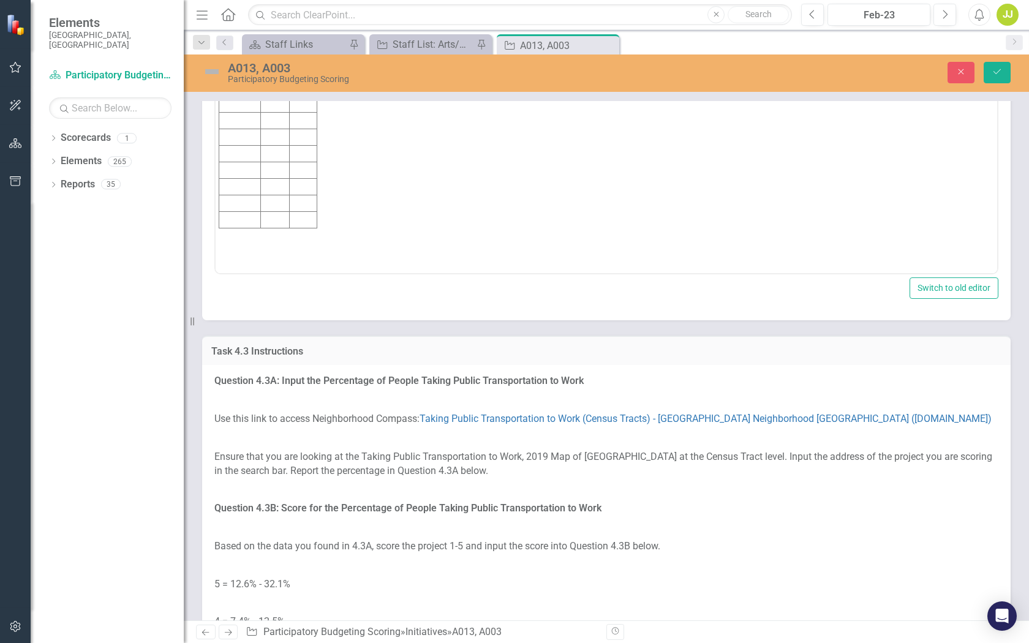
scroll to position [0, 0]
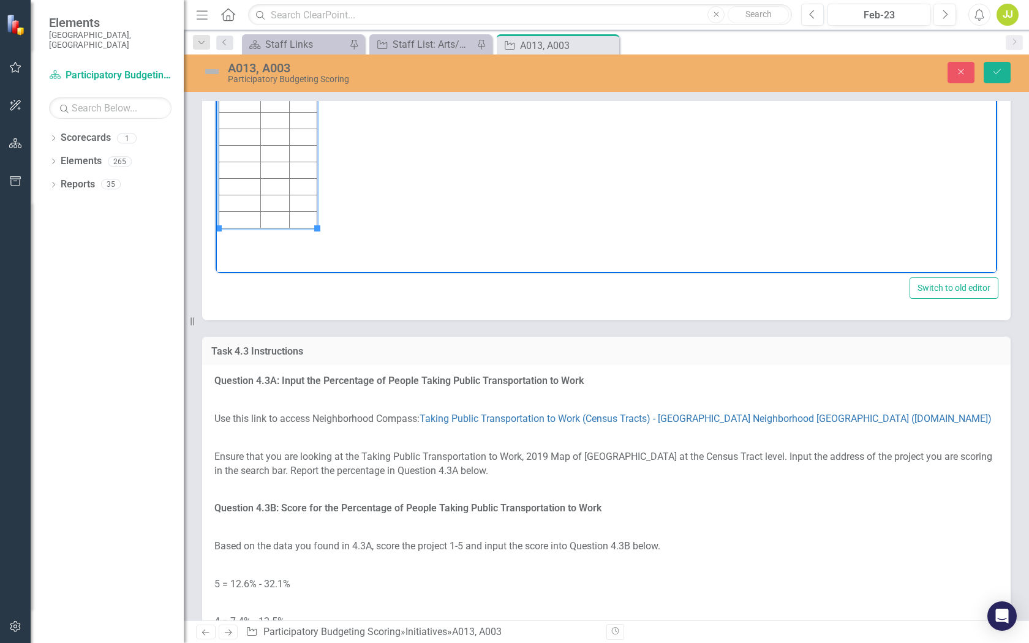
click at [241, 91] on td "Rich Text Area. Press ALT-0 for help." at bounding box center [240, 87] width 42 height 17
click at [237, 105] on td "Rich Text Area. Press ALT-0 for help." at bounding box center [240, 104] width 42 height 17
click at [269, 86] on td "Rich Text Area. Press ALT-0 for help." at bounding box center [274, 87] width 29 height 17
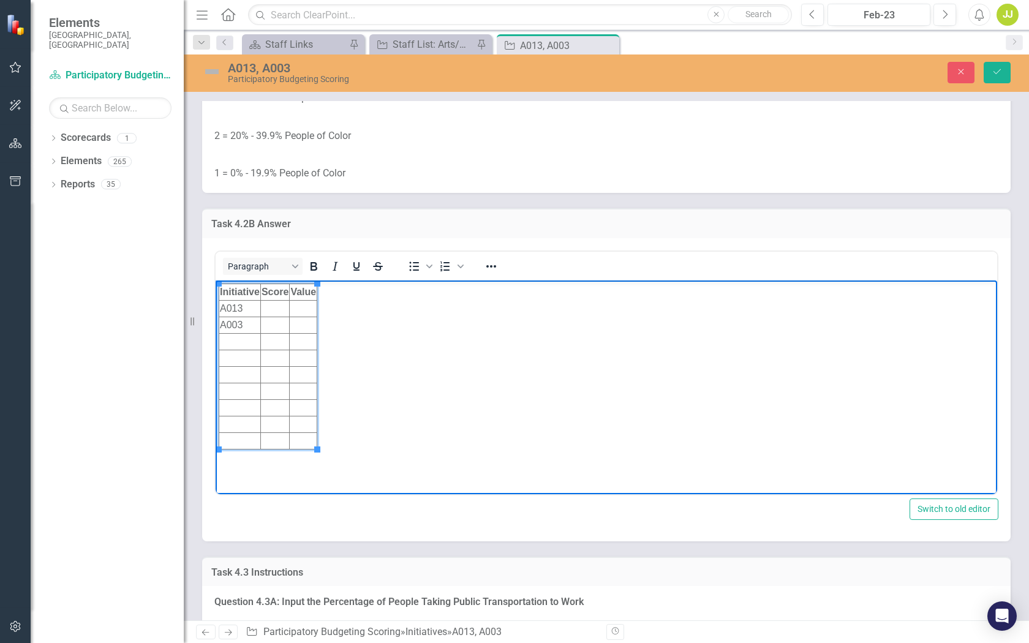
scroll to position [2354, 0]
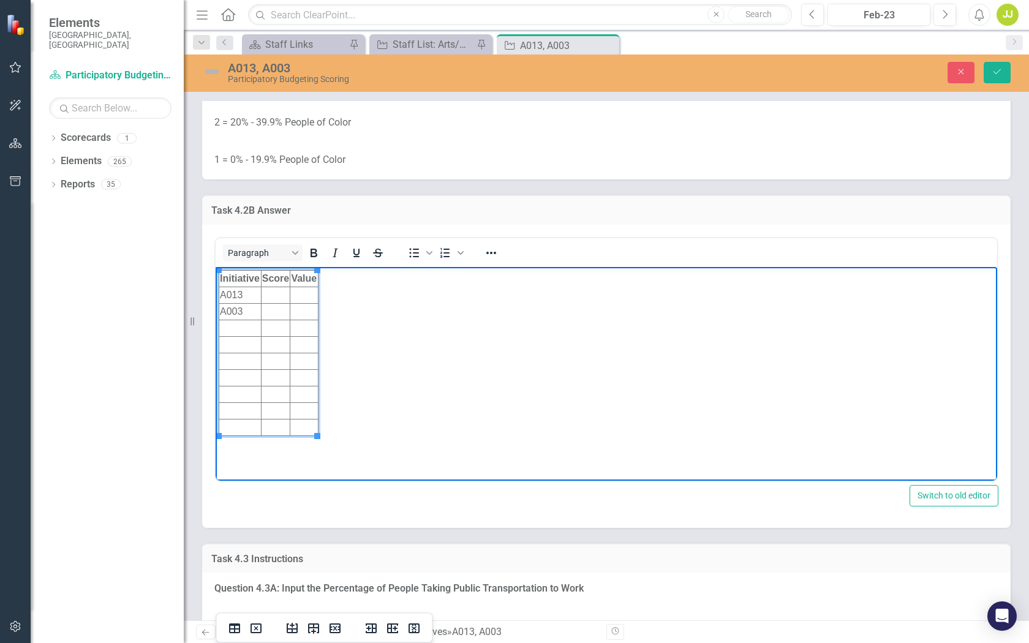
click at [297, 312] on td "Rich Text Area. Press ALT-0 for help." at bounding box center [304, 311] width 28 height 17
click at [277, 313] on td "Rich Text Area. Press ALT-0 for help." at bounding box center [274, 311] width 29 height 17
click at [281, 300] on td "Rich Text Area. Press ALT-0 for help." at bounding box center [274, 295] width 29 height 17
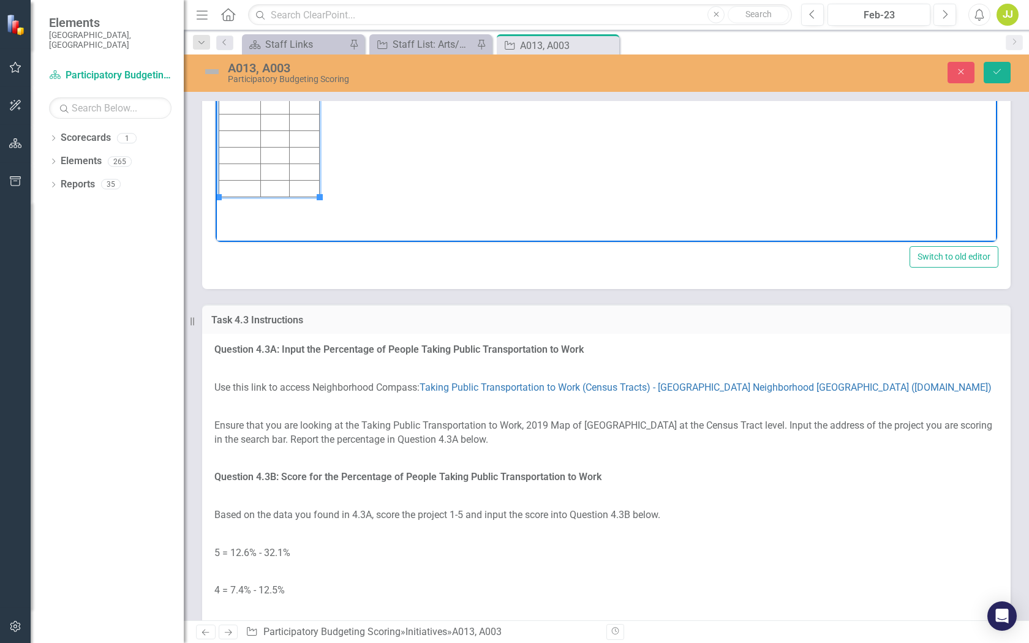
scroll to position [2579, 0]
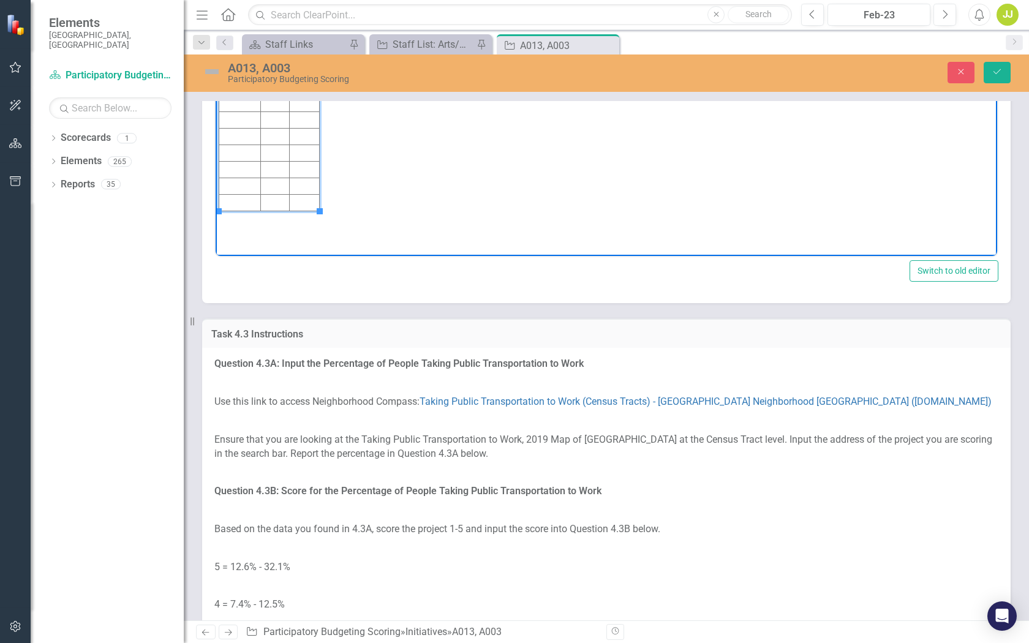
click at [278, 72] on td "Rich Text Area. Press ALT-0 for help." at bounding box center [274, 70] width 29 height 17
click at [304, 73] on td "Rich Text Area. Press ALT-0 for help." at bounding box center [304, 70] width 29 height 17
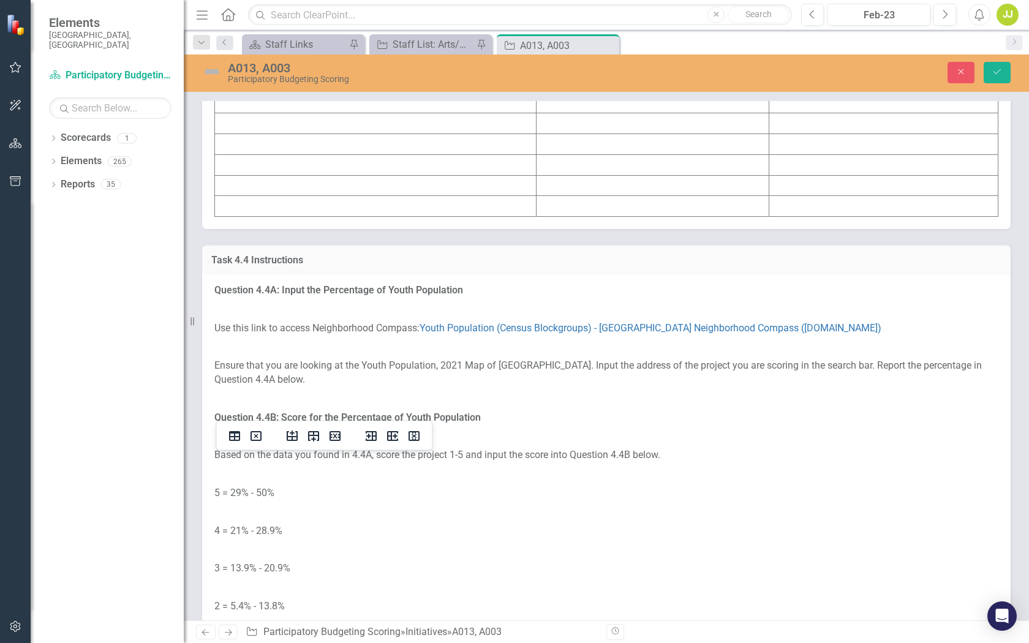
scroll to position [3390, 0]
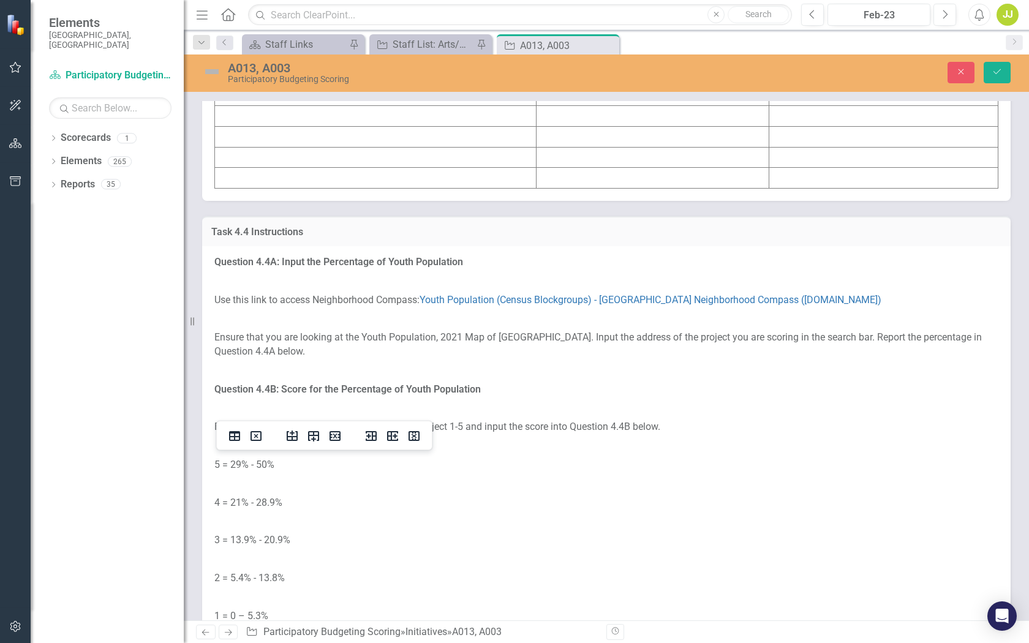
click at [337, 23] on td at bounding box center [376, 12] width 322 height 21
click at [334, 23] on td at bounding box center [376, 12] width 322 height 21
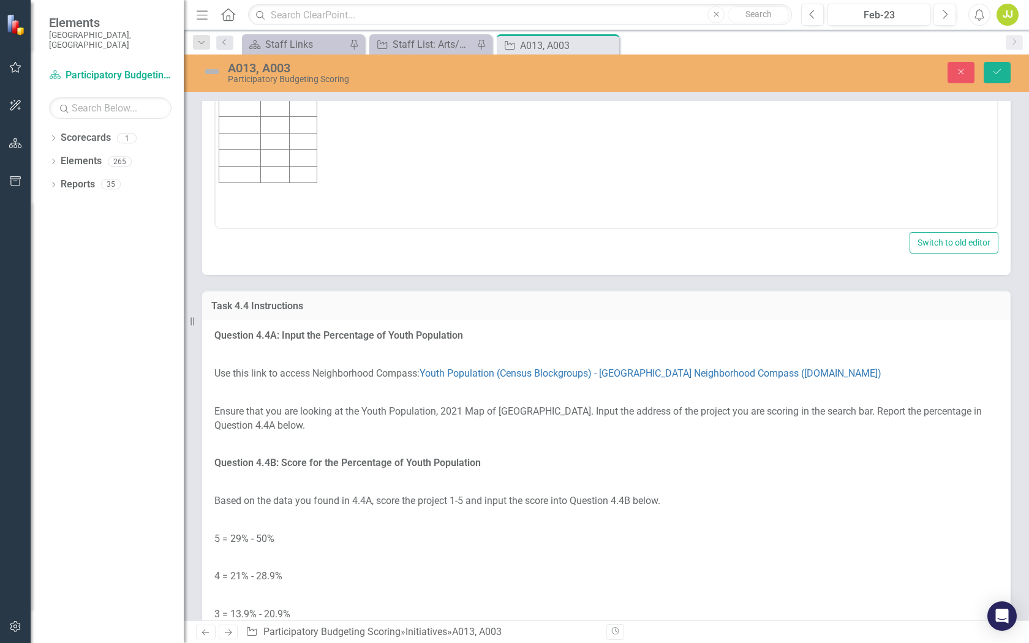
scroll to position [0, 0]
click at [236, 40] on td "Rich Text Area. Press ALT-0 for help." at bounding box center [240, 42] width 42 height 17
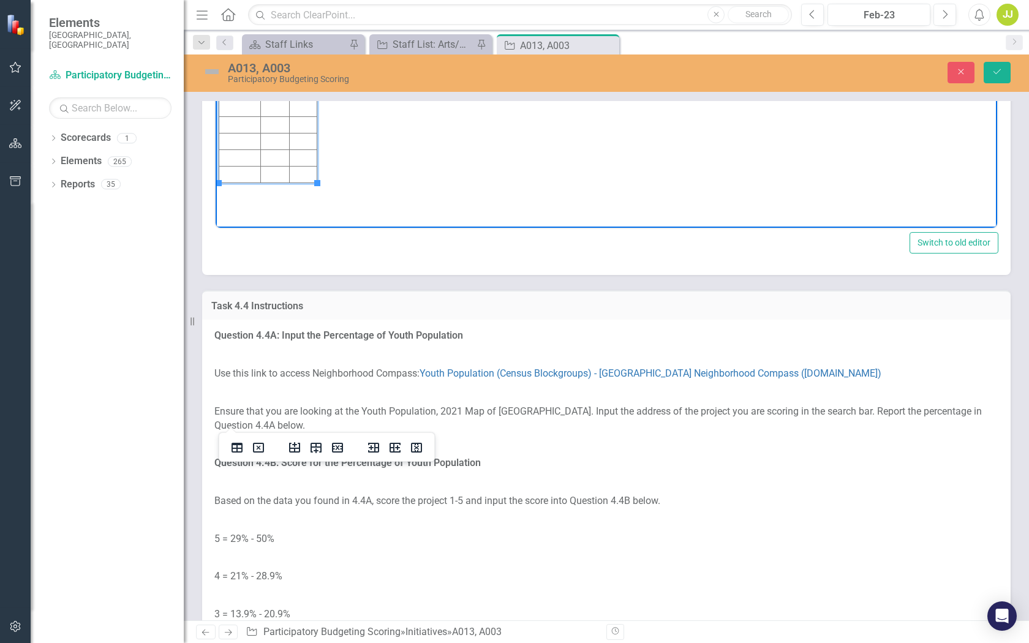
click at [234, 59] on td "Rich Text Area. Press ALT-0 for help." at bounding box center [240, 58] width 42 height 17
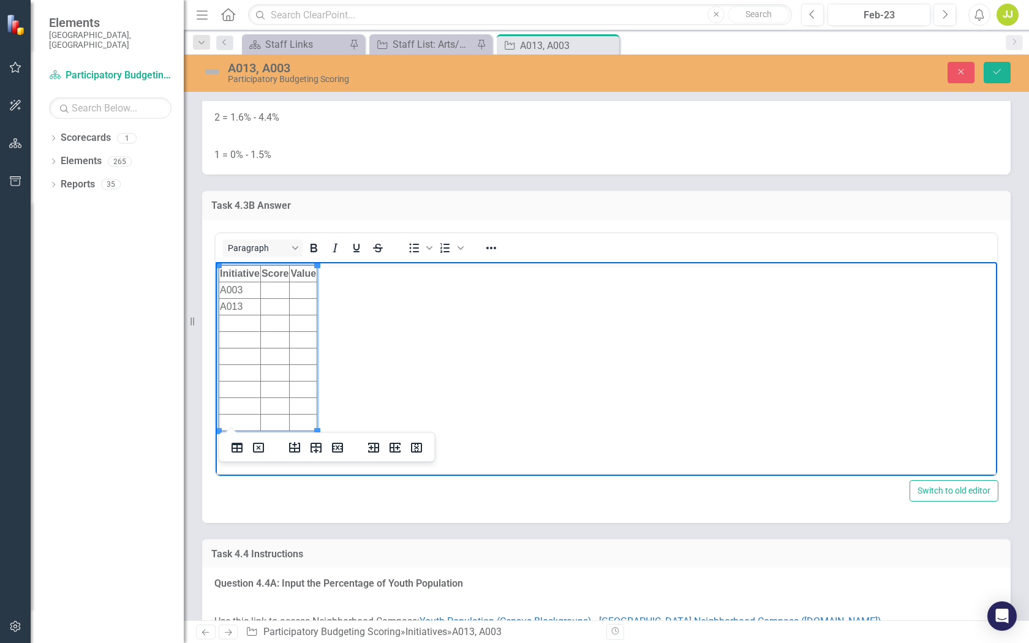
scroll to position [3141, 0]
click at [305, 290] on td "Rich Text Area. Press ALT-0 for help." at bounding box center [304, 291] width 28 height 17
click at [303, 309] on td "Rich Text Area. Press ALT-0 for help." at bounding box center [304, 308] width 28 height 17
click at [278, 290] on td "Rich Text Area. Press ALT-0 for help." at bounding box center [274, 291] width 29 height 17
click at [279, 306] on td "Rich Text Area. Press ALT-0 for help." at bounding box center [274, 308] width 29 height 17
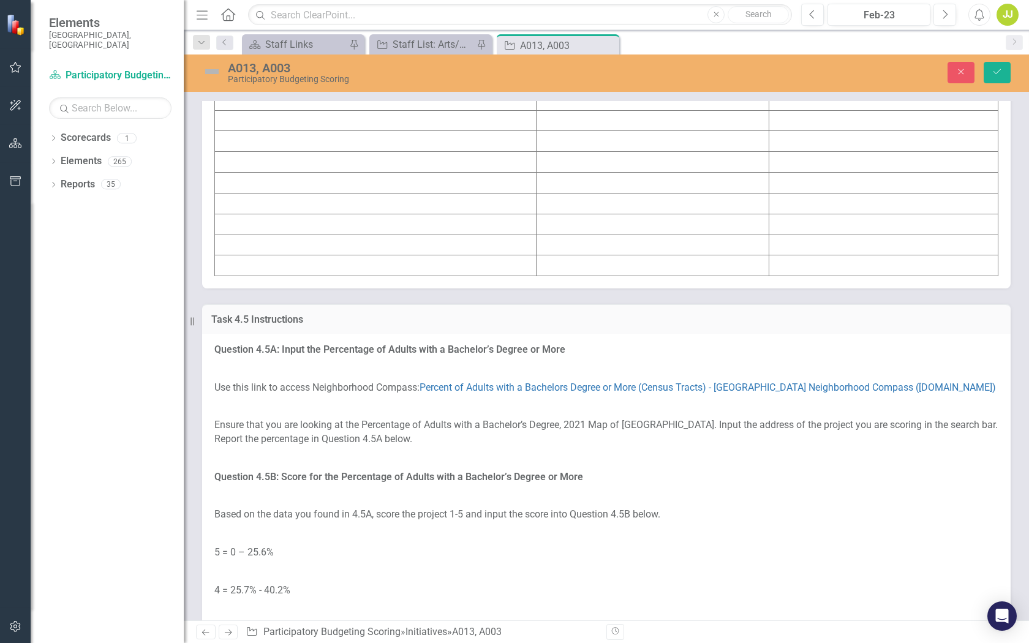
scroll to position [4155, 0]
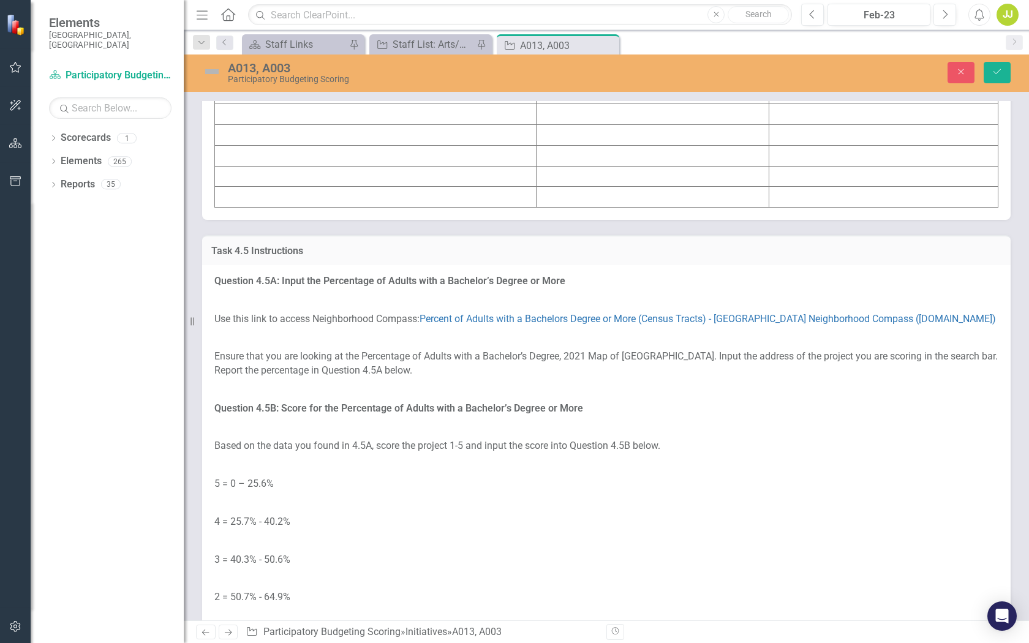
click at [414, 42] on td at bounding box center [376, 31] width 322 height 21
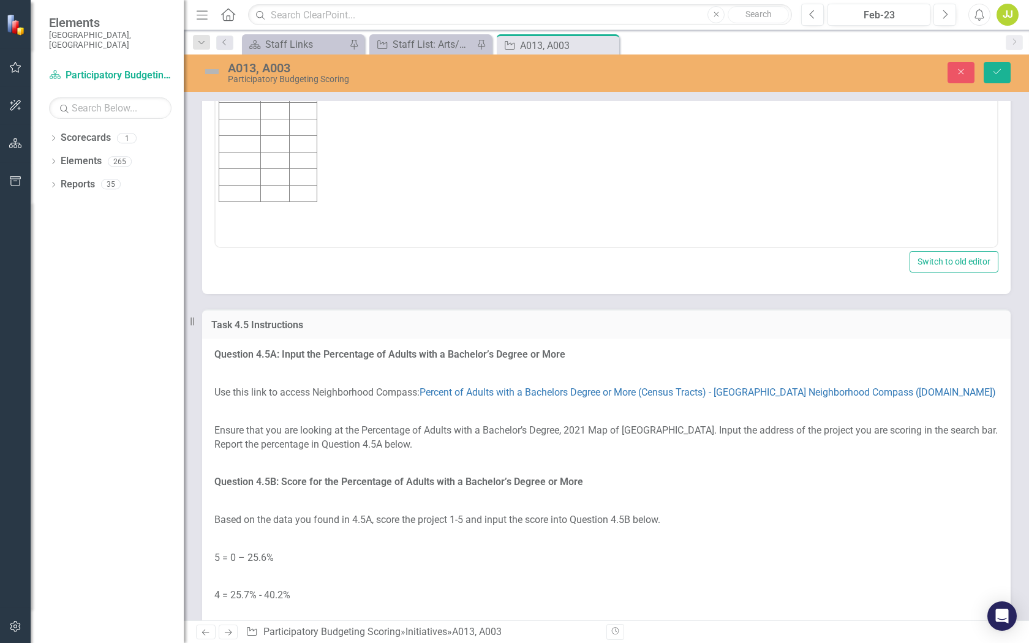
scroll to position [0, 0]
click at [303, 63] on td "Rich Text Area. Press ALT-0 for help." at bounding box center [304, 61] width 28 height 17
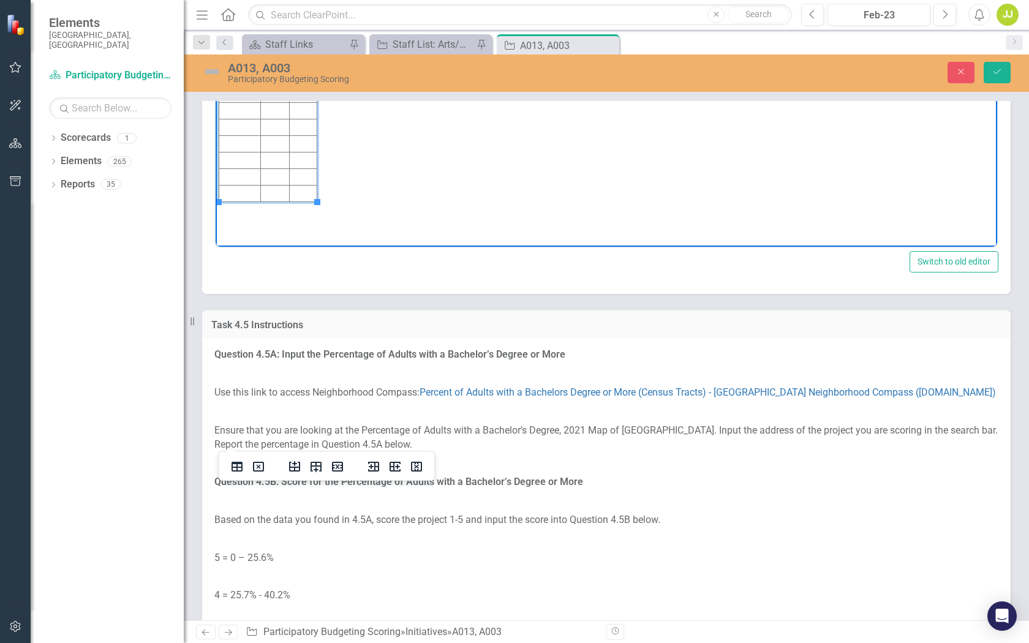
click at [299, 79] on td "Rich Text Area. Press ALT-0 for help." at bounding box center [304, 77] width 28 height 17
click at [312, 58] on td "5.4" at bounding box center [304, 61] width 28 height 17
click at [276, 59] on td "Rich Text Area. Press ALT-0 for help." at bounding box center [274, 61] width 29 height 17
click at [278, 82] on td "Rich Text Area. Press ALT-0 for help." at bounding box center [274, 77] width 29 height 17
click at [238, 57] on td "Rich Text Area. Press ALT-0 for help." at bounding box center [240, 61] width 42 height 17
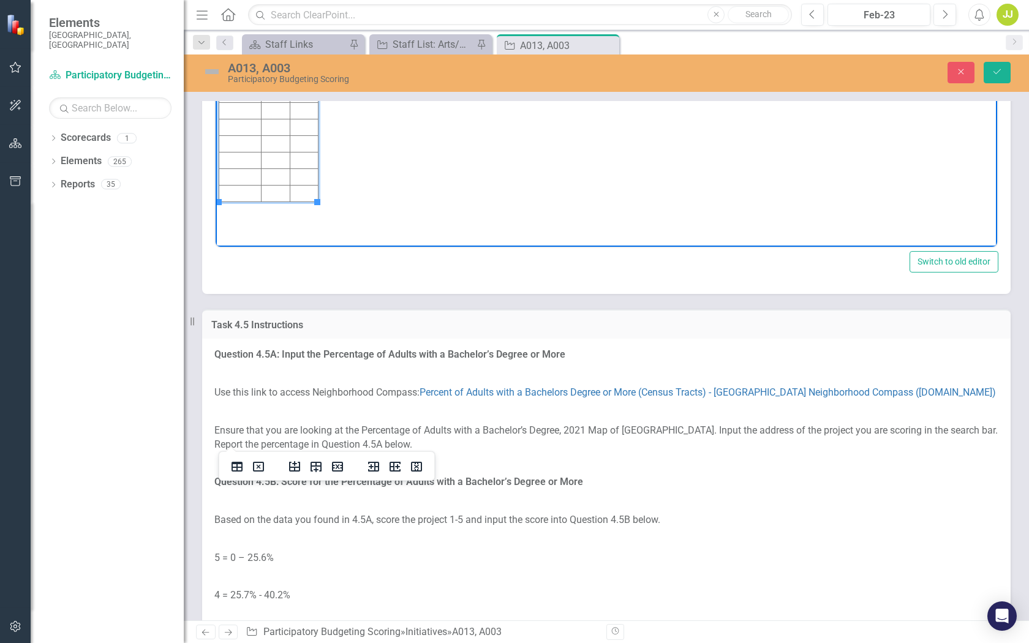
click at [239, 75] on td "Rich Text Area. Press ALT-0 for help." at bounding box center [240, 77] width 42 height 17
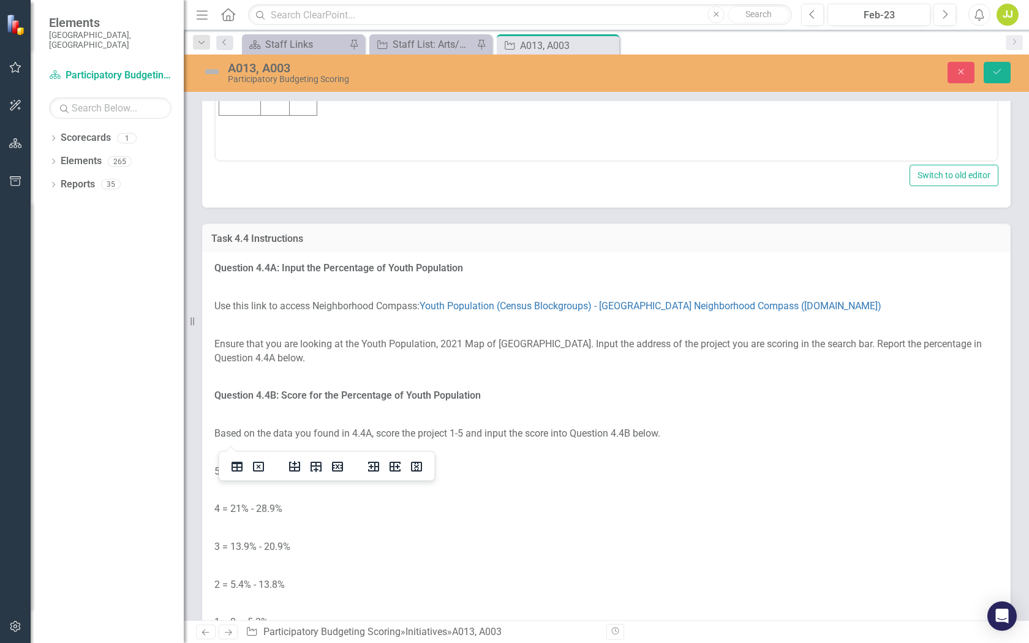
scroll to position [3452, 0]
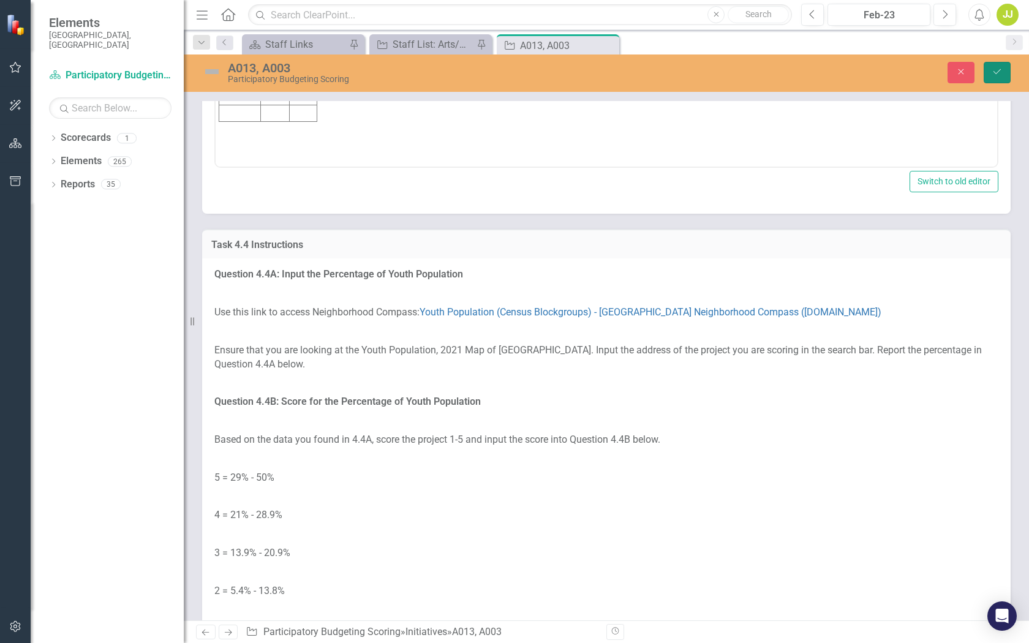
click at [993, 72] on icon "Save" at bounding box center [997, 71] width 11 height 9
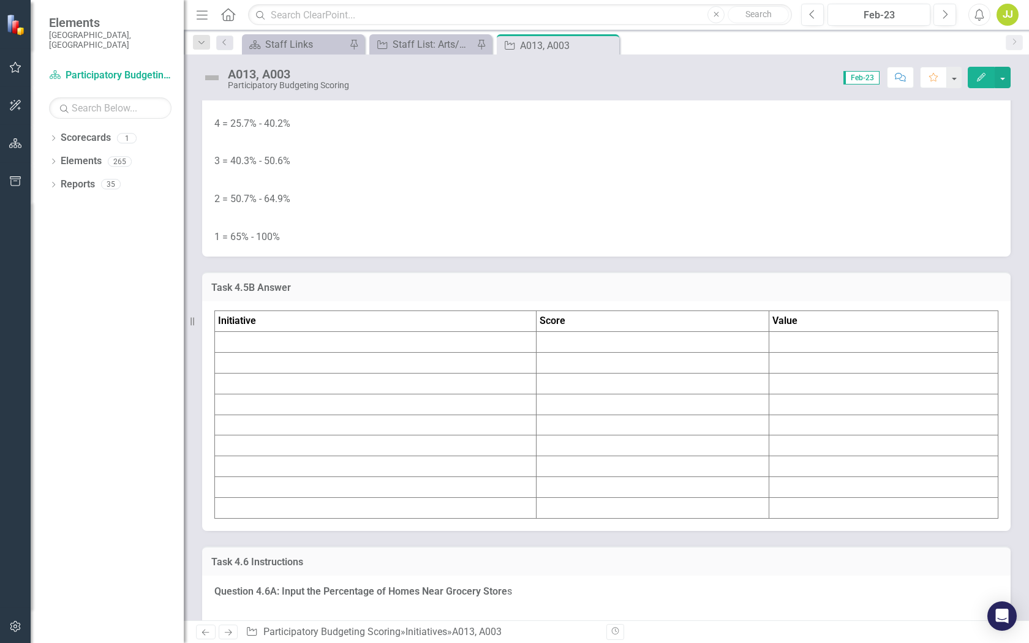
scroll to position [4511, 0]
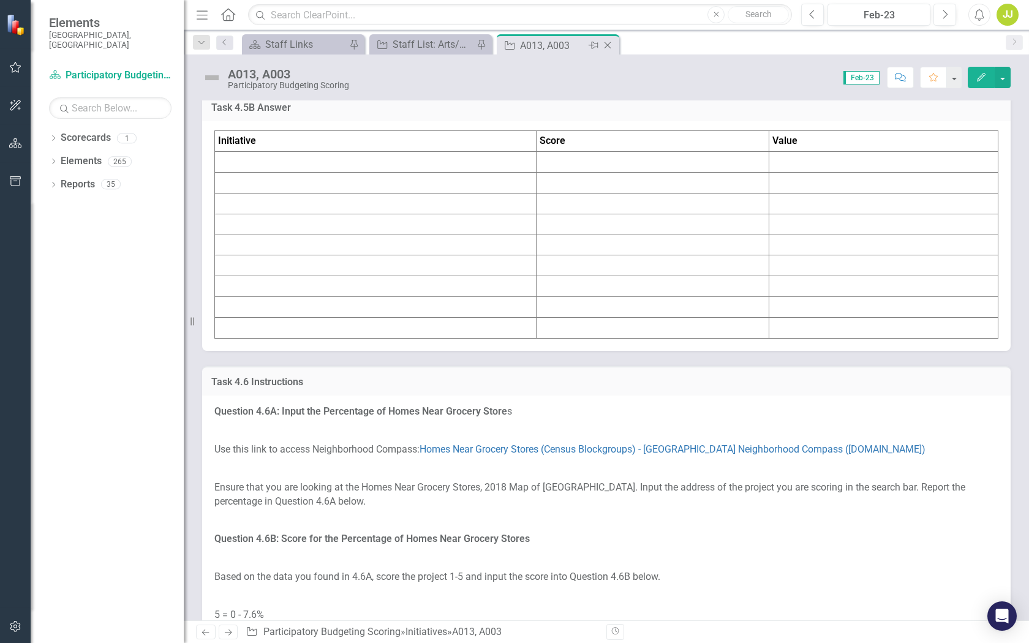
click at [608, 45] on icon at bounding box center [608, 45] width 7 height 7
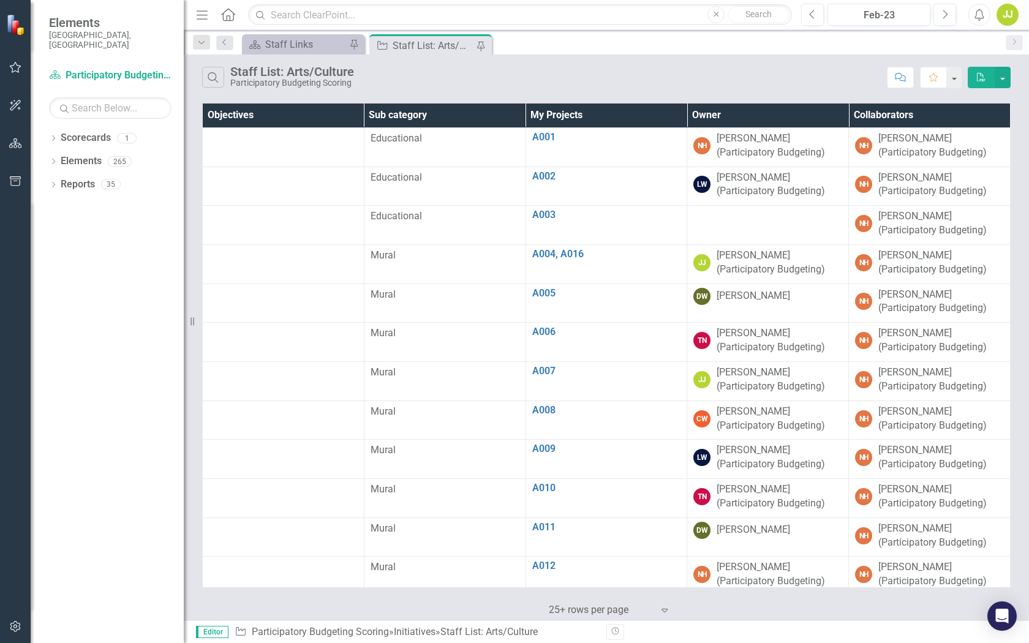
click at [436, 45] on div "Staff List: Arts/Culture" at bounding box center [433, 45] width 81 height 15
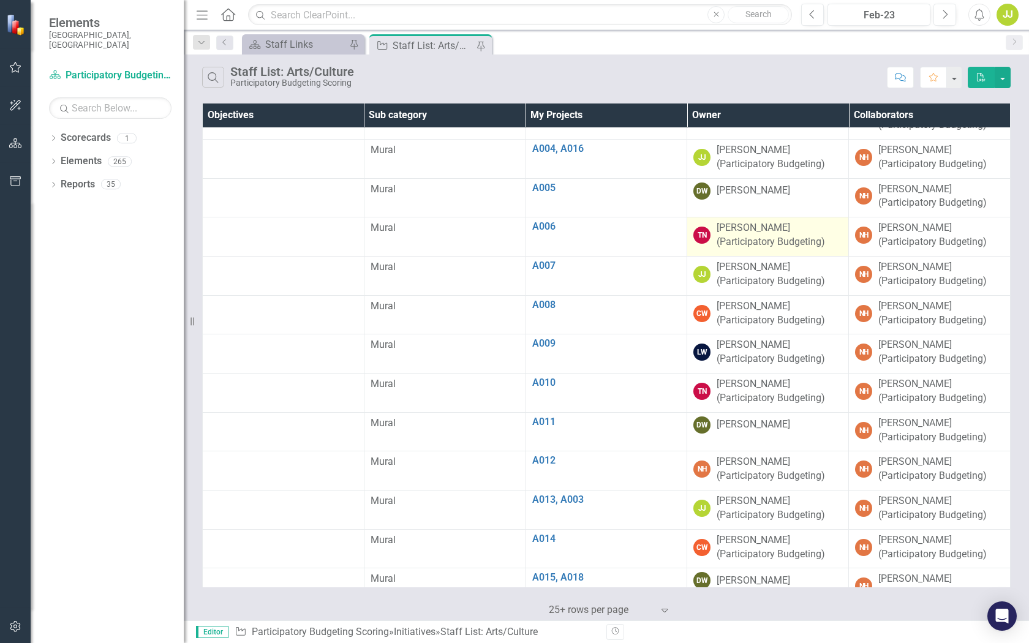
scroll to position [105, 0]
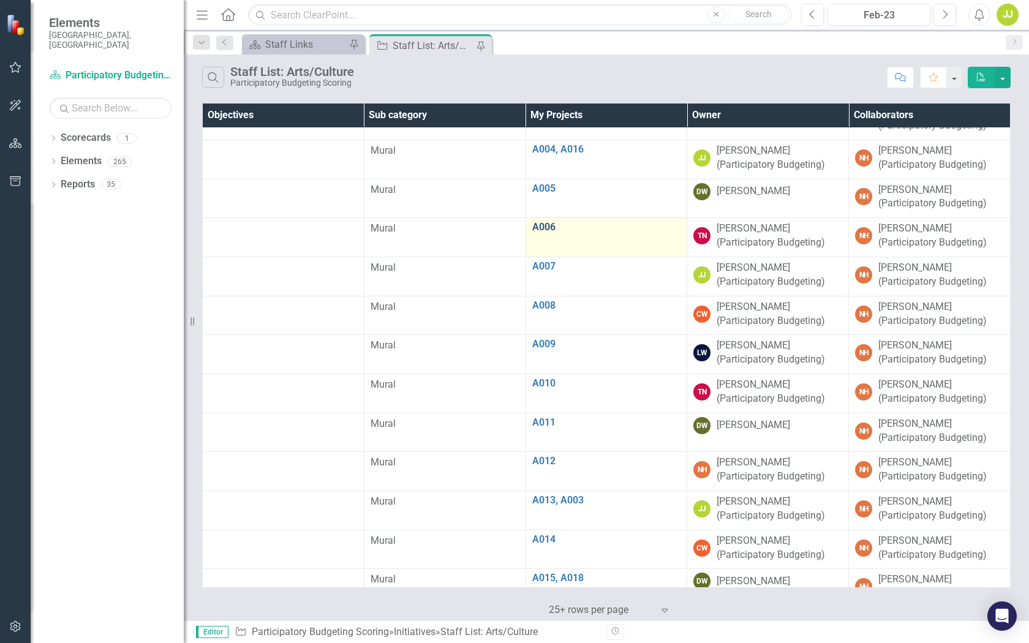
click at [551, 227] on link "A006" at bounding box center [606, 227] width 149 height 11
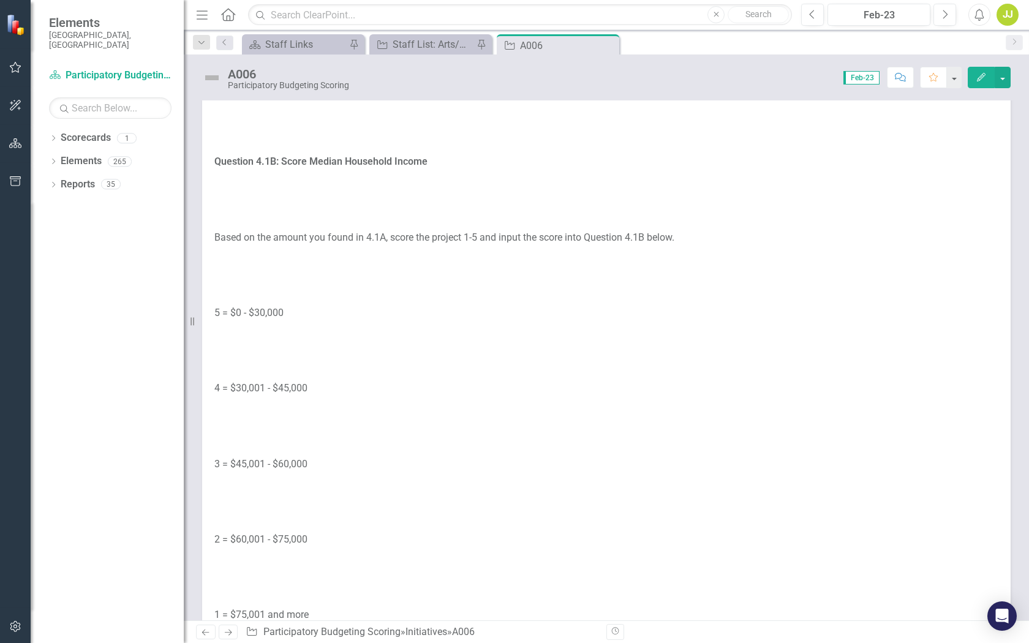
scroll to position [672, 0]
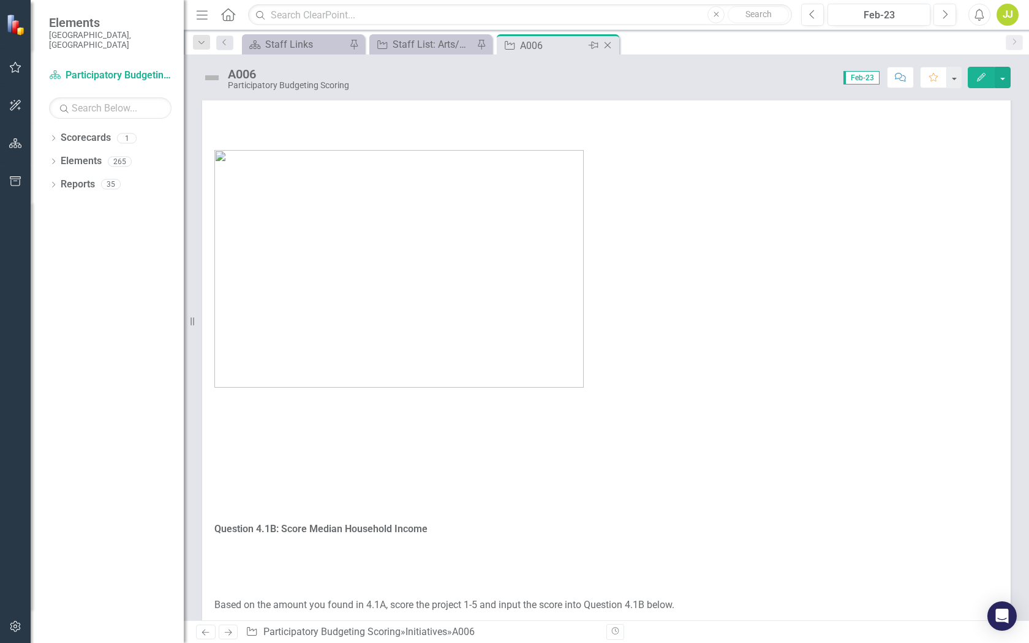
click at [607, 43] on icon "Close" at bounding box center [608, 45] width 12 height 10
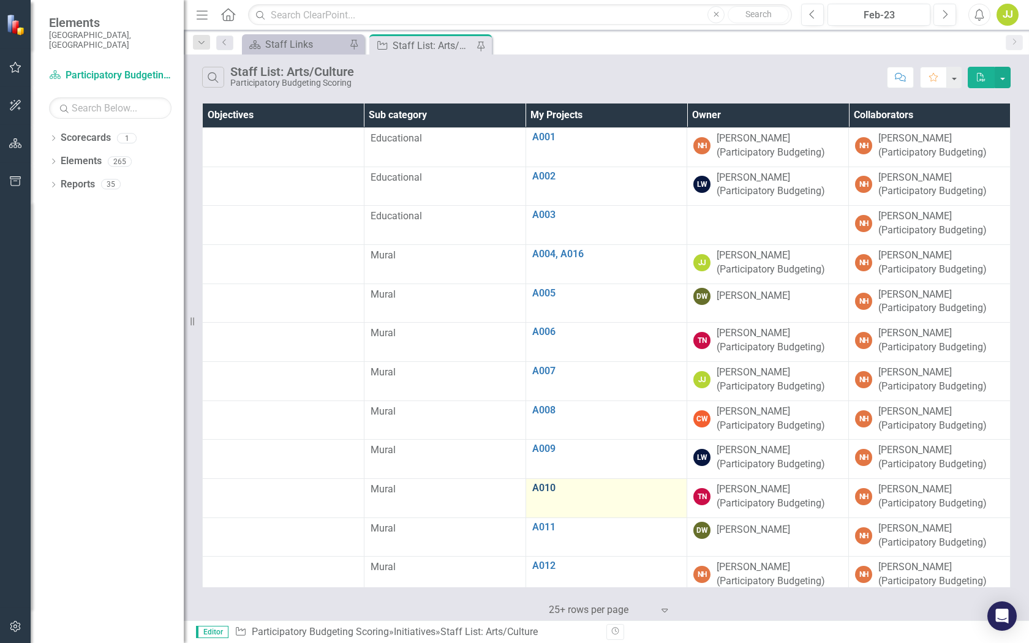
click at [549, 487] on link "A010" at bounding box center [606, 488] width 149 height 11
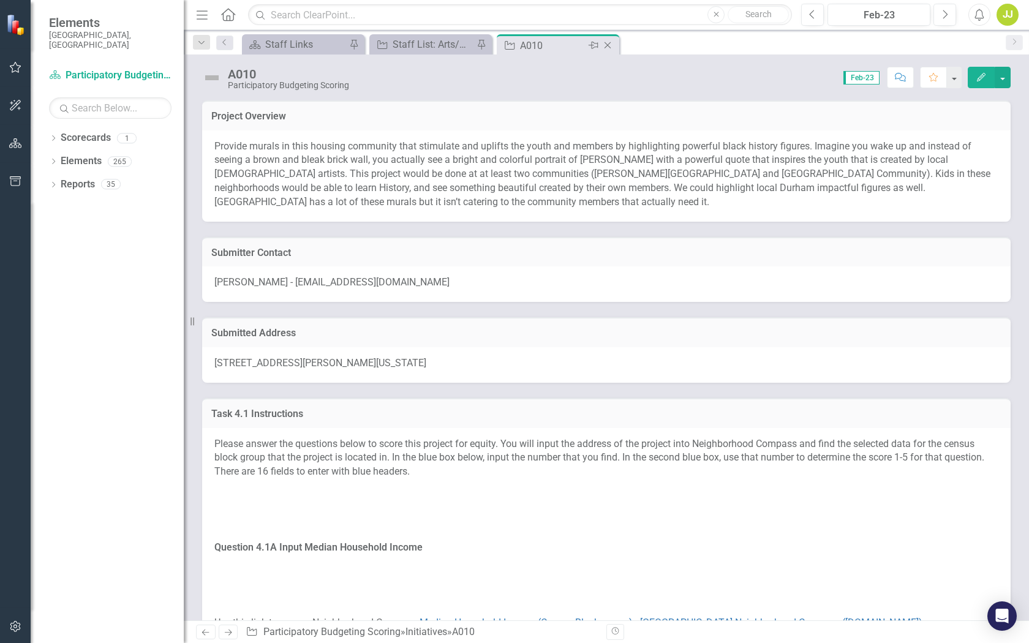
click at [607, 42] on icon "Close" at bounding box center [608, 45] width 12 height 10
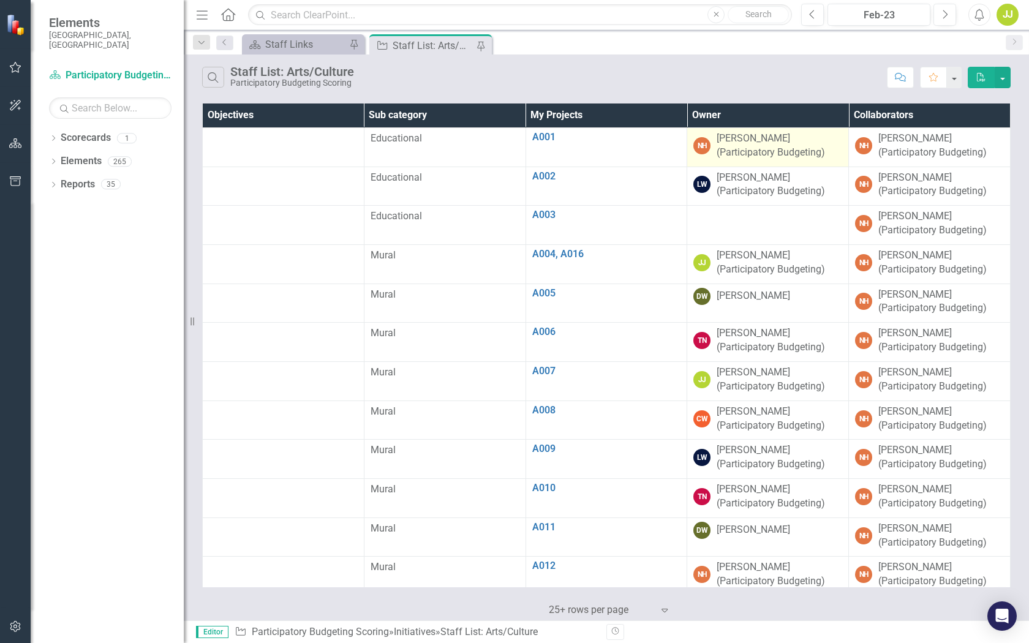
click at [742, 145] on div "[PERSON_NAME] (Participatory Budgeting)" at bounding box center [780, 146] width 126 height 28
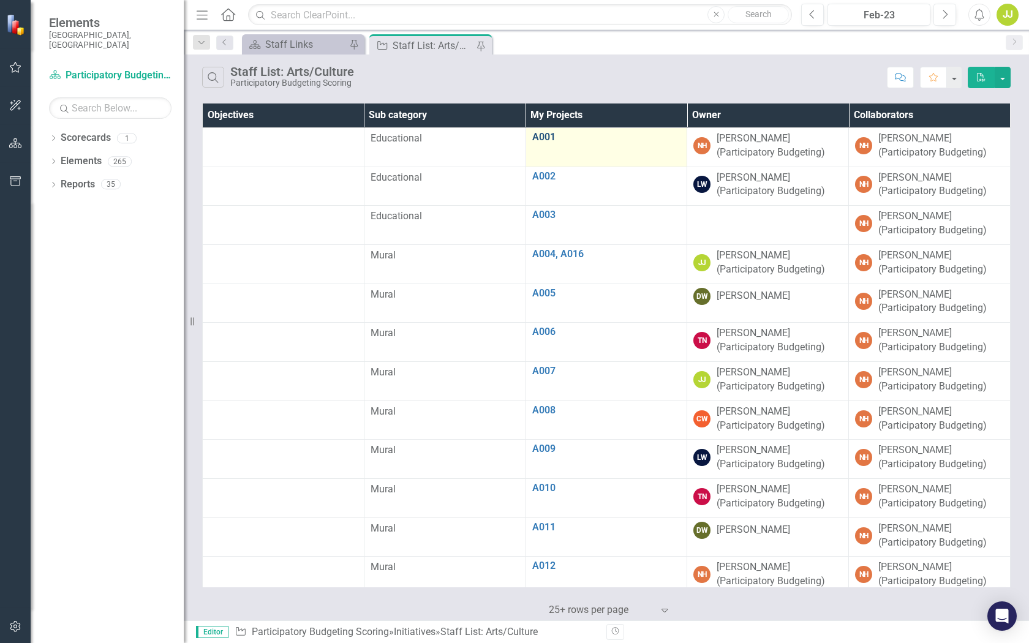
click at [538, 135] on link "A001" at bounding box center [606, 137] width 149 height 11
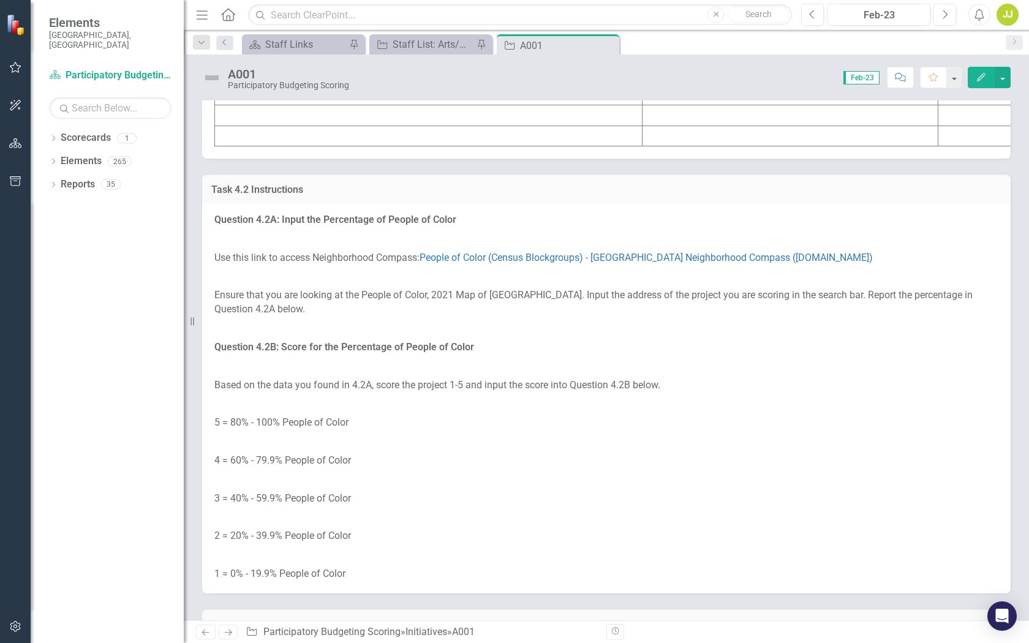
scroll to position [1876, 0]
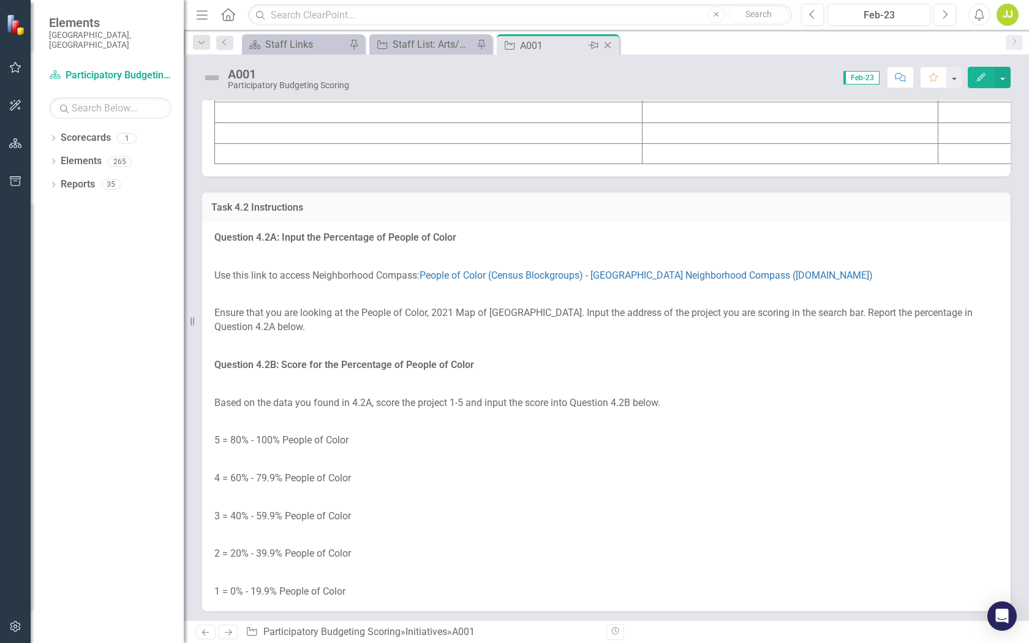
click at [607, 45] on icon "Close" at bounding box center [608, 45] width 12 height 10
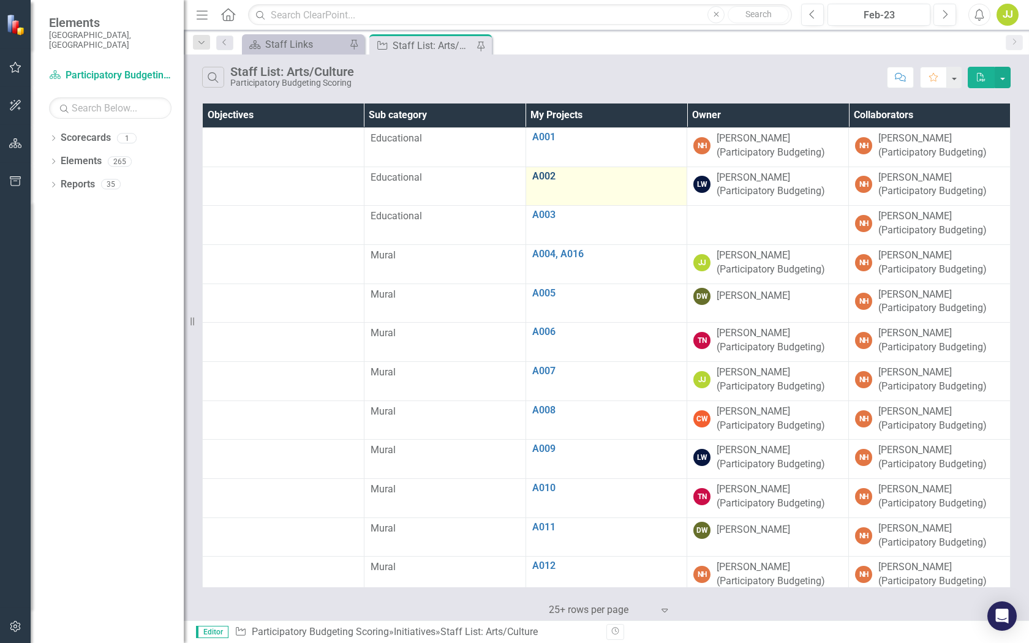
click at [545, 180] on link "A002" at bounding box center [606, 176] width 149 height 11
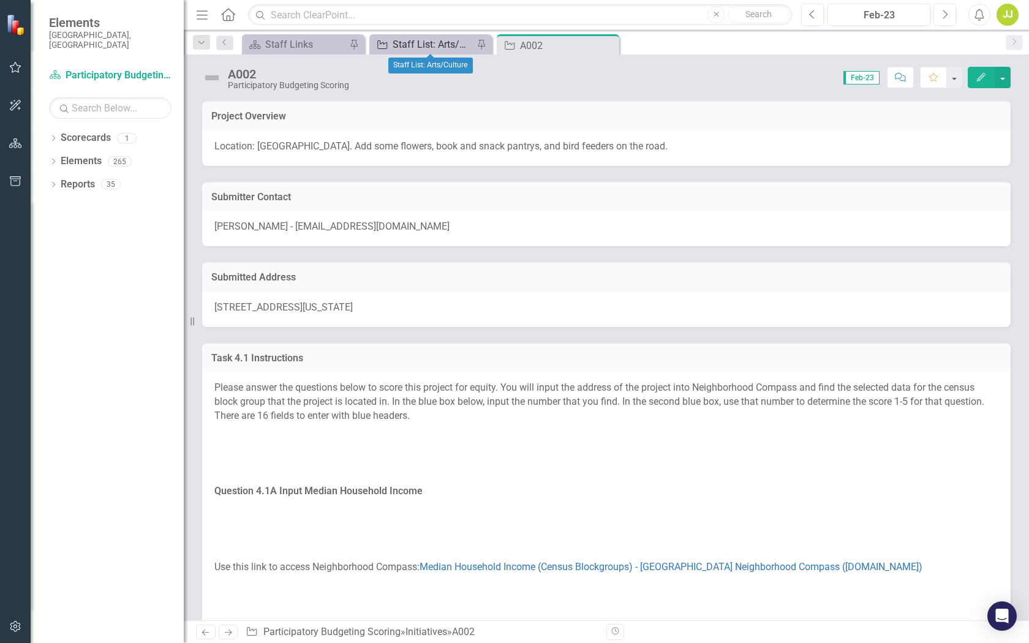
click at [445, 40] on div "Staff List: Arts/Culture" at bounding box center [433, 44] width 81 height 15
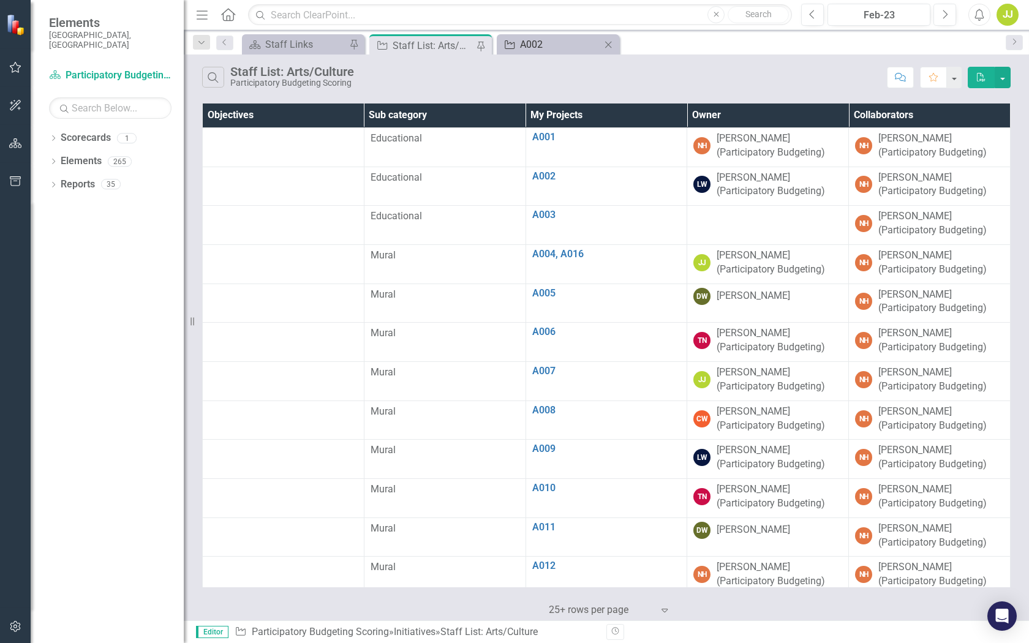
click at [542, 50] on div "A002" at bounding box center [560, 44] width 81 height 15
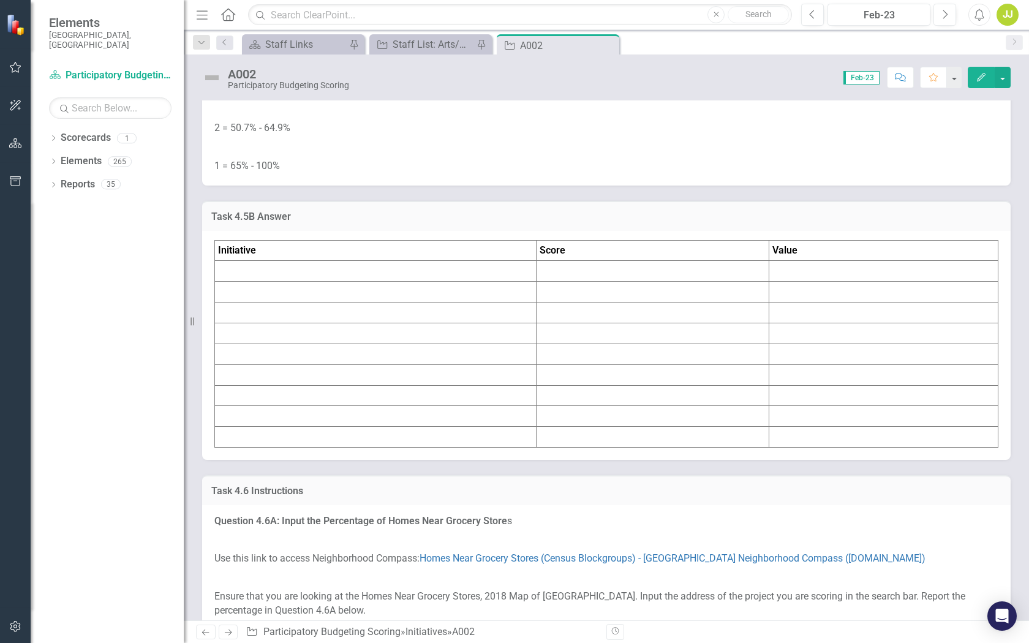
scroll to position [4444, 0]
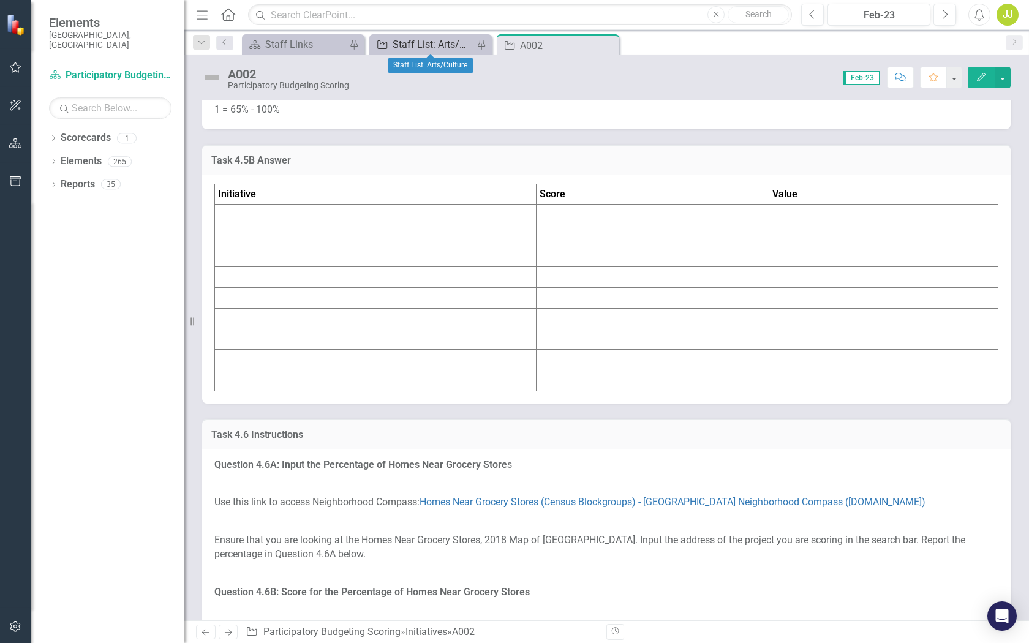
click at [433, 45] on div "Staff List: Arts/Culture" at bounding box center [433, 44] width 81 height 15
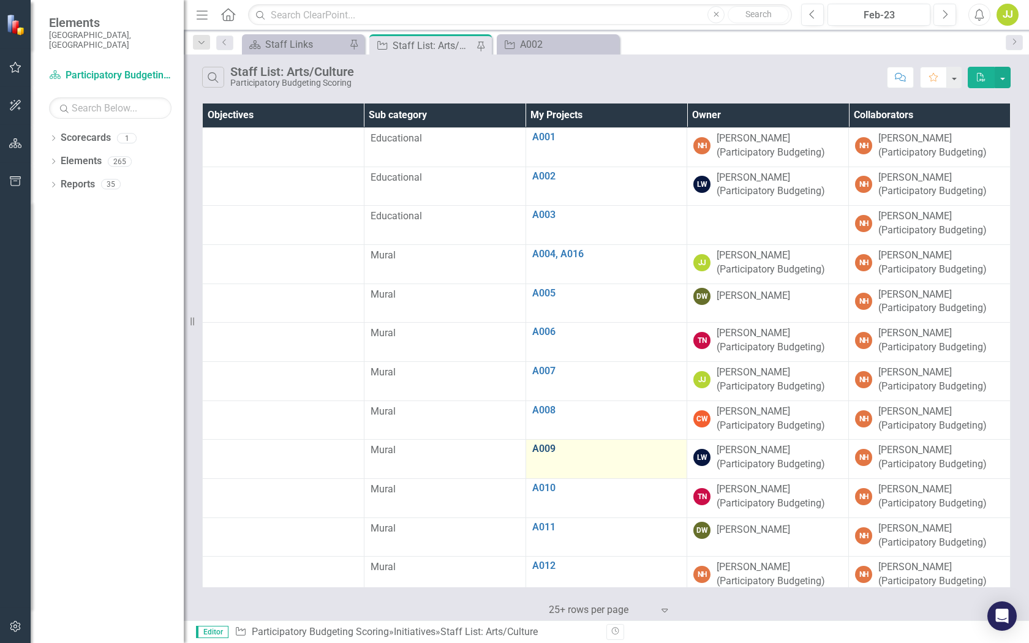
click at [550, 450] on link "A009" at bounding box center [606, 449] width 149 height 11
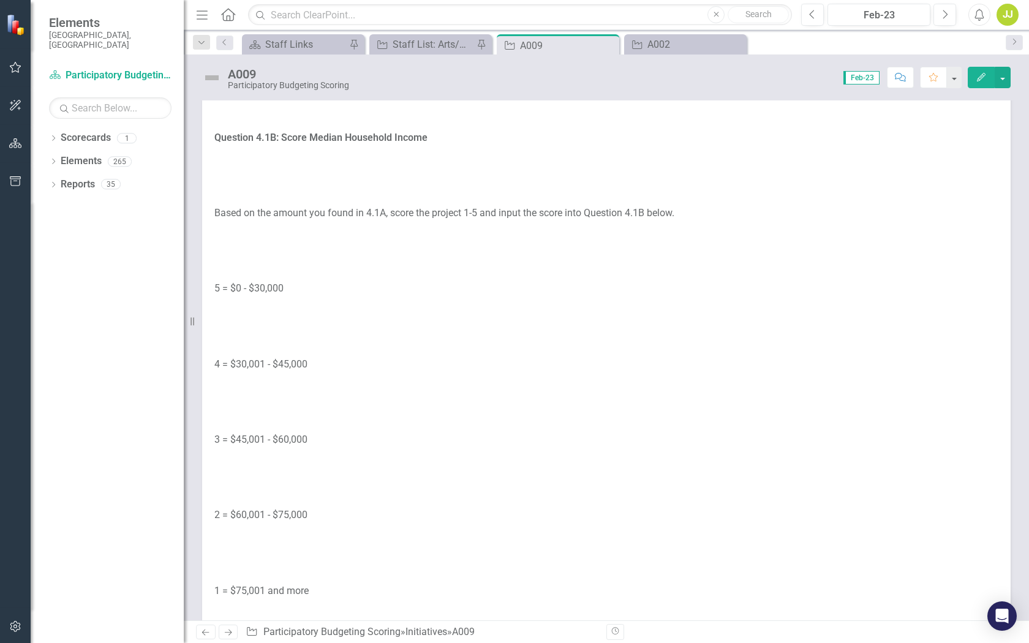
scroll to position [704, 0]
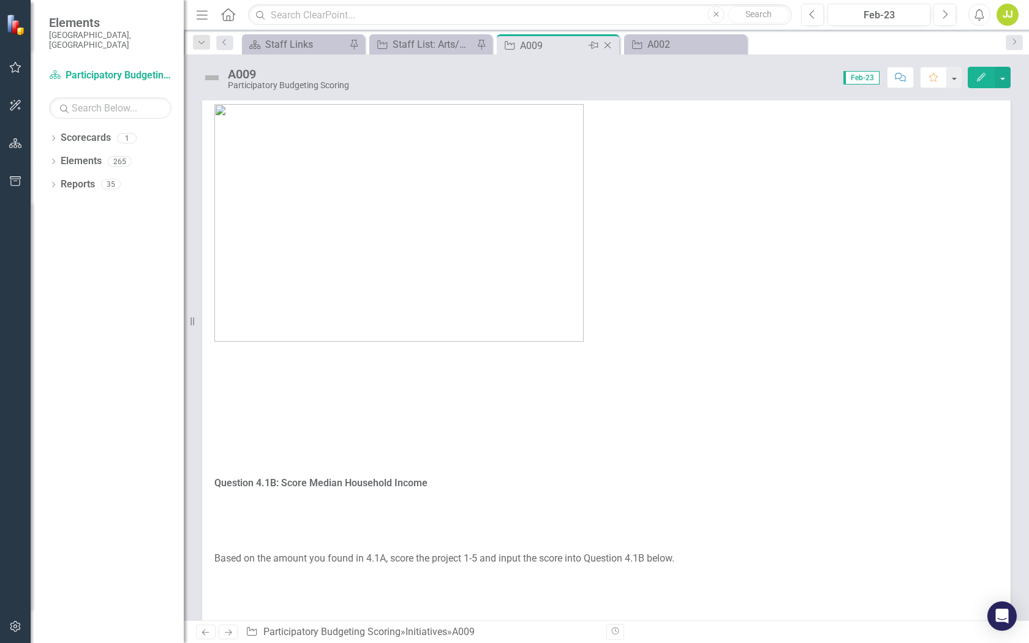
click at [605, 45] on icon "Close" at bounding box center [608, 45] width 12 height 10
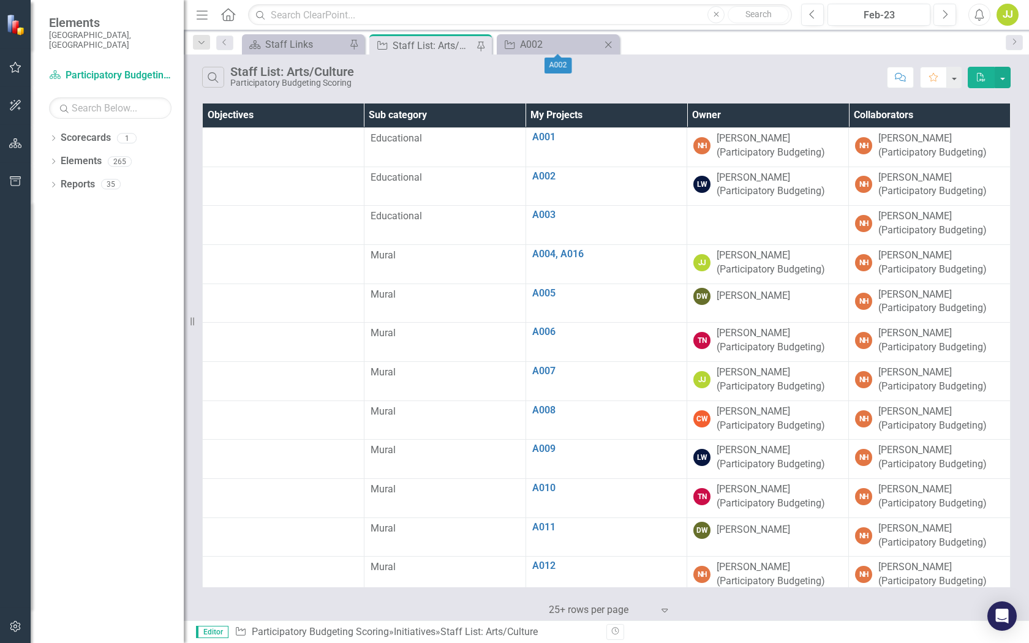
click at [609, 45] on icon at bounding box center [608, 44] width 7 height 7
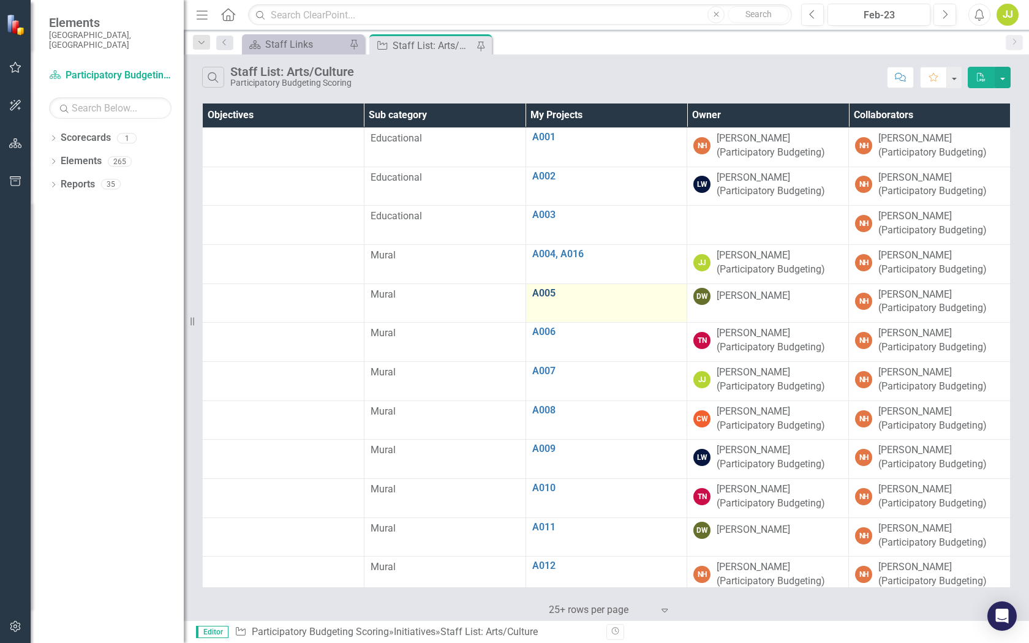
click at [543, 292] on link "A005" at bounding box center [606, 293] width 149 height 11
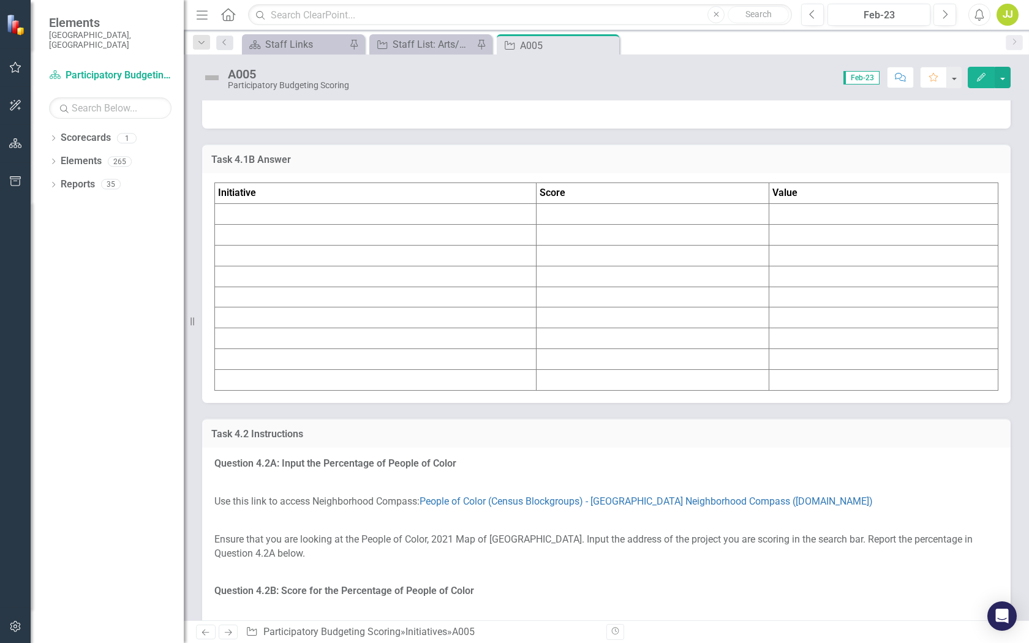
scroll to position [1475, 0]
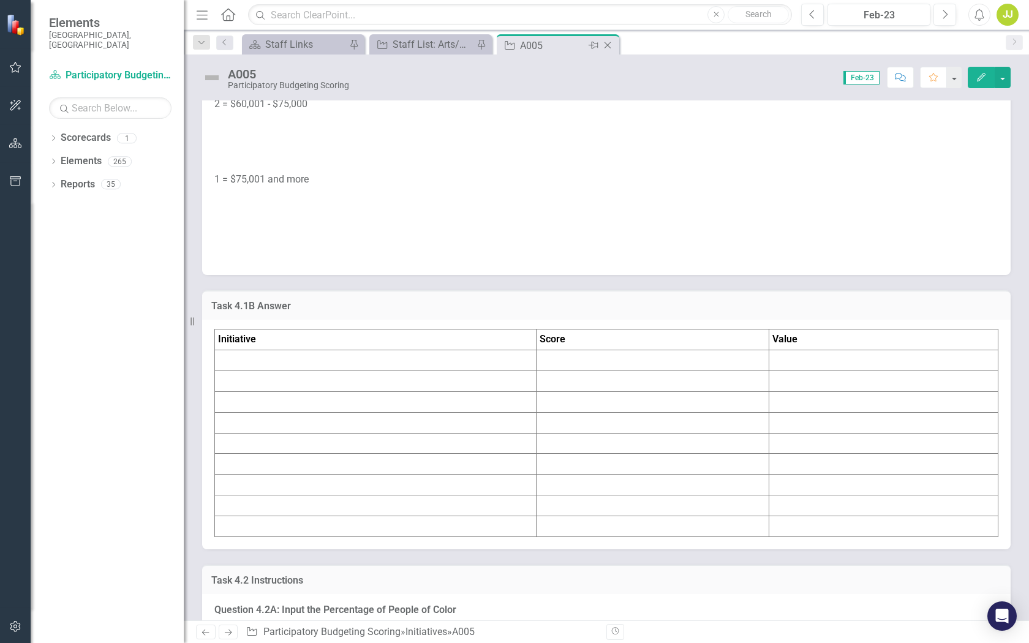
click at [608, 47] on icon at bounding box center [608, 45] width 7 height 7
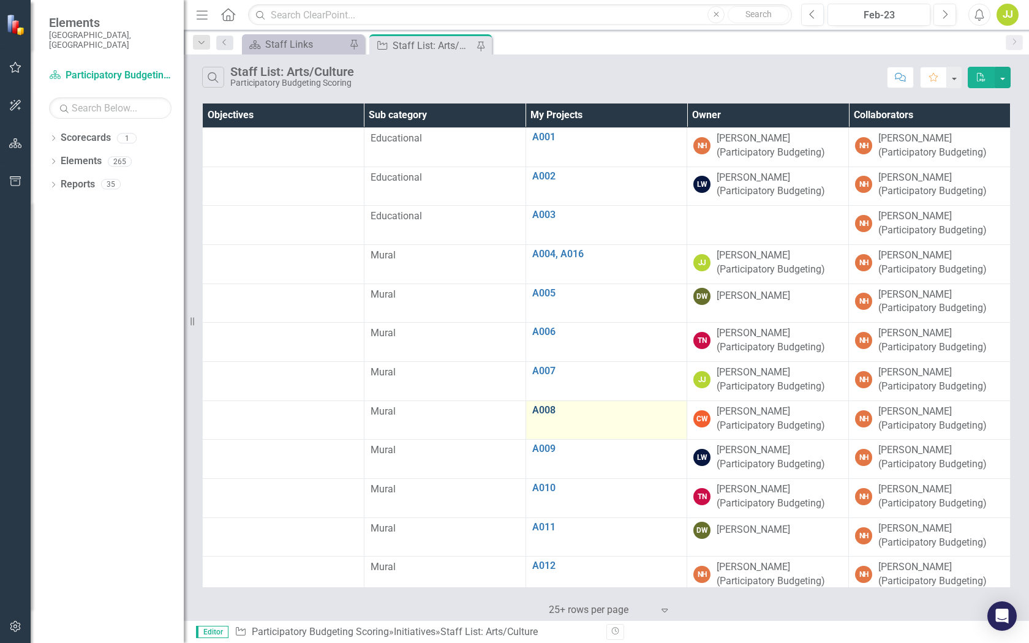
click at [550, 407] on link "A008" at bounding box center [606, 410] width 149 height 11
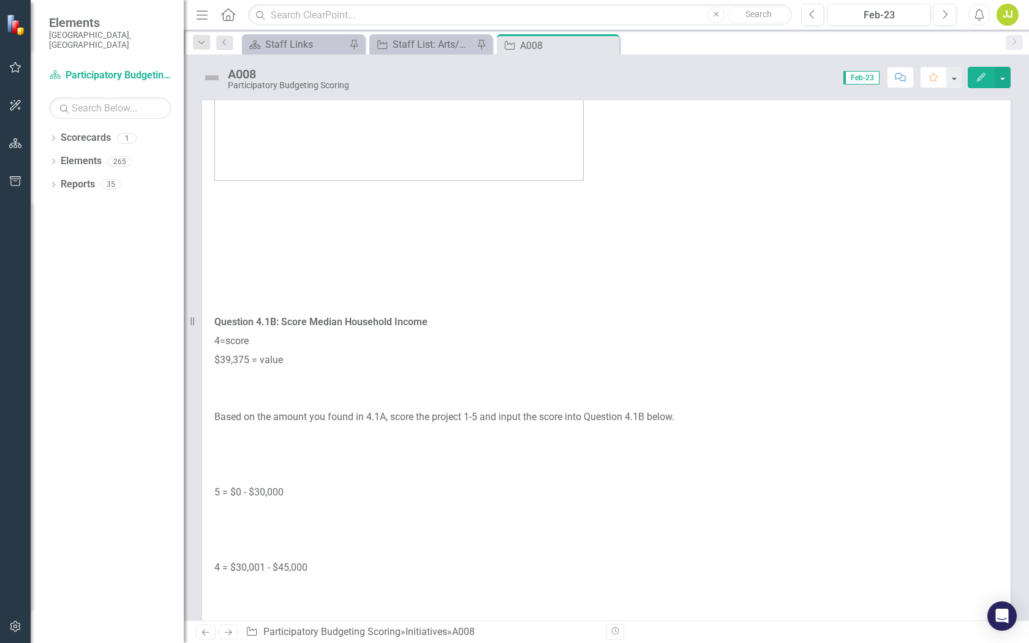
scroll to position [500, 0]
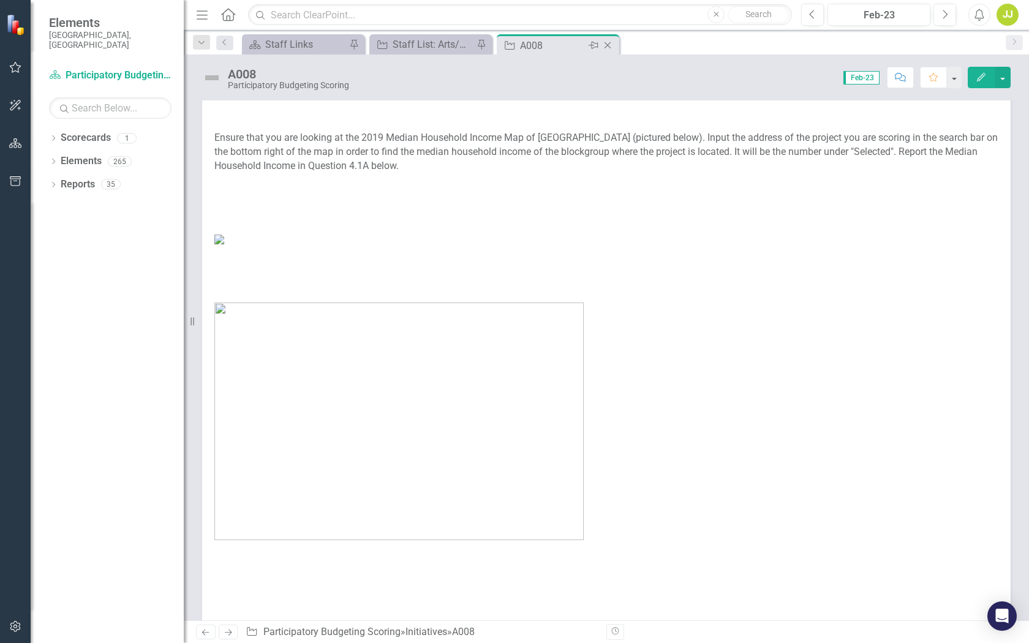
click at [610, 46] on icon "Close" at bounding box center [608, 45] width 12 height 10
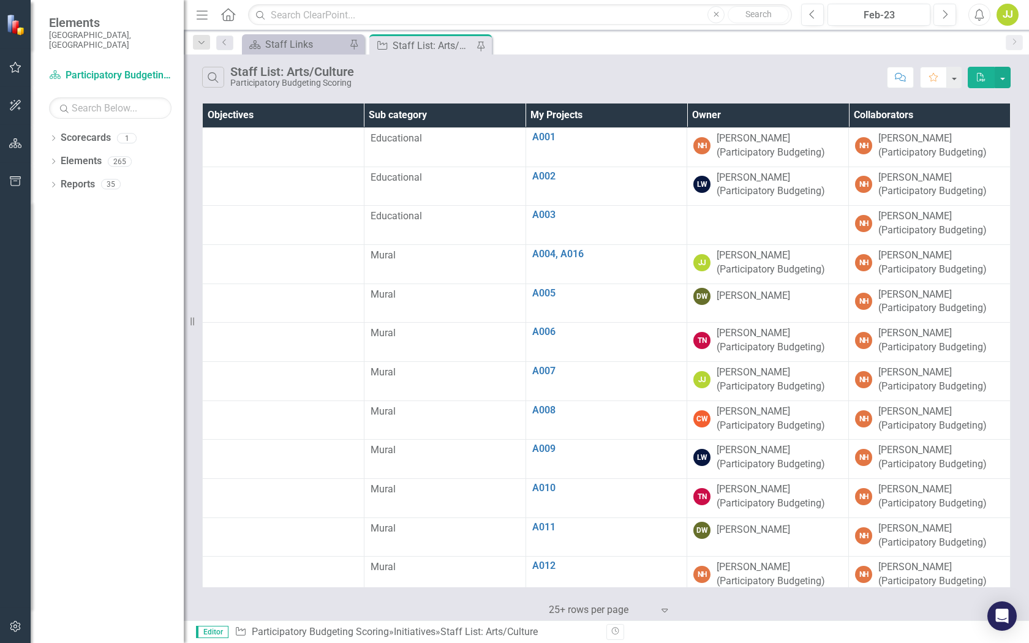
click at [446, 44] on div "Staff List: Arts/Culture" at bounding box center [433, 45] width 81 height 15
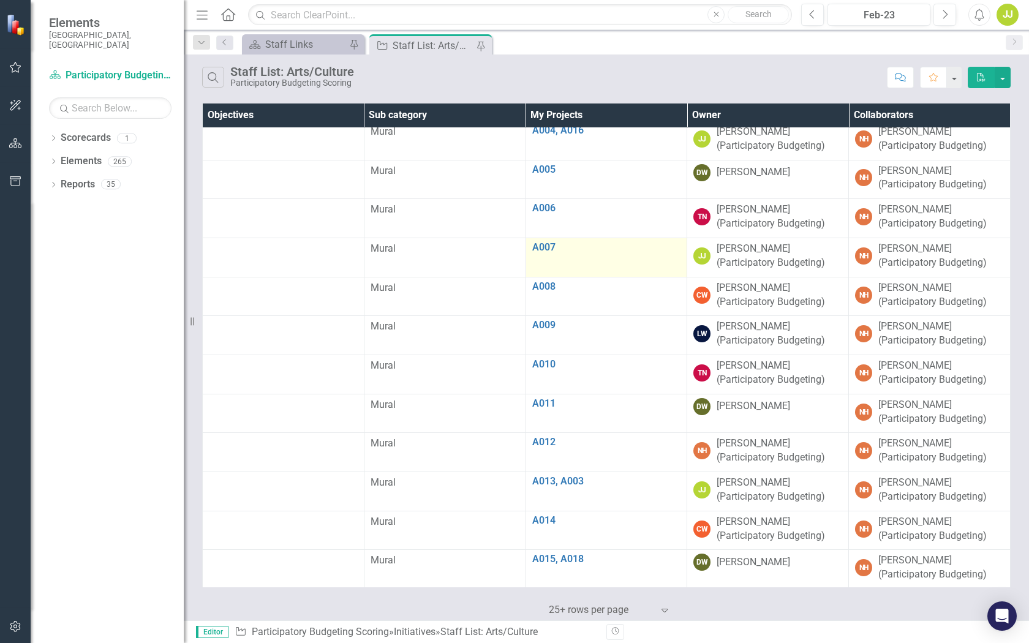
scroll to position [148, 0]
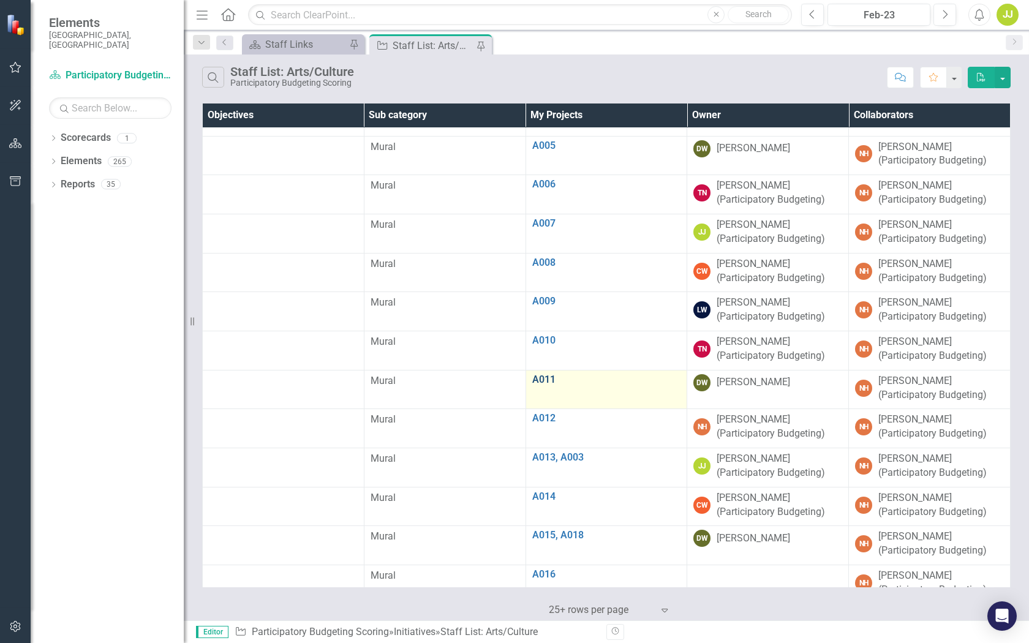
click at [539, 378] on link "A011" at bounding box center [606, 379] width 149 height 11
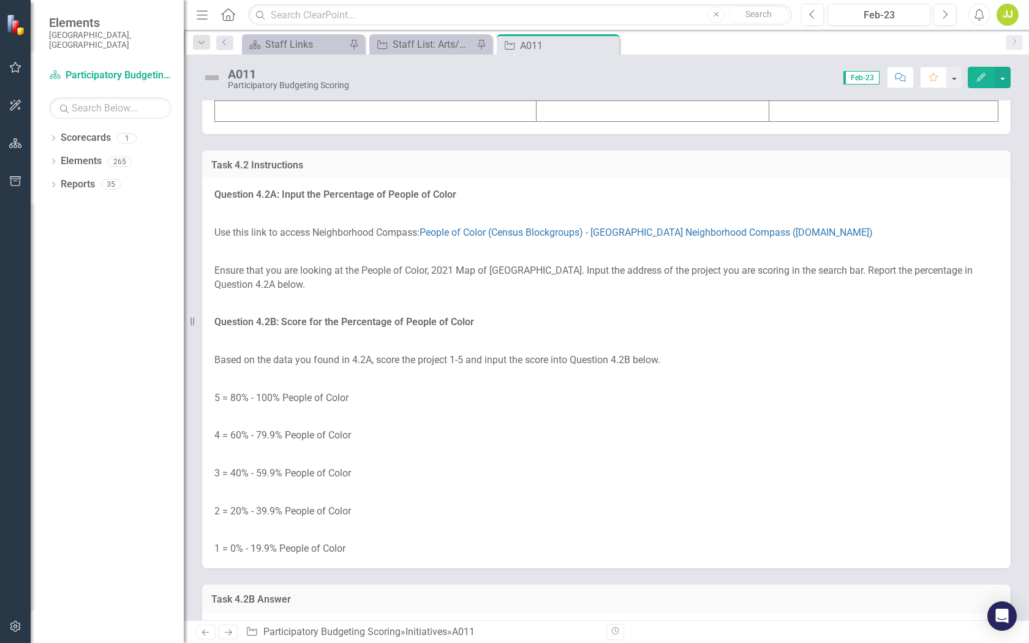
scroll to position [1881, 0]
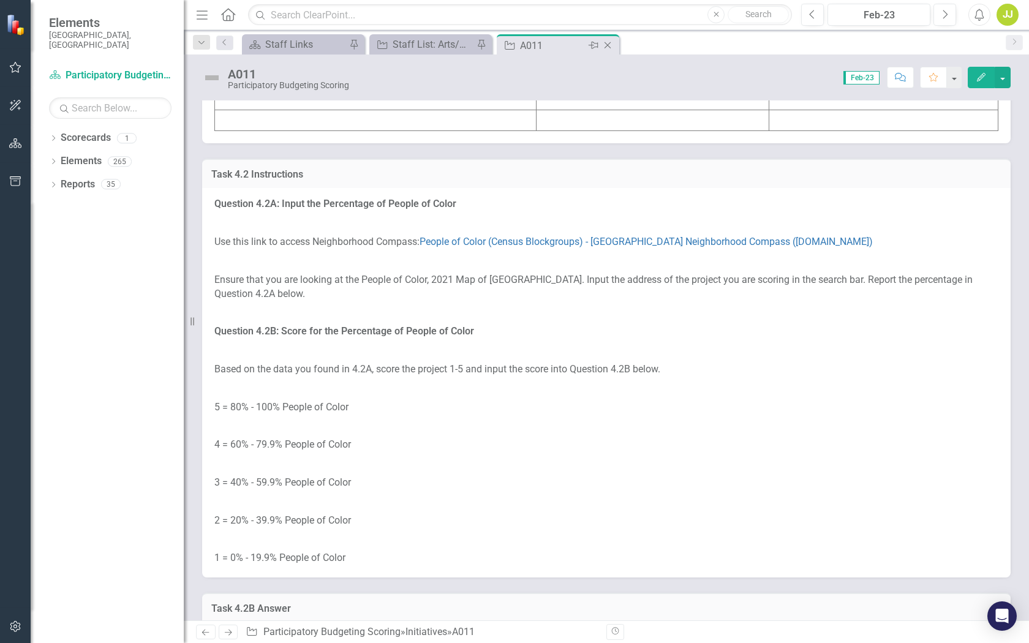
click at [611, 44] on icon "Close" at bounding box center [608, 45] width 12 height 10
